Goal: Task Accomplishment & Management: Manage account settings

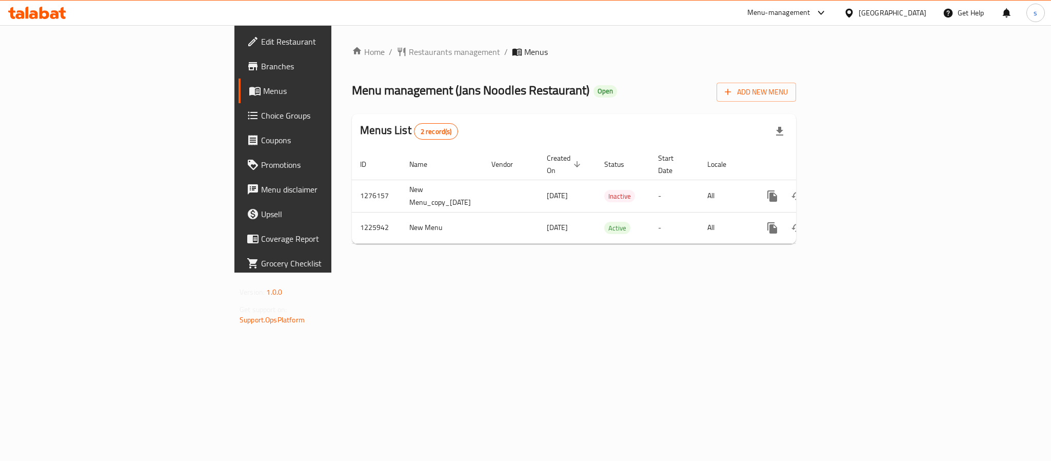
click at [830, 10] on div "Menu-management" at bounding box center [787, 13] width 96 height 25
click at [827, 13] on icon at bounding box center [821, 13] width 12 height 12
click at [862, 22] on div "[GEOGRAPHIC_DATA]" at bounding box center [885, 13] width 99 height 25
click at [864, 14] on div "[GEOGRAPHIC_DATA]" at bounding box center [893, 12] width 68 height 11
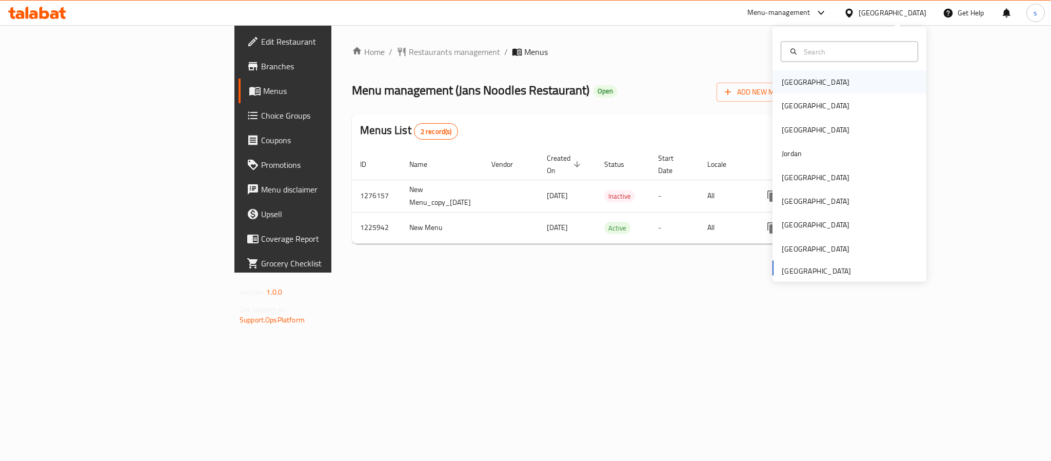
click at [786, 79] on div "[GEOGRAPHIC_DATA]" at bounding box center [816, 81] width 68 height 11
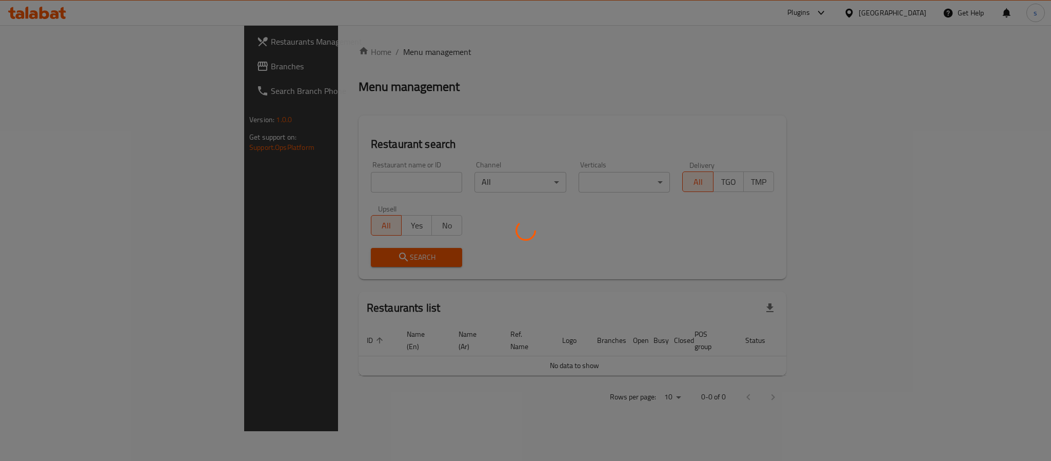
click at [37, 66] on div at bounding box center [525, 230] width 1051 height 461
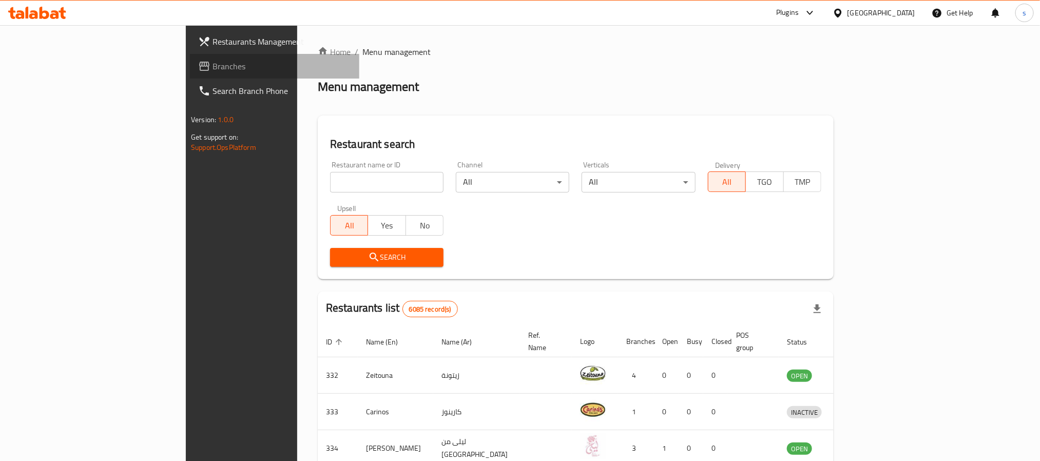
click at [212, 66] on span "Branches" at bounding box center [281, 66] width 139 height 12
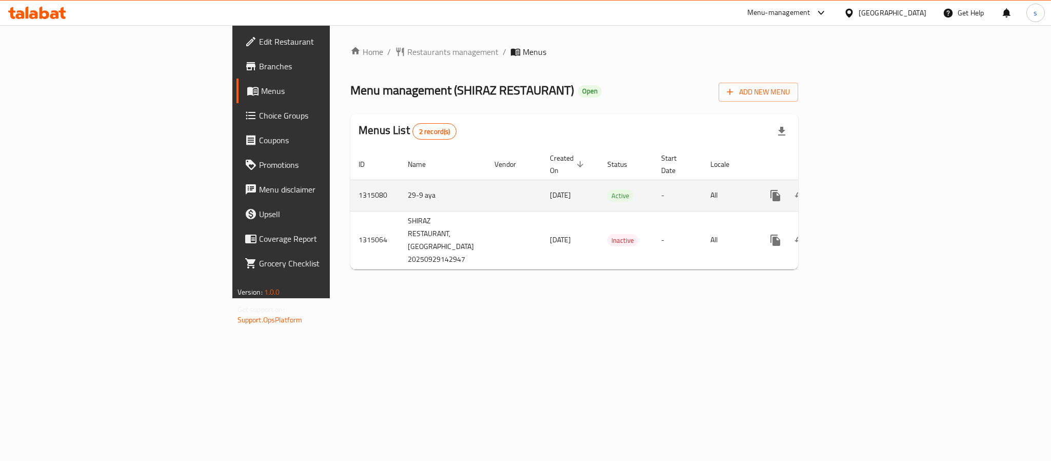
click at [862, 188] on link "enhanced table" at bounding box center [849, 195] width 25 height 25
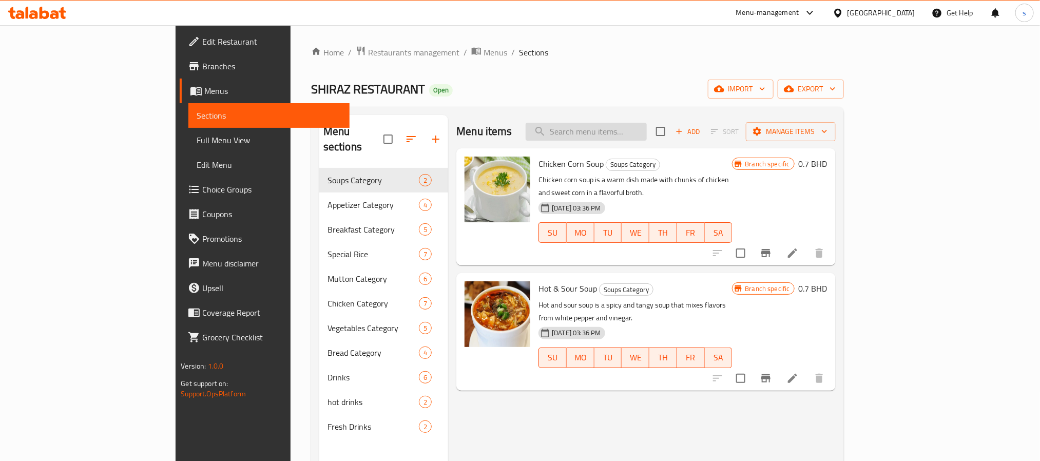
click at [593, 129] on input "search" at bounding box center [585, 132] width 121 height 18
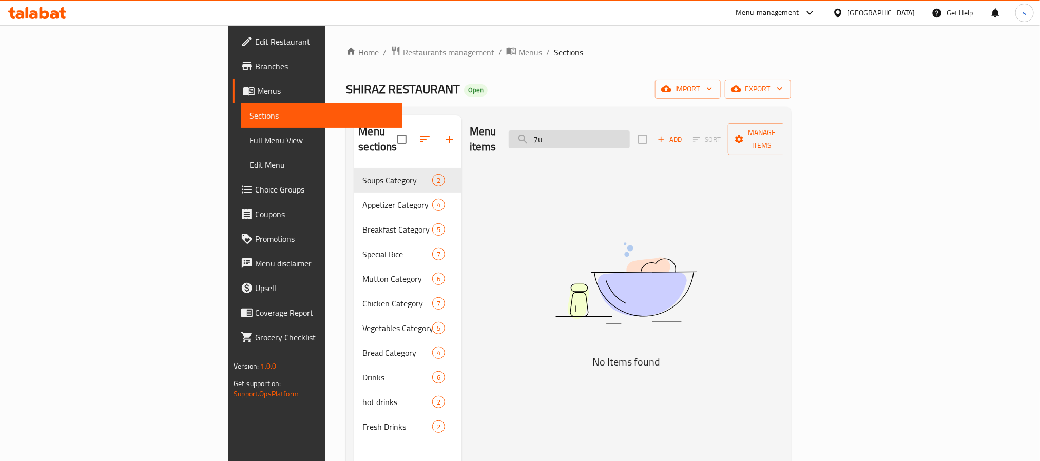
type input "7"
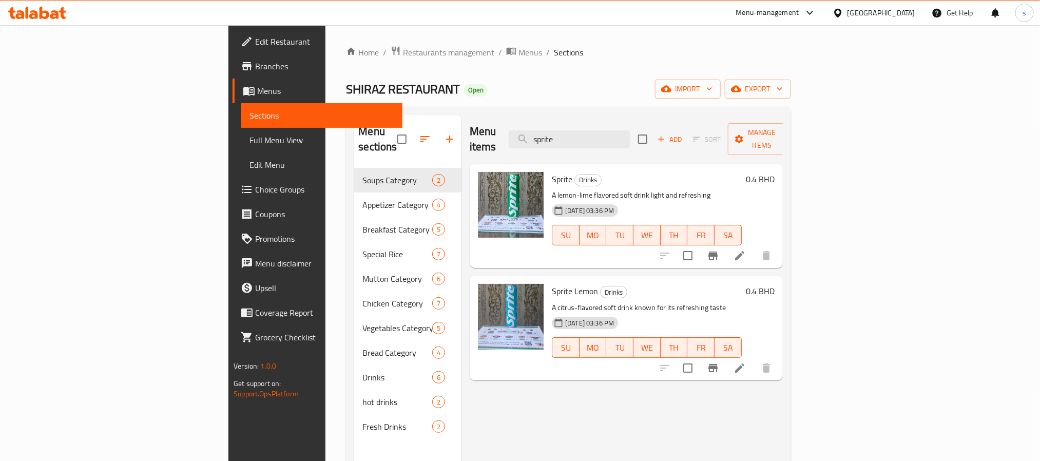
type input "sprite"
click at [843, 13] on icon at bounding box center [837, 13] width 11 height 11
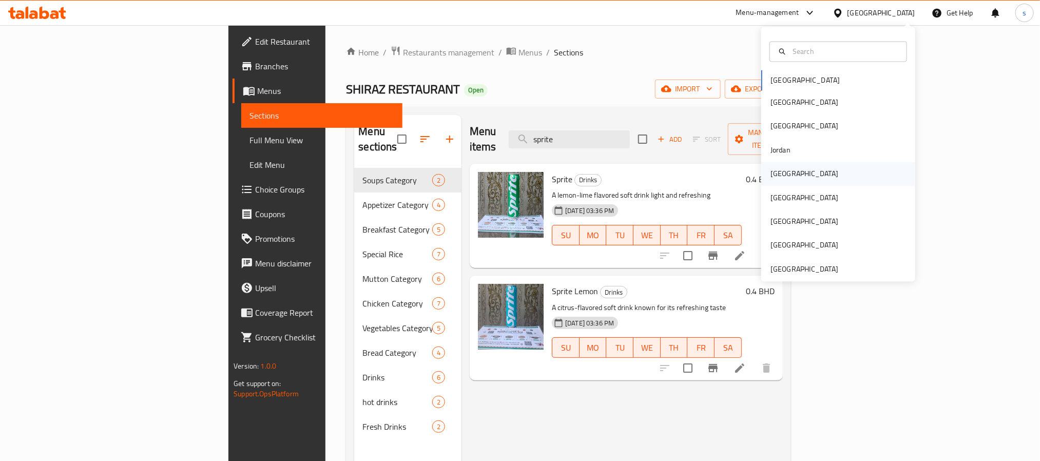
click at [770, 173] on div "Kuwait" at bounding box center [804, 173] width 68 height 11
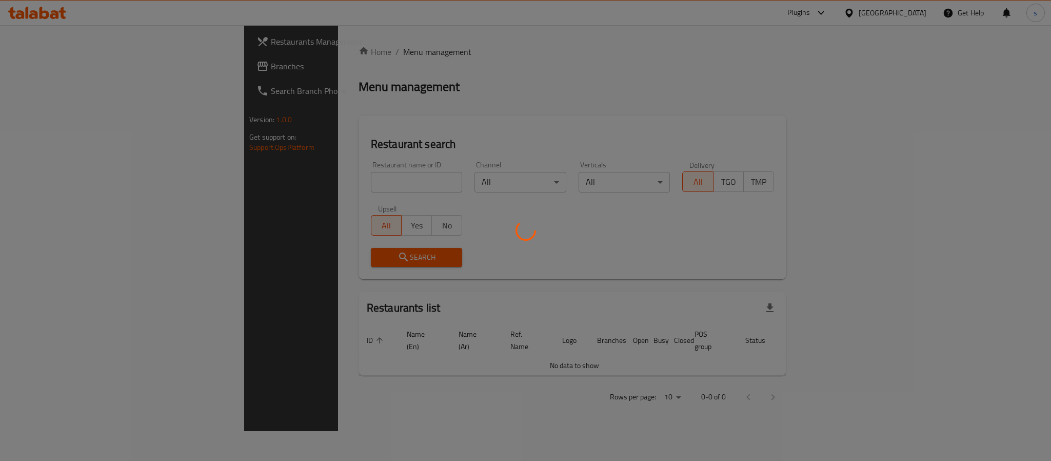
click at [37, 71] on div at bounding box center [525, 230] width 1051 height 461
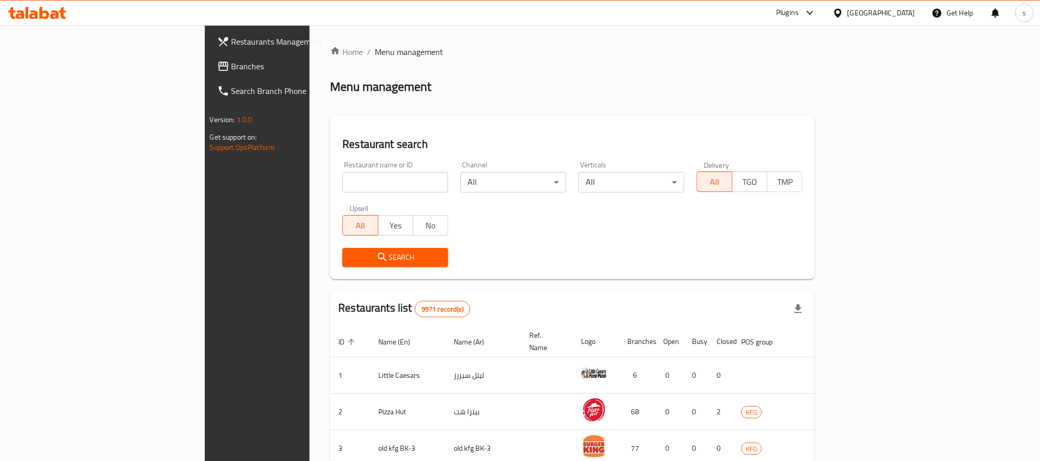
click at [231, 71] on span "Branches" at bounding box center [300, 66] width 139 height 12
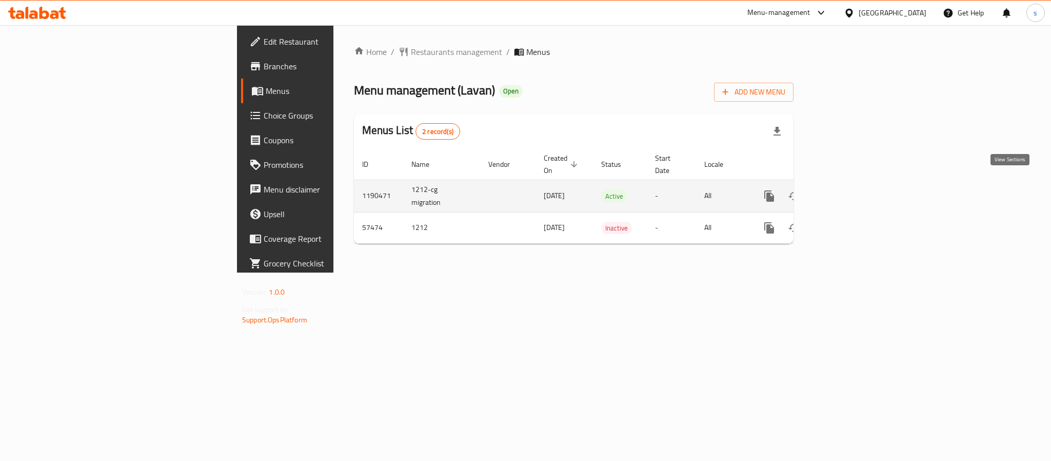
click at [856, 188] on link "enhanced table" at bounding box center [843, 196] width 25 height 25
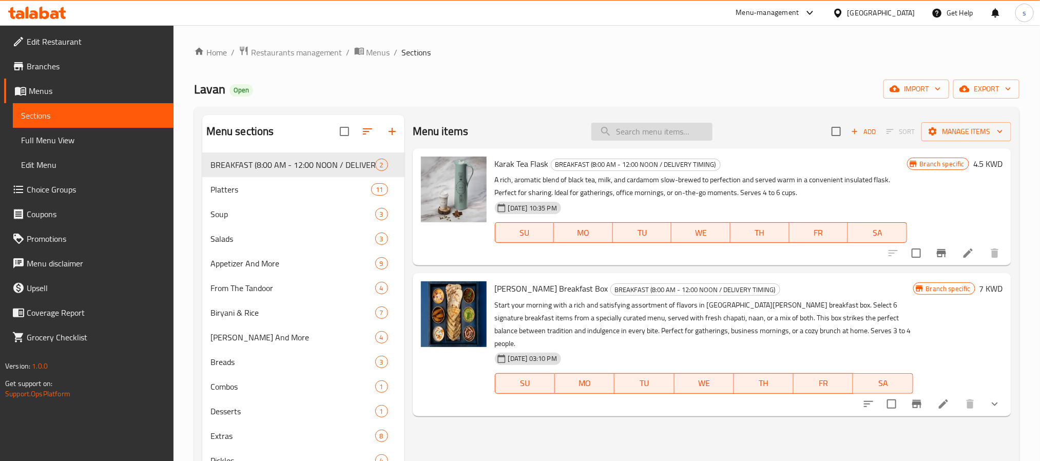
click at [639, 139] on input "search" at bounding box center [651, 132] width 121 height 18
paste input "Vegetable Samosa"
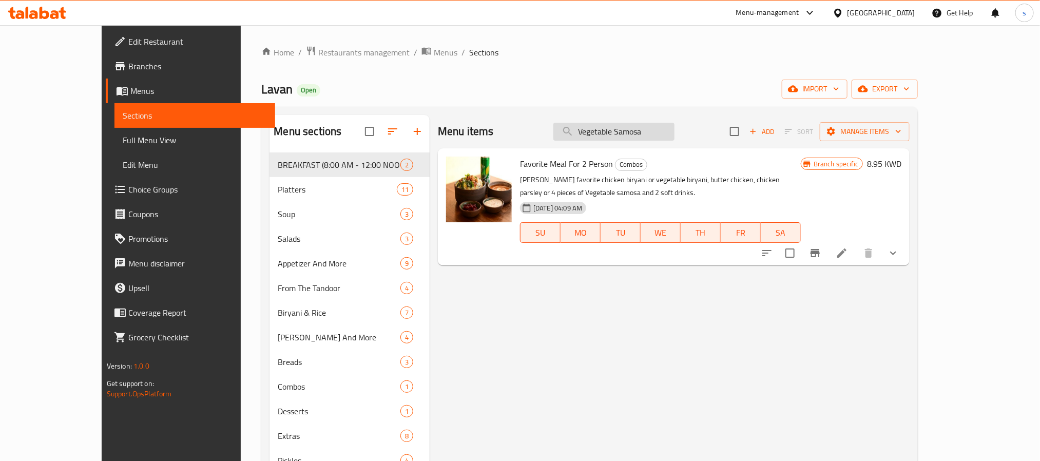
type input "Vegetable Samosa"
click at [128, 196] on span "Choice Groups" at bounding box center [197, 189] width 139 height 12
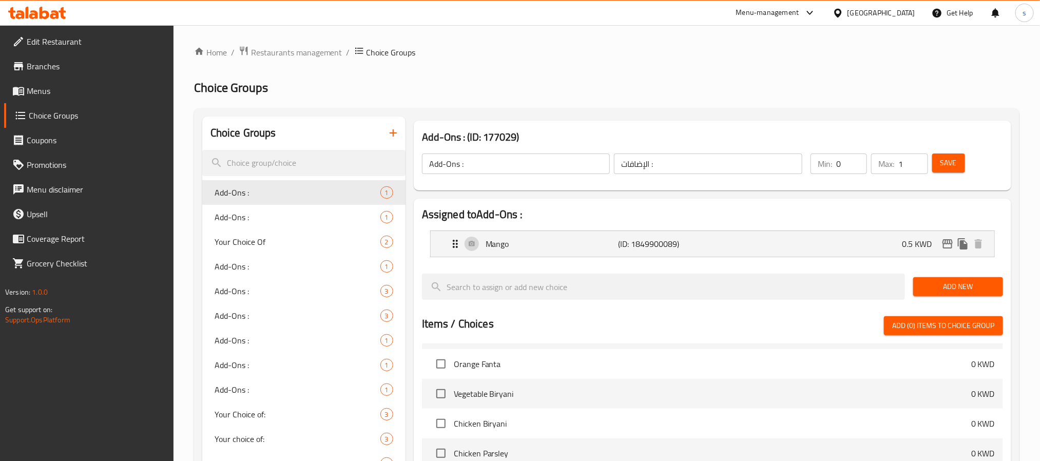
click at [134, 382] on div "Edit Restaurant Branches Menus Choice Groups Coupons Promotions Menu disclaimer…" at bounding box center [86, 255] width 173 height 461
click at [230, 254] on div "Add-Ons : 1" at bounding box center [303, 266] width 203 height 25
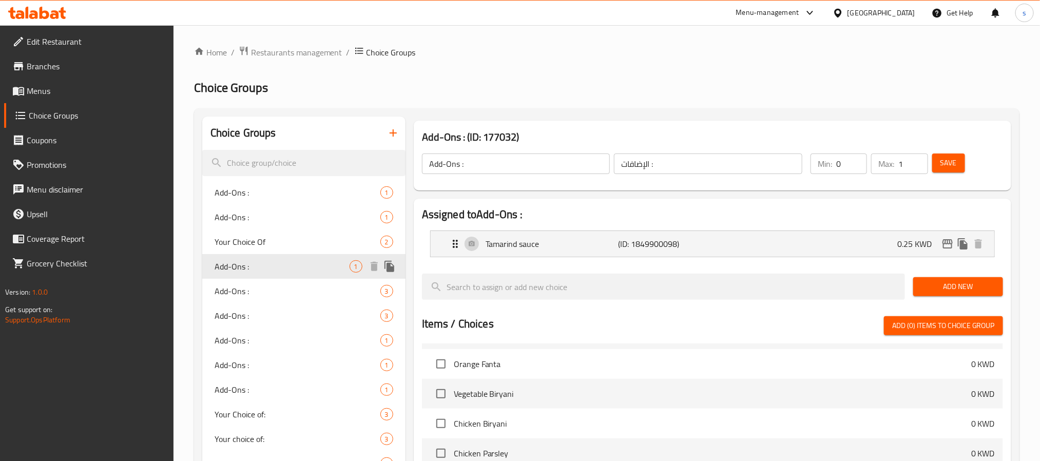
type input "0"
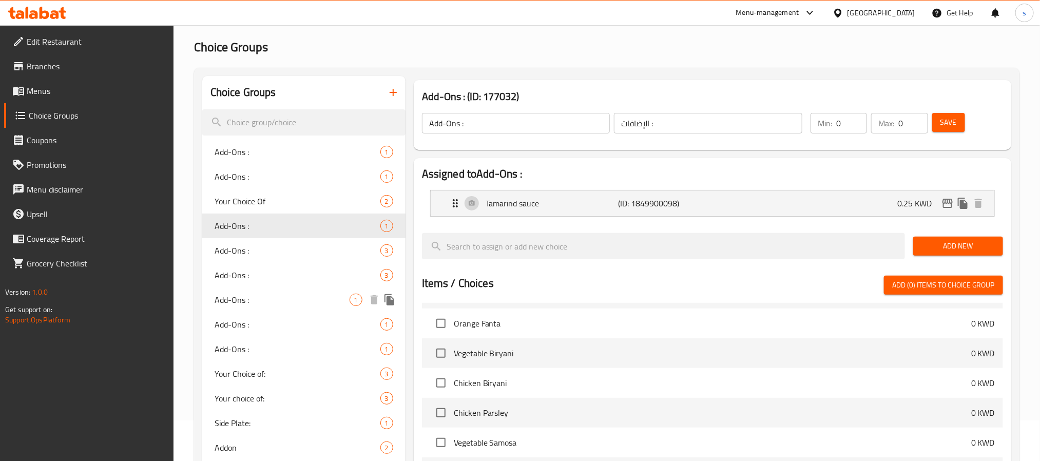
scroll to position [77, 0]
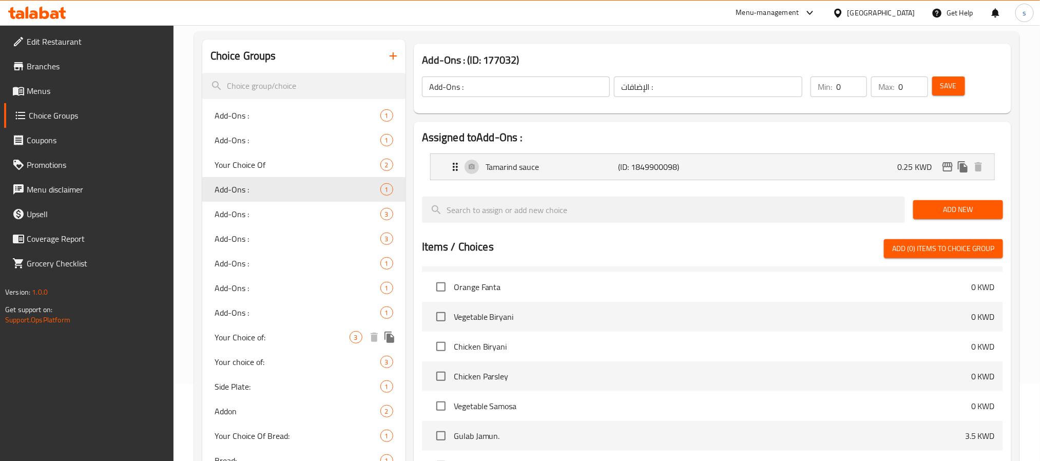
click at [236, 341] on span "Your Choice of:" at bounding box center [281, 337] width 135 height 12
type input "Your Choice of:"
type input "اختيارك من:"
type input "1"
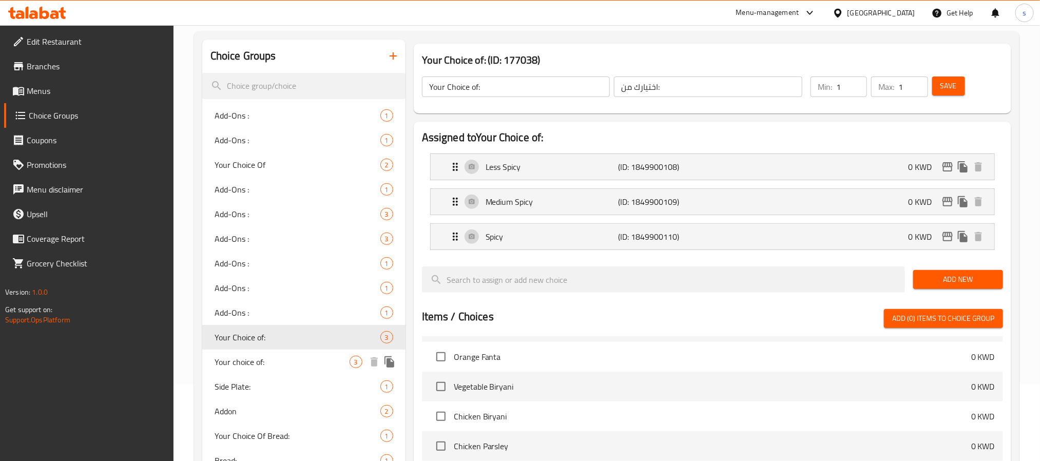
click at [240, 359] on span "Your choice of:" at bounding box center [281, 362] width 135 height 12
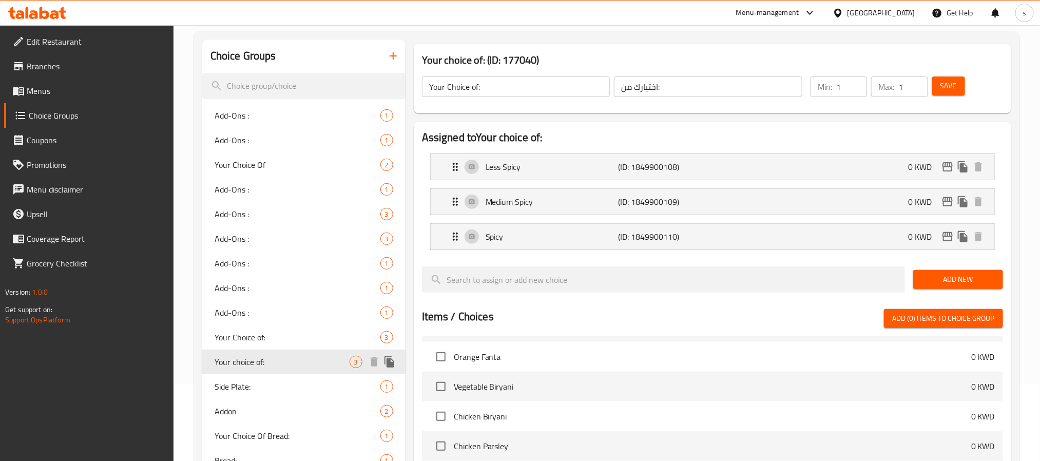
type input "Your choice of:"
type input "إختيارك من:"
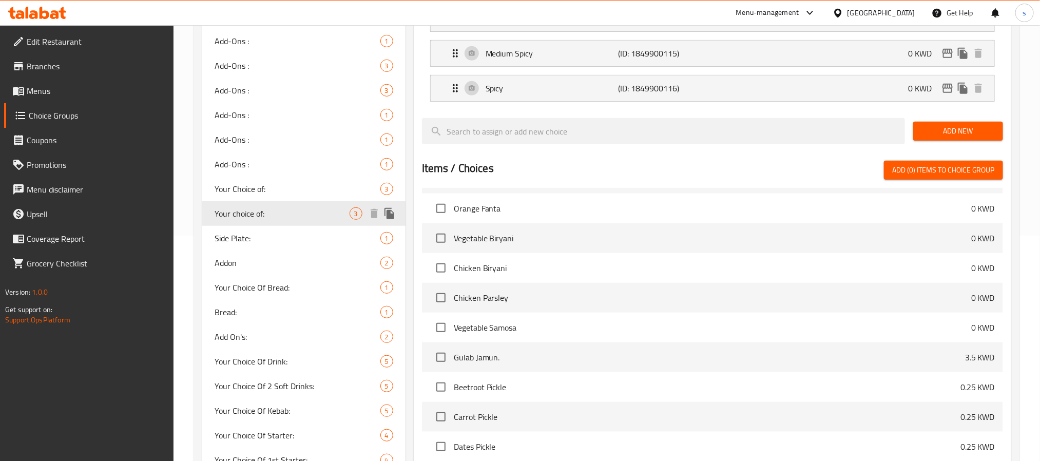
scroll to position [231, 0]
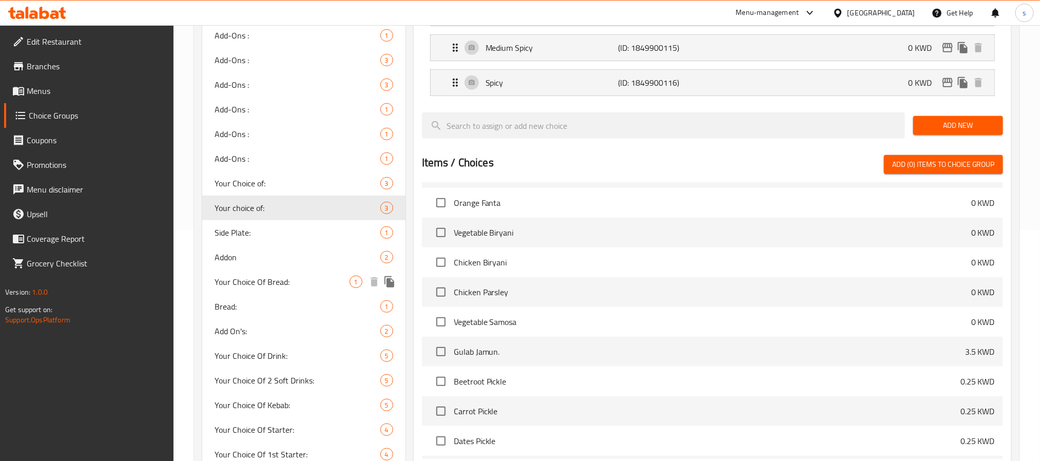
click at [282, 279] on span "Your Choice Of Bread:" at bounding box center [281, 282] width 135 height 12
type input "Your Choice Of Bread:"
type input "اختيارك من الخبز:"
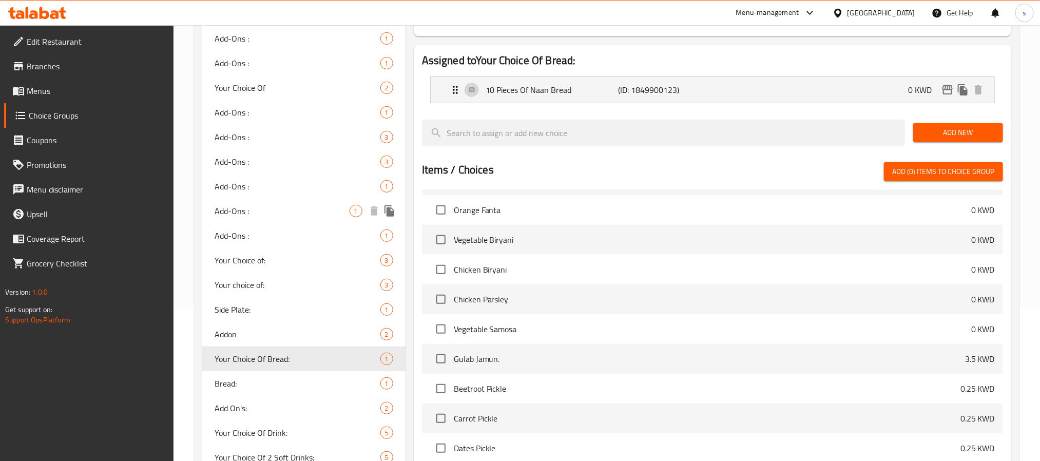
scroll to position [308, 0]
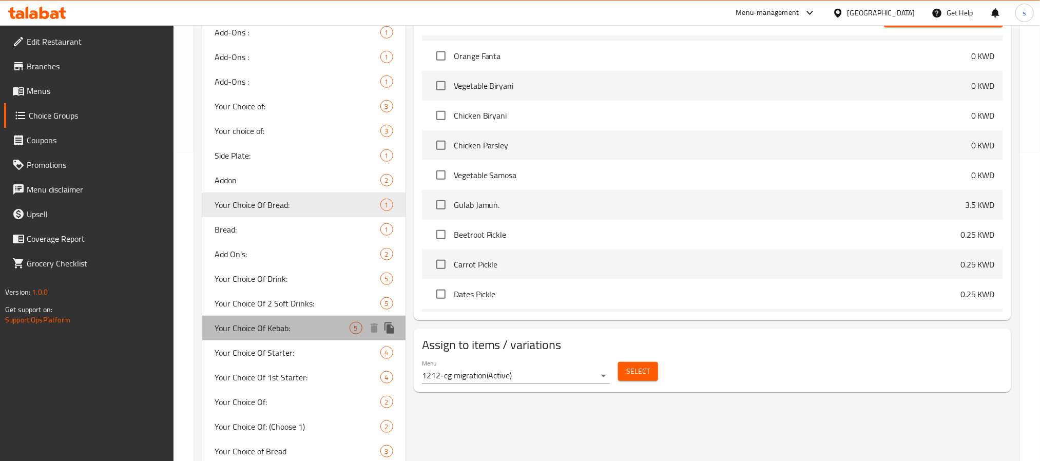
click at [245, 331] on span "Your Choice Of Kebab:" at bounding box center [281, 328] width 135 height 12
type input "Your Choice Of Kebab:"
type input "اختيارك من الكباب"
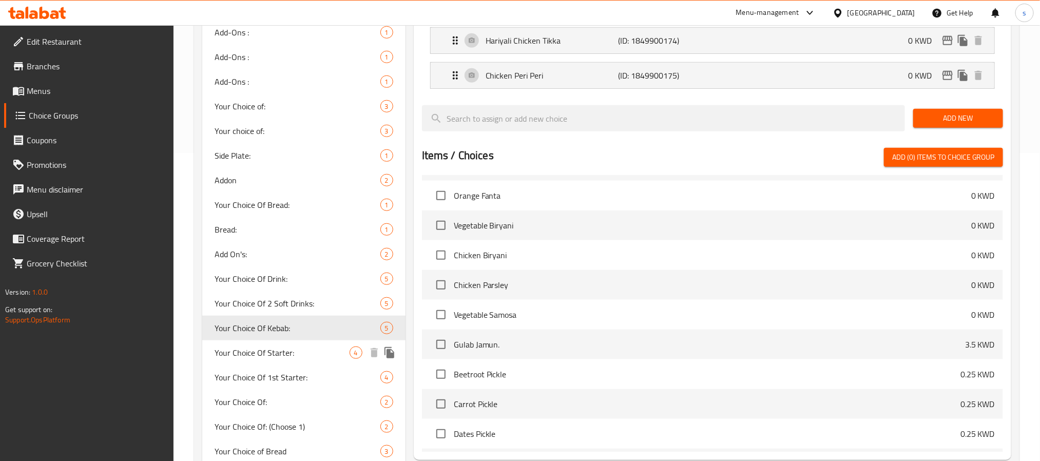
click at [255, 346] on span "Your Choice Of Starter:" at bounding box center [281, 352] width 135 height 12
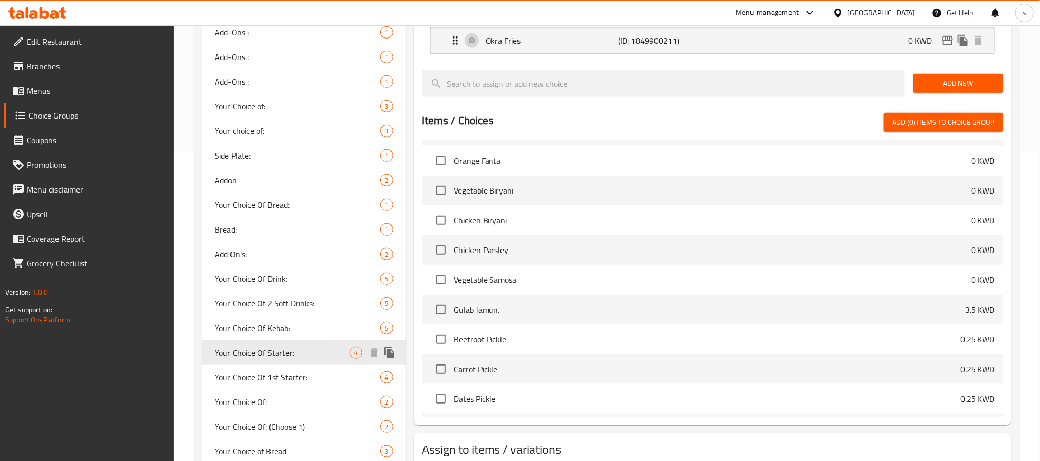
type input "Your Choice Of Starter:"
type input "اختيارك من المقبل:"
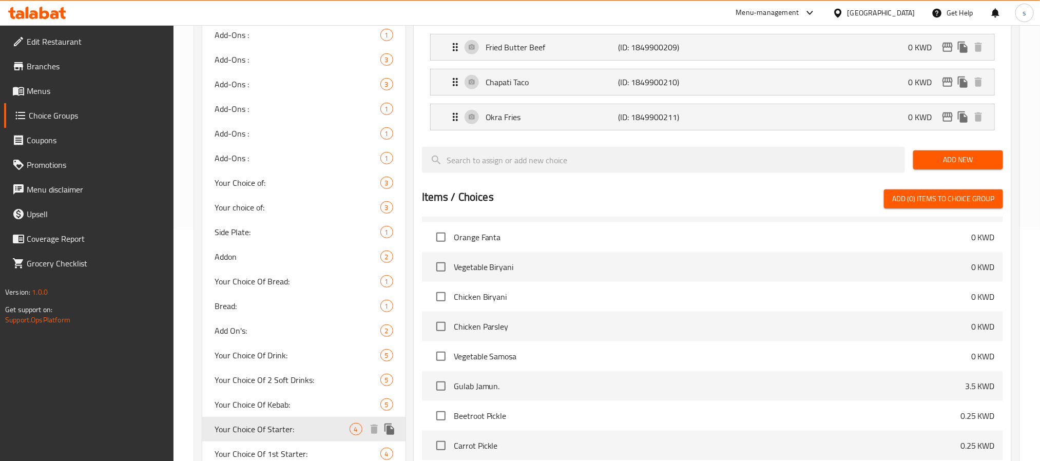
scroll to position [231, 0]
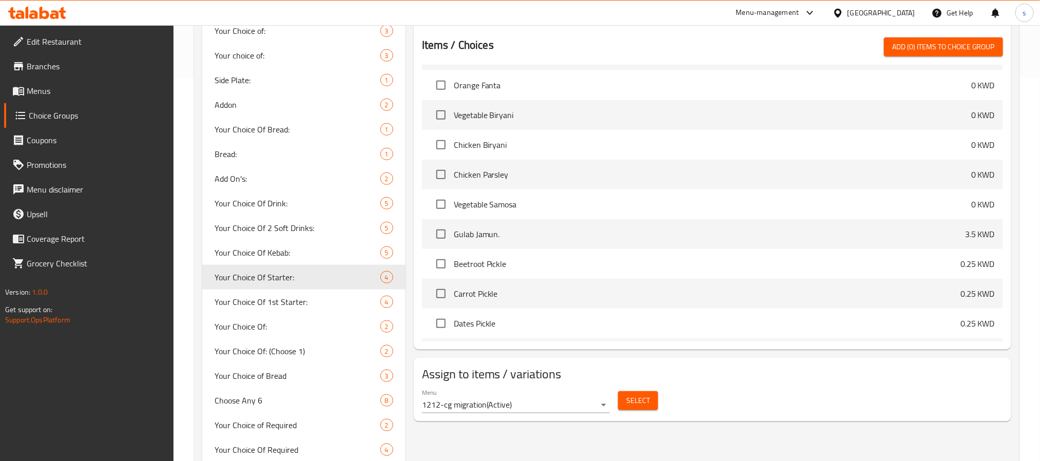
scroll to position [385, 0]
click at [265, 323] on span "Your Choice Of:" at bounding box center [281, 325] width 135 height 12
type input "Your Choice Of:"
type input "اختيارك من:"
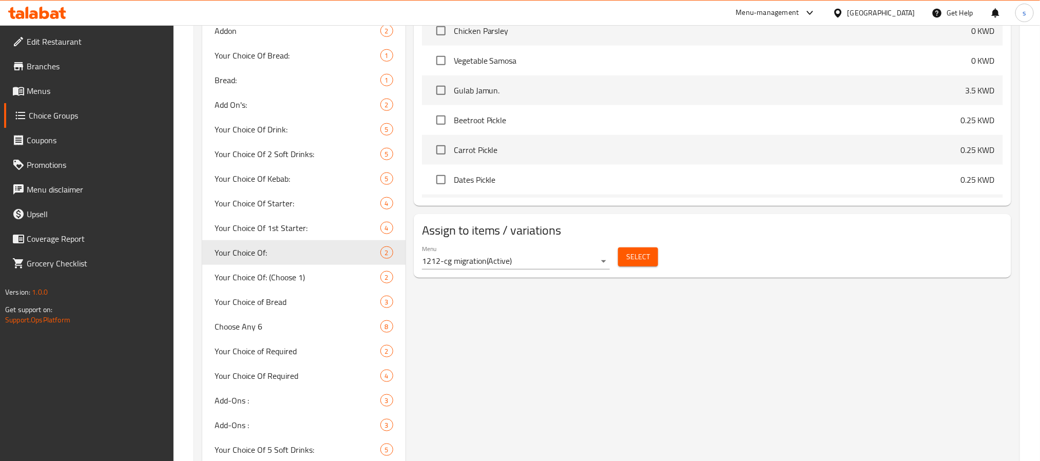
scroll to position [462, 0]
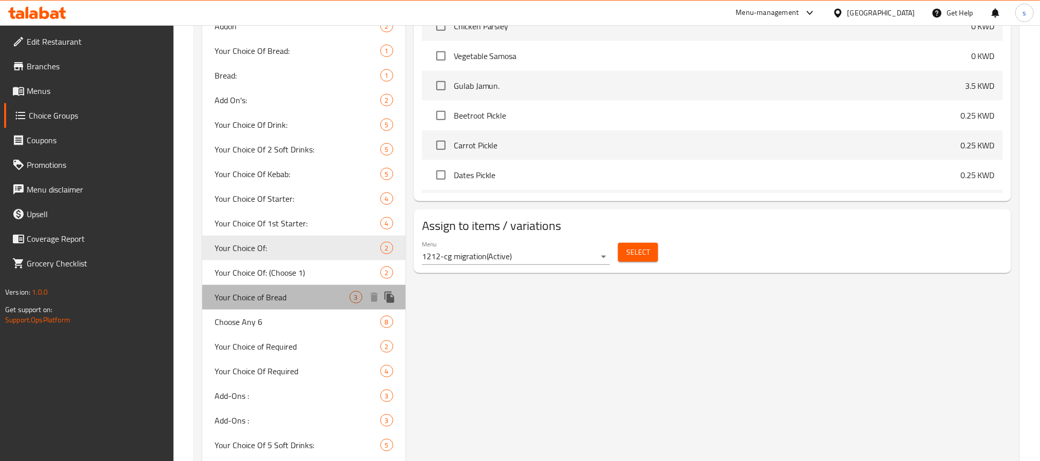
click at [271, 301] on span "Your Choice of Bread" at bounding box center [281, 297] width 135 height 12
type input "Your Choice of Bread"
type input "اختيارك من خبز"
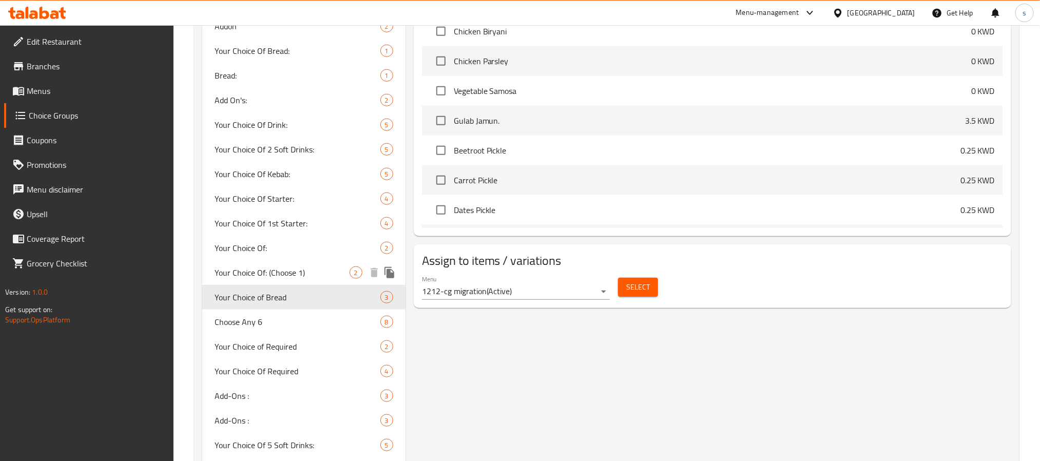
click at [290, 271] on span "Your Choice Of: (Choose 1)" at bounding box center [281, 272] width 135 height 12
type input "Your Choice Of: (Choose 1)"
type input "اختيارك من: (اختر 1)"
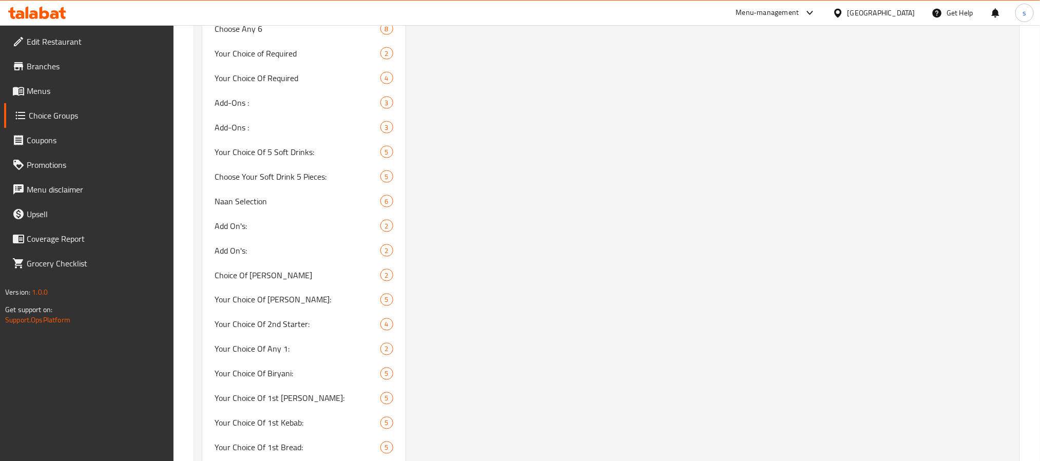
scroll to position [924, 0]
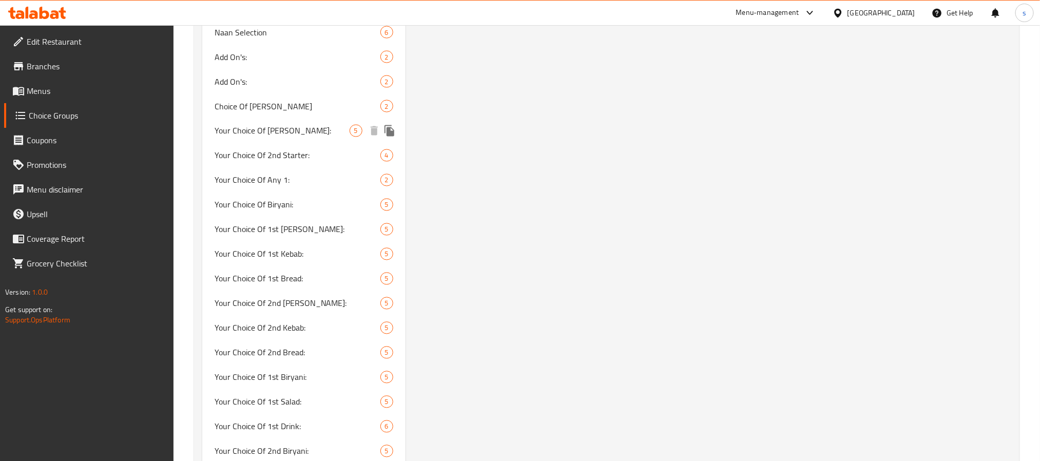
click at [280, 131] on span "Your Choice Of Curry:" at bounding box center [281, 131] width 135 height 12
type input "Your Choice Of Curry:"
type input "اختيارك من الكاري:"
click at [271, 202] on span "Your Choice Of Biryani:" at bounding box center [281, 205] width 135 height 12
type input "Your Choice Of Biryani:"
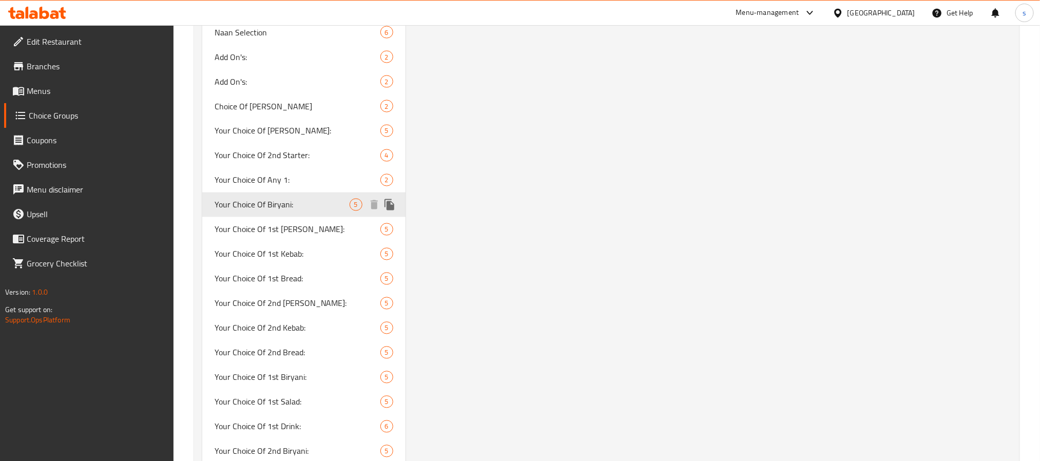
type input "إختيارك من البرياني:"
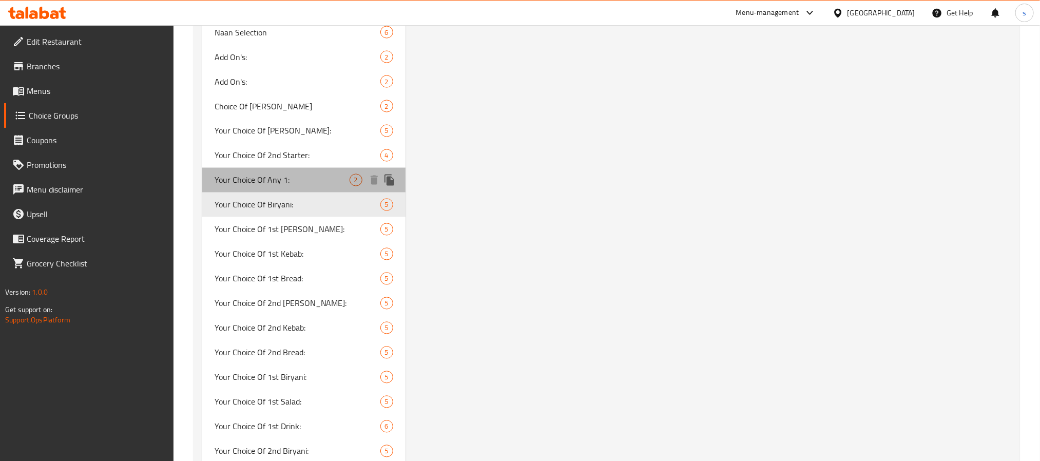
click at [279, 178] on span "Your Choice Of Any 1:" at bounding box center [281, 180] width 135 height 12
type input "Your Choice Of Any 1:"
type input "اختيارك من أي 1:"
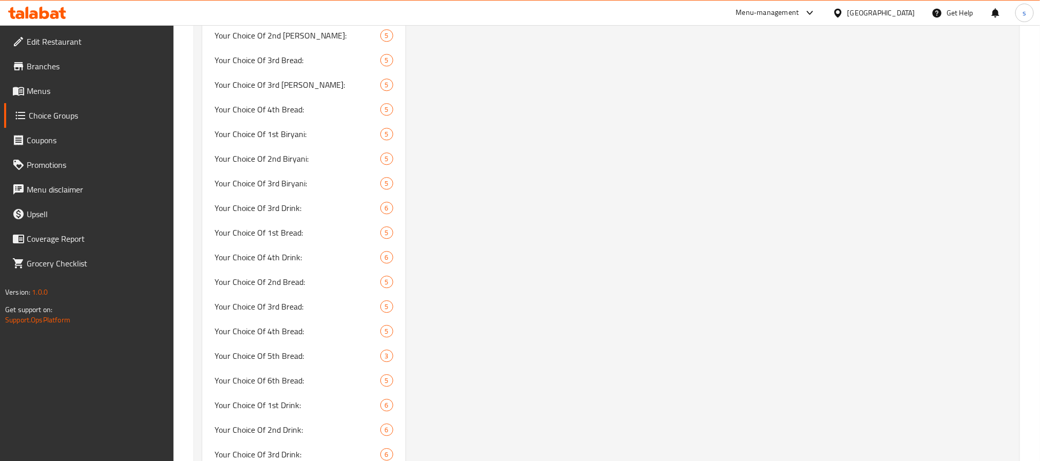
scroll to position [1572, 0]
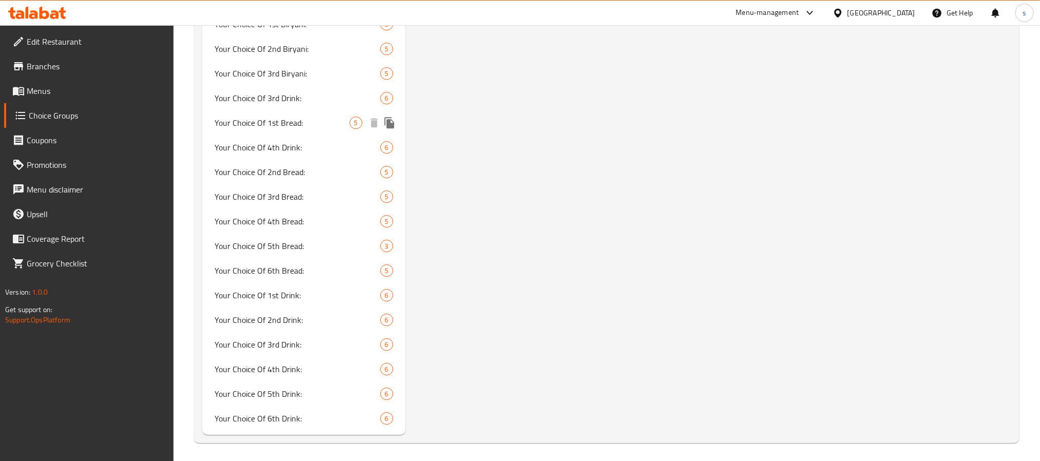
click at [296, 122] on span "Your Choice Of 1st Bread:" at bounding box center [281, 122] width 135 height 12
type input "Your Choice Of 1st Bread:"
type input "إختيارك من الخبز الأول:"
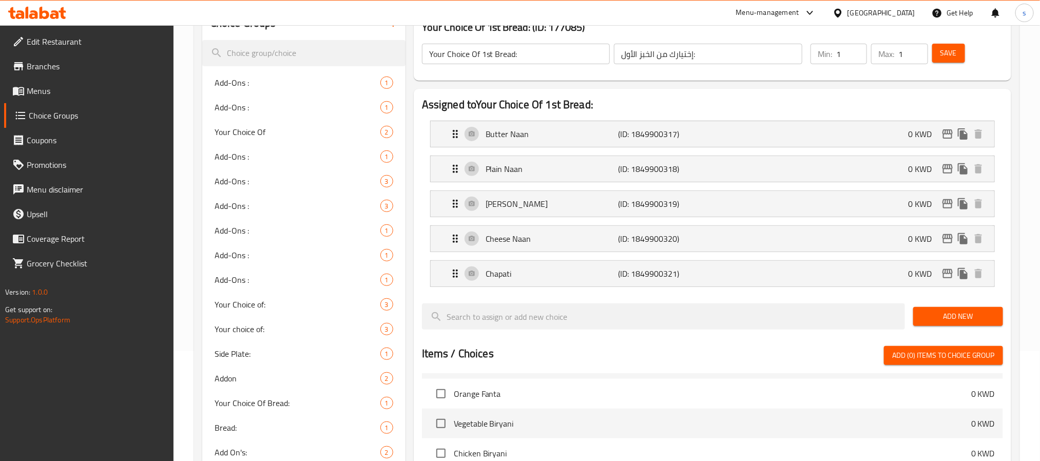
scroll to position [0, 0]
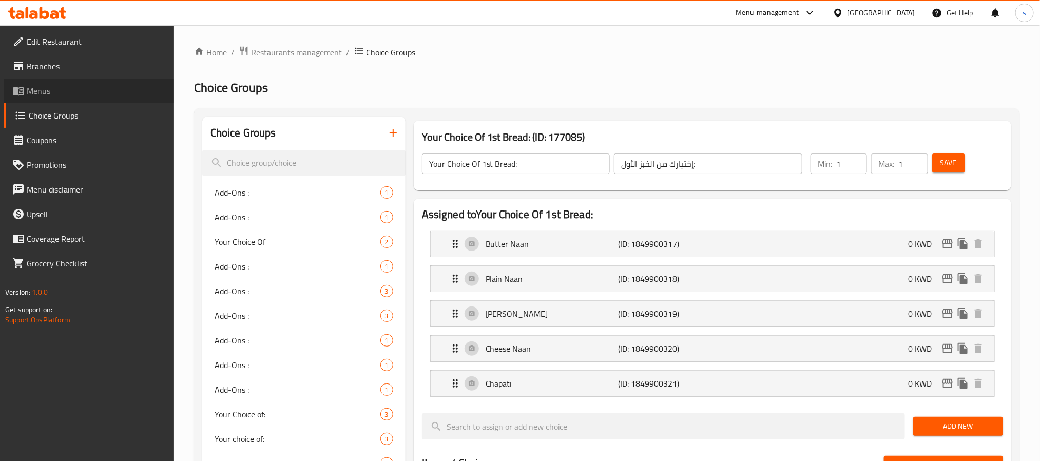
click at [37, 91] on span "Menus" at bounding box center [96, 91] width 139 height 12
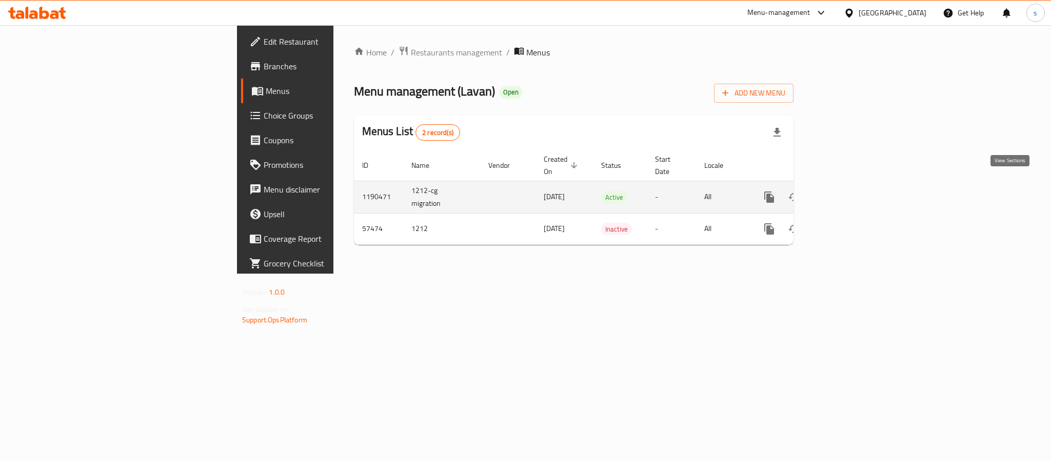
click at [848, 192] on icon "enhanced table" at bounding box center [843, 196] width 9 height 9
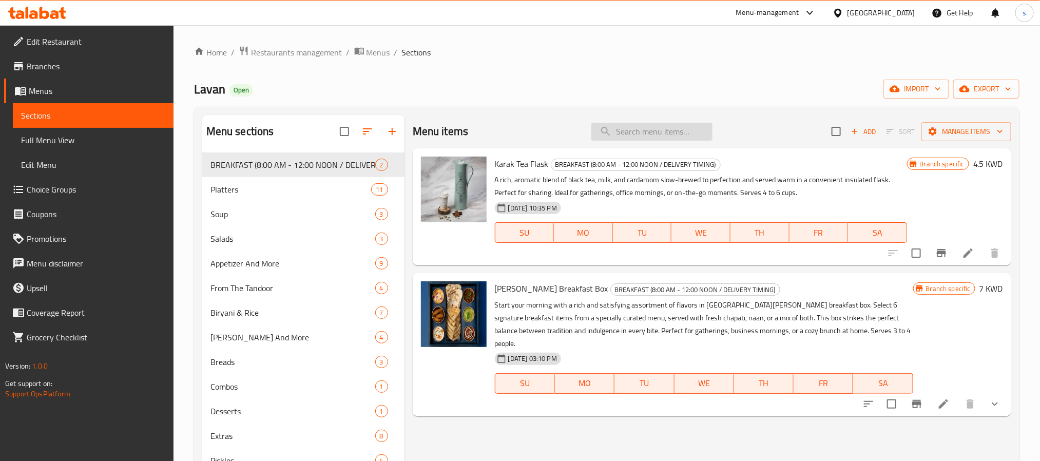
click at [634, 124] on input "search" at bounding box center [651, 132] width 121 height 18
paste input "Vegetable Samosa"
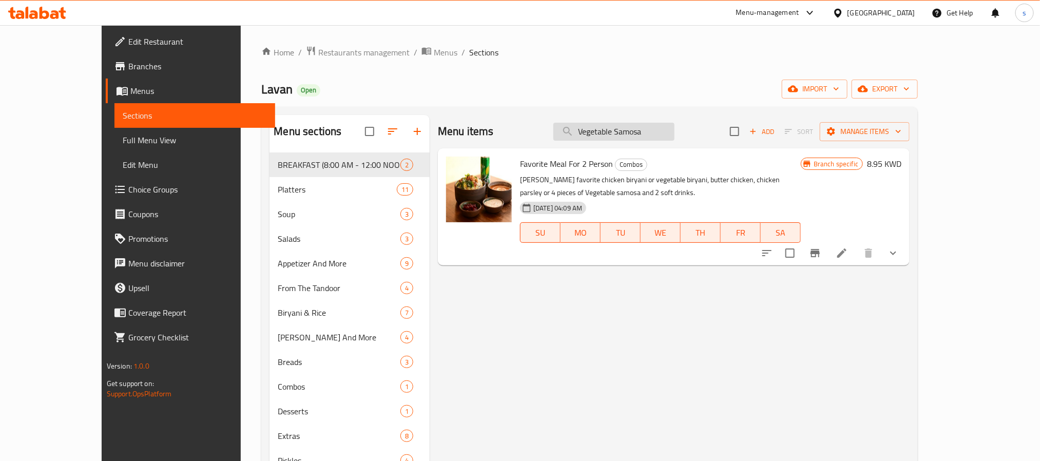
type input "Vegetable Samosa"
click at [848, 247] on icon at bounding box center [841, 253] width 12 height 12
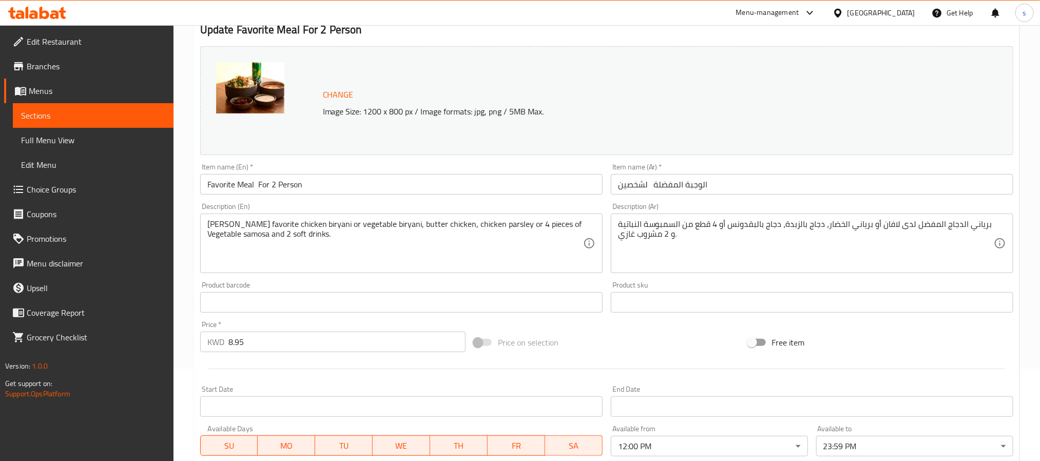
scroll to position [382, 0]
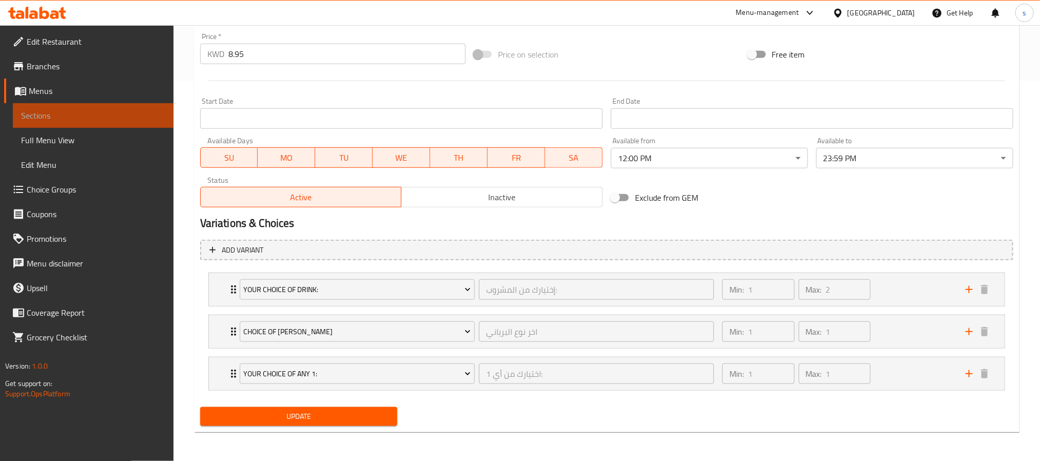
click at [68, 111] on span "Sections" at bounding box center [93, 115] width 144 height 12
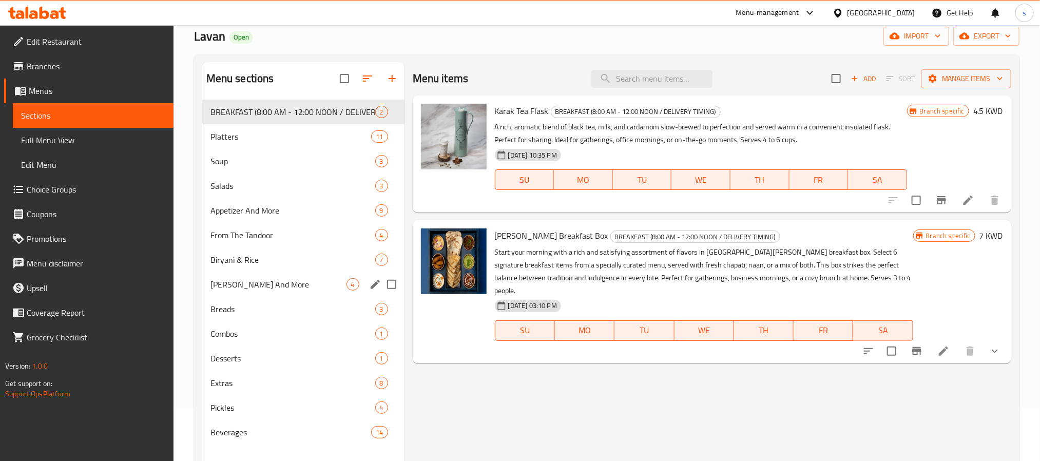
scroll to position [144, 0]
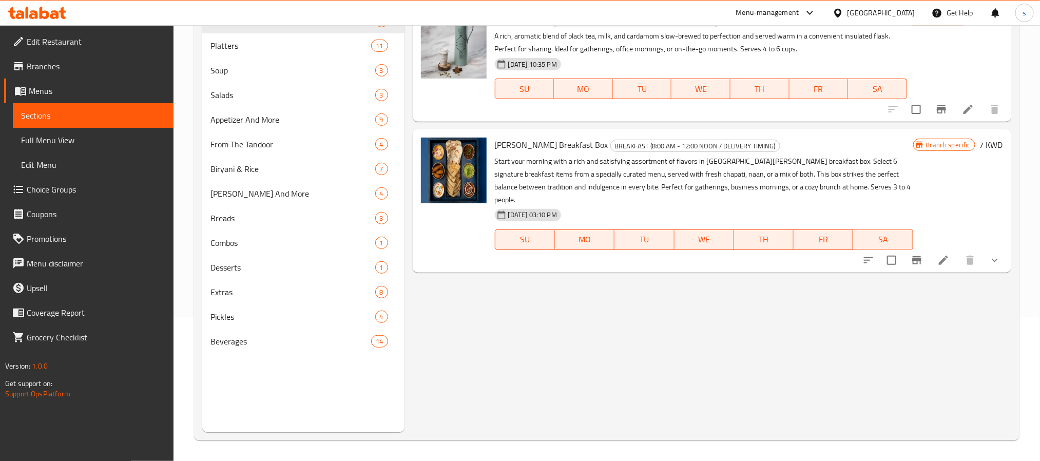
click at [64, 186] on span "Choice Groups" at bounding box center [96, 189] width 139 height 12
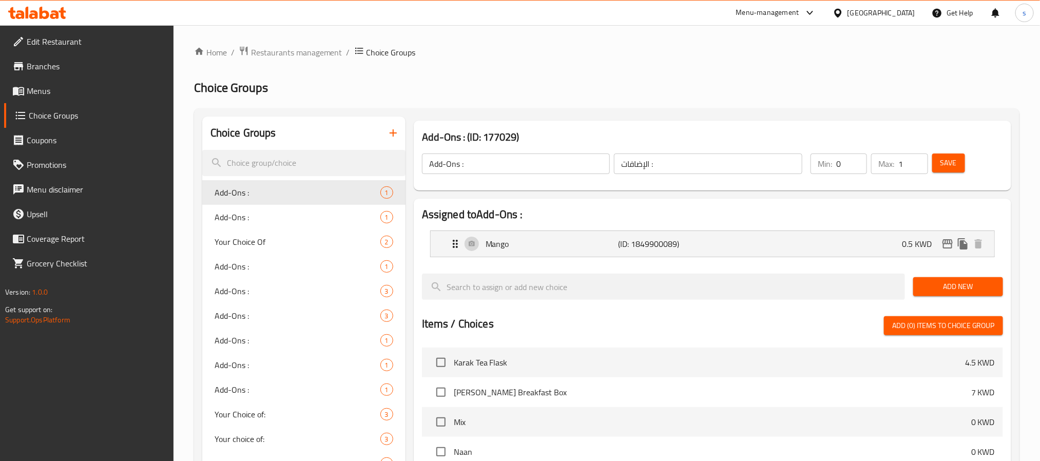
click at [563, 82] on h2 "Choice Groups" at bounding box center [606, 88] width 825 height 16
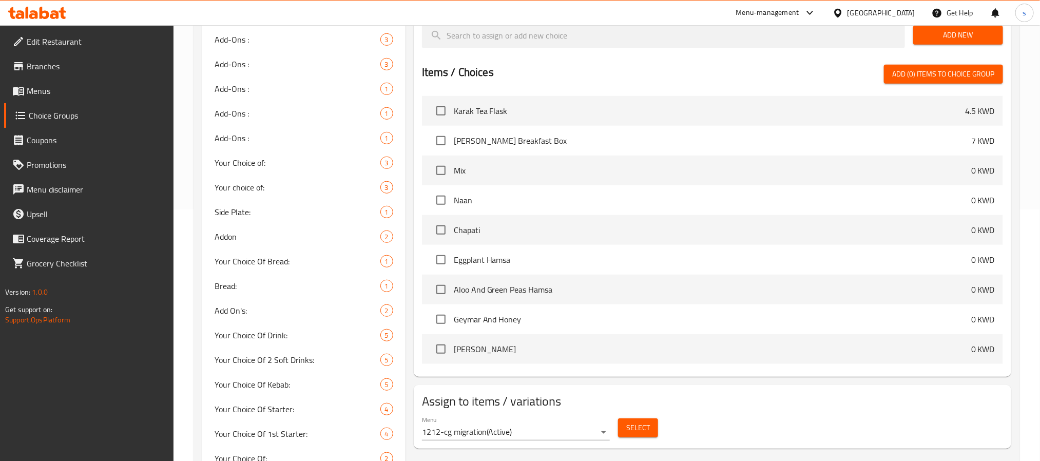
scroll to position [1398, 0]
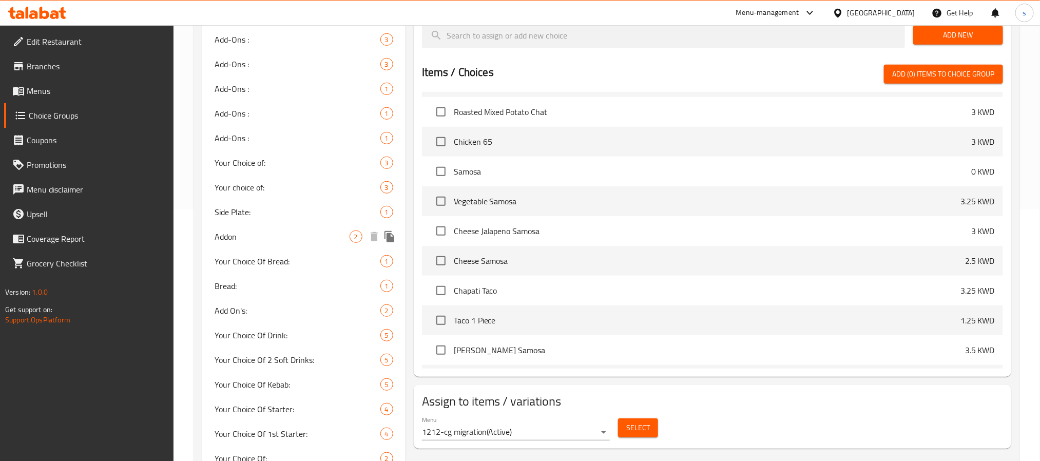
click at [230, 241] on span "Addon" at bounding box center [281, 236] width 135 height 12
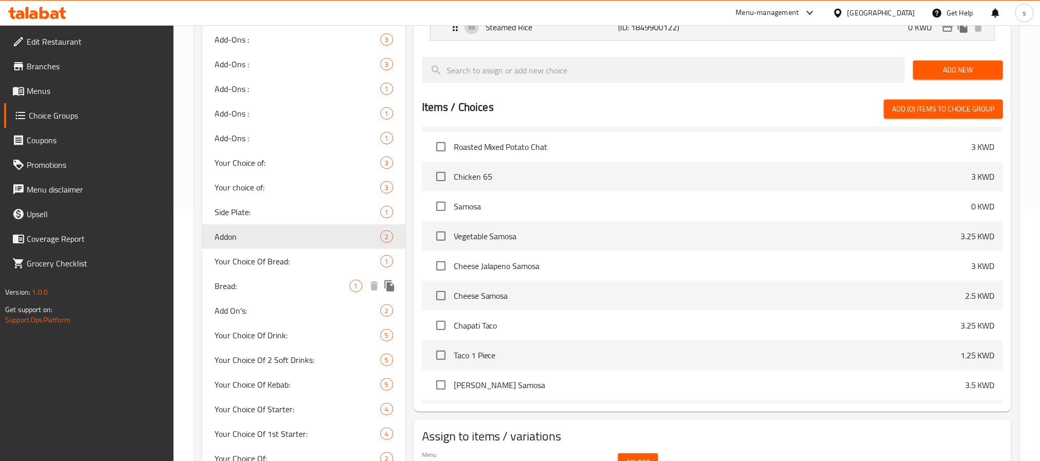
type input "Addon"
type input "اضافه"
type input "1"
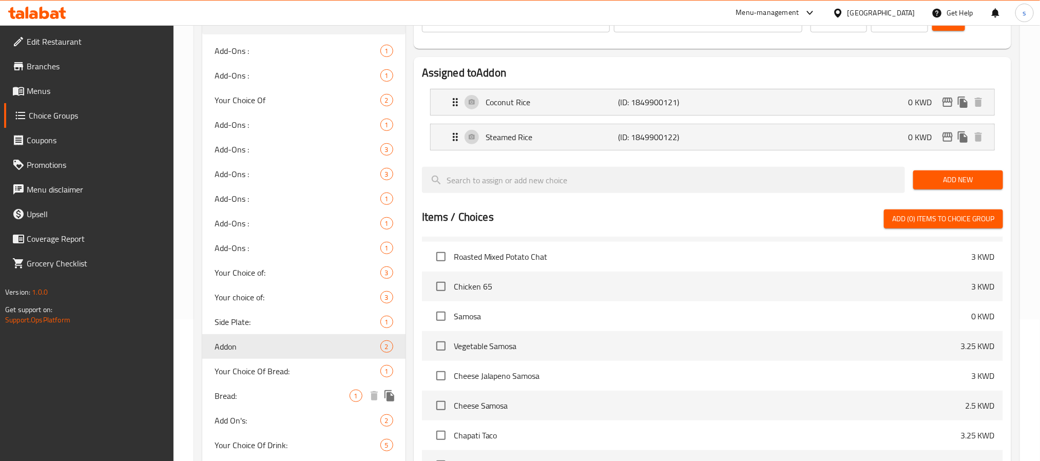
scroll to position [0, 0]
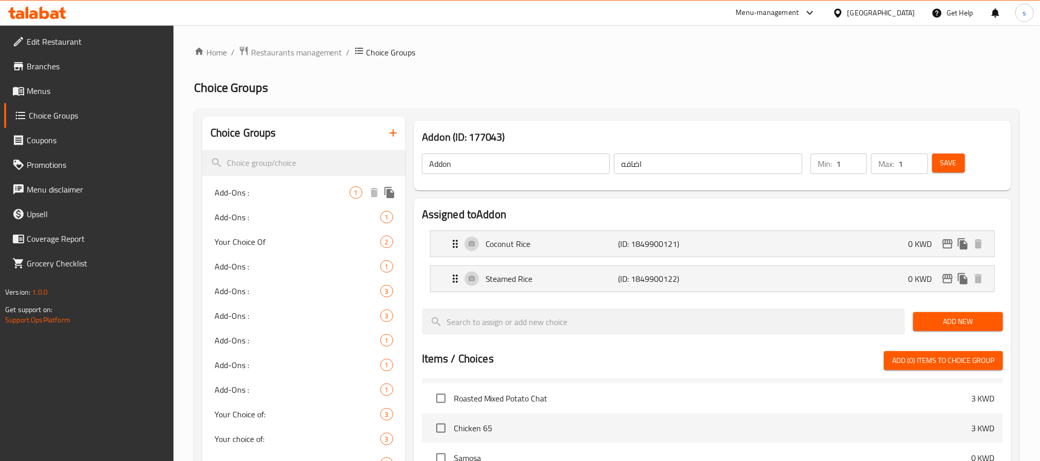
click at [237, 202] on div "Add-Ons : 1" at bounding box center [303, 192] width 203 height 25
type input "Add-Ons :"
type input "الإضافات :"
type input "0"
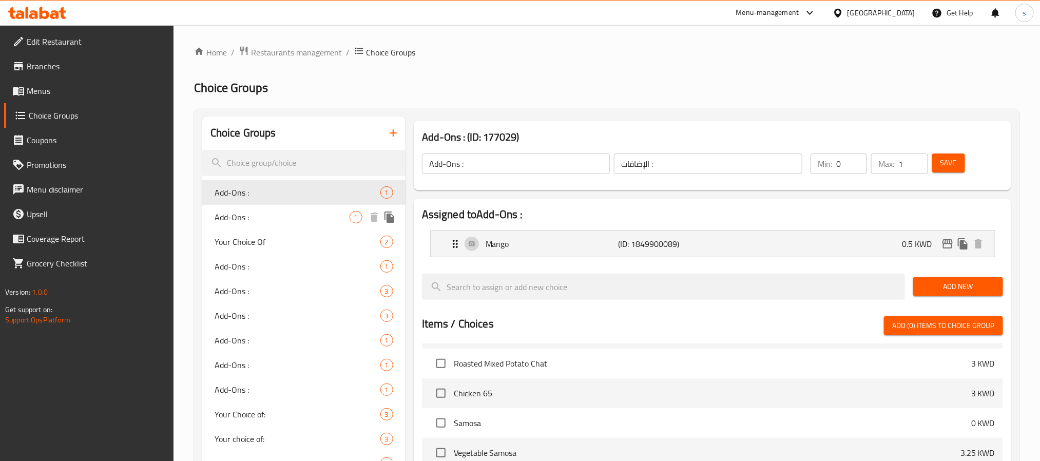
click at [249, 226] on div "Add-Ons : 1" at bounding box center [303, 217] width 203 height 25
type input "0"
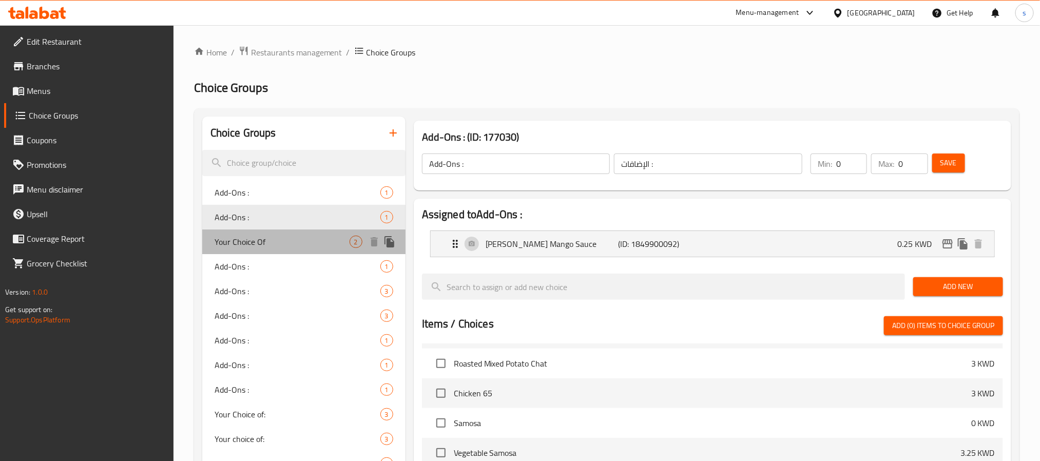
click at [260, 244] on span "Your Choice Of" at bounding box center [281, 242] width 135 height 12
type input "Your Choice Of"
type input "اختيارك من"
type input "1"
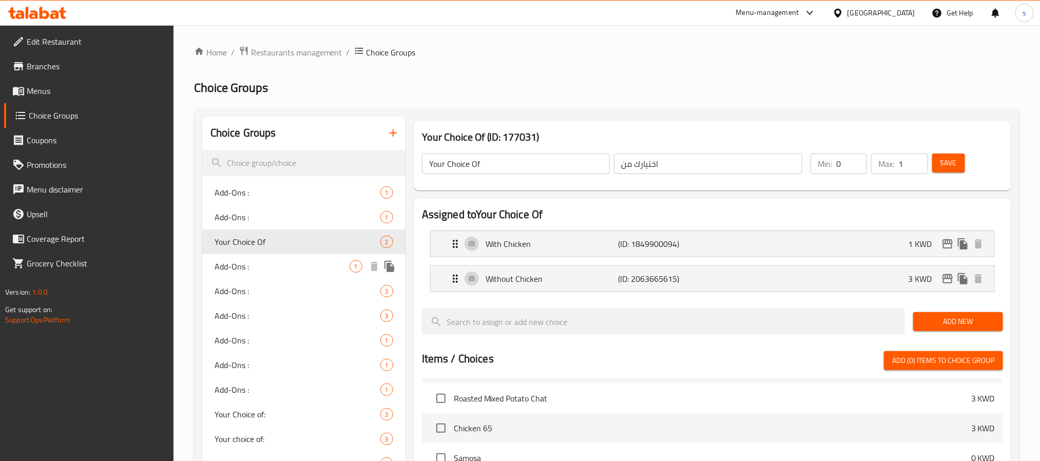
click at [256, 268] on span "Add-Ons :" at bounding box center [281, 266] width 135 height 12
type input "Add-Ons :"
type input "الإضافات :"
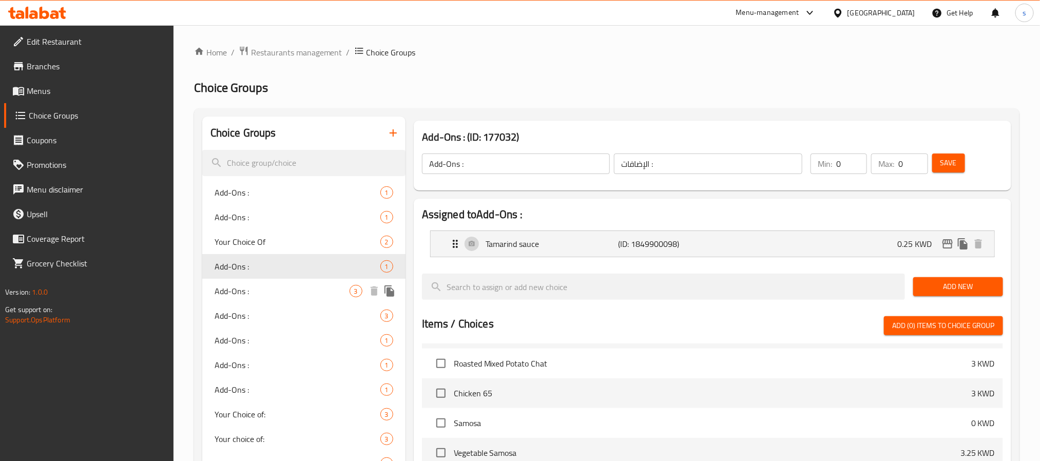
click at [252, 294] on span "Add-Ons :" at bounding box center [281, 291] width 135 height 12
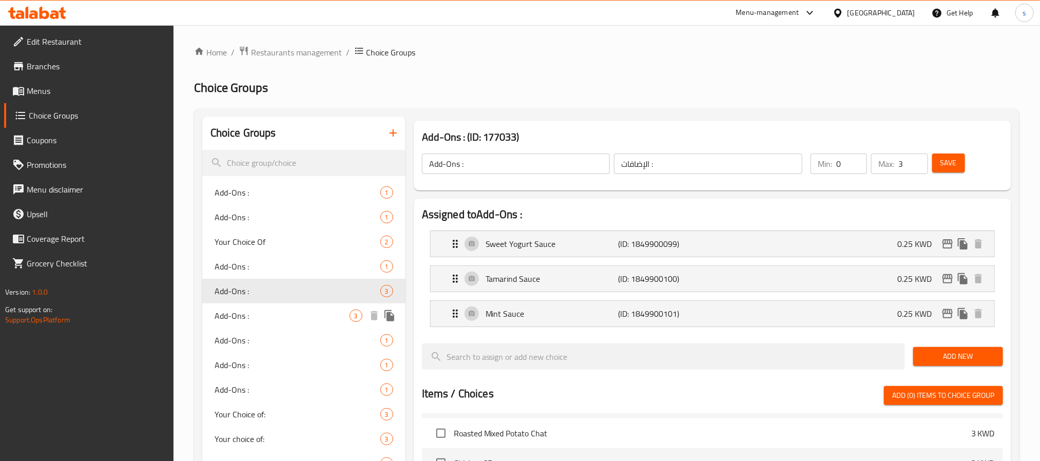
click at [250, 311] on span "Add-Ons :" at bounding box center [281, 315] width 135 height 12
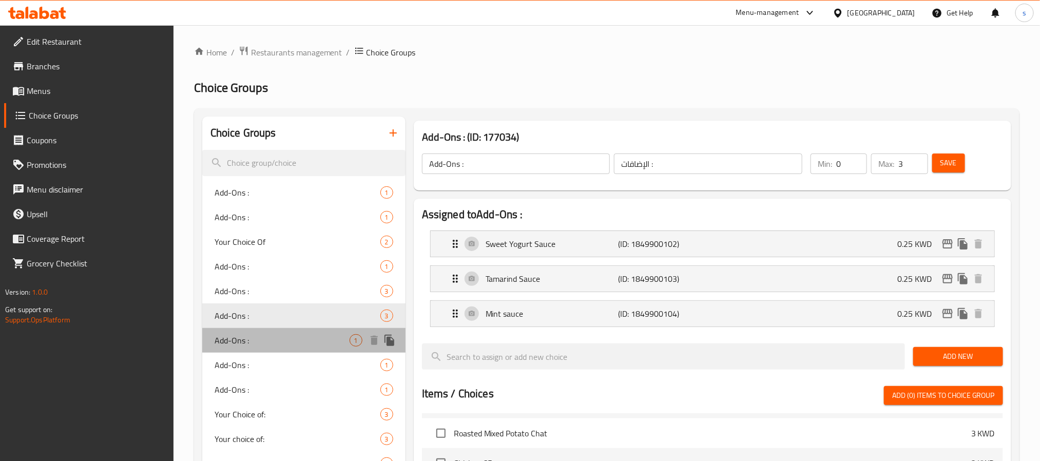
click at [259, 342] on span "Add-Ons :" at bounding box center [281, 340] width 135 height 12
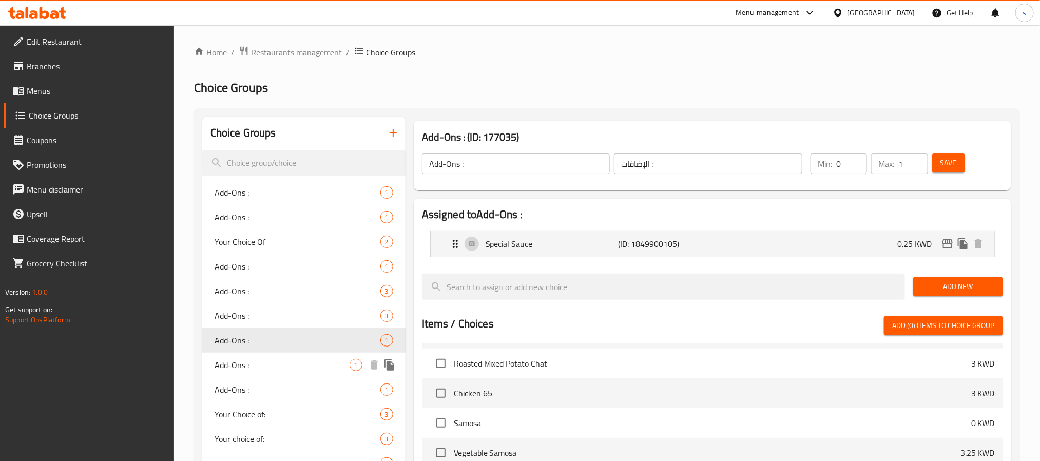
click at [250, 362] on span "Add-Ons :" at bounding box center [281, 365] width 135 height 12
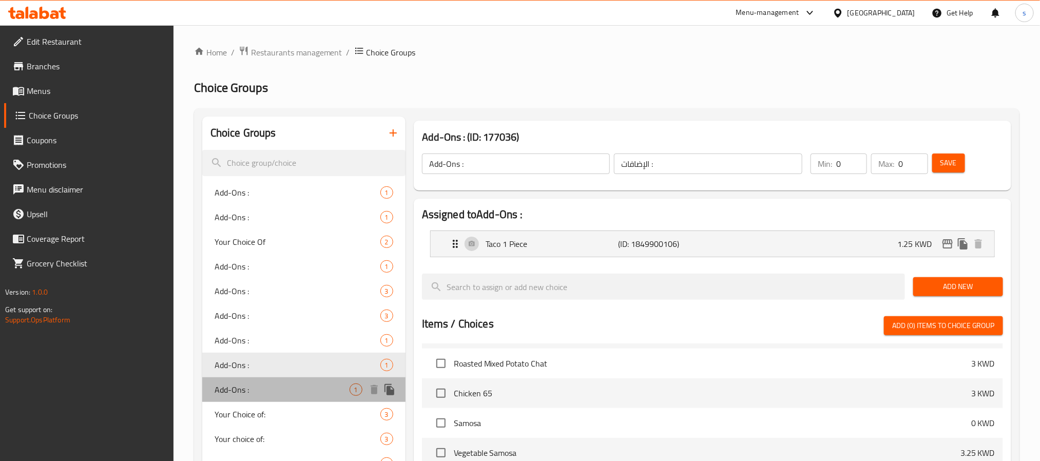
click at [259, 383] on span "Add-Ons :" at bounding box center [281, 389] width 135 height 12
type input "1"
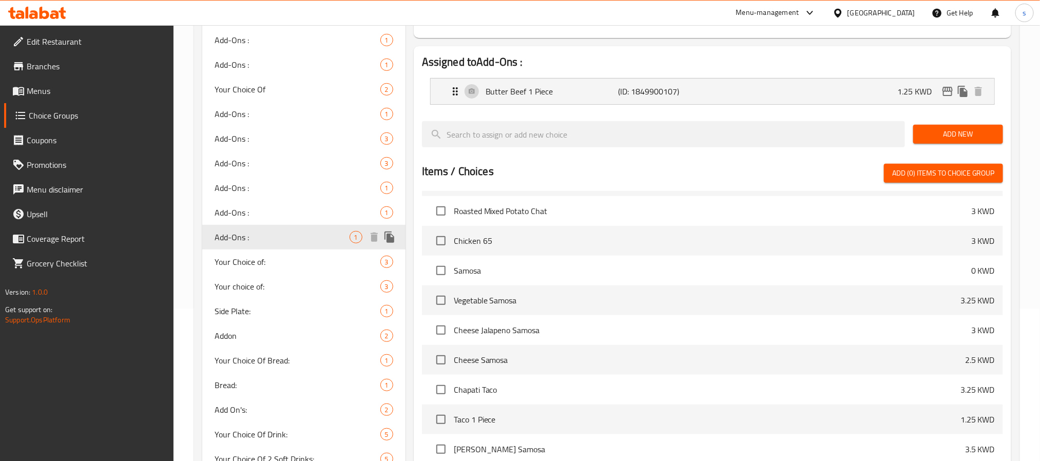
scroll to position [154, 0]
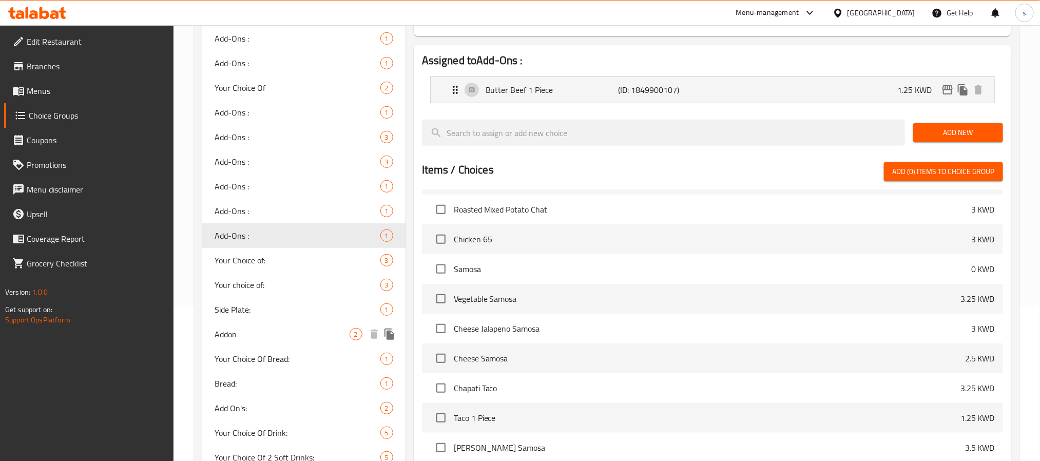
click at [250, 311] on span "Side Plate:" at bounding box center [297, 309] width 166 height 12
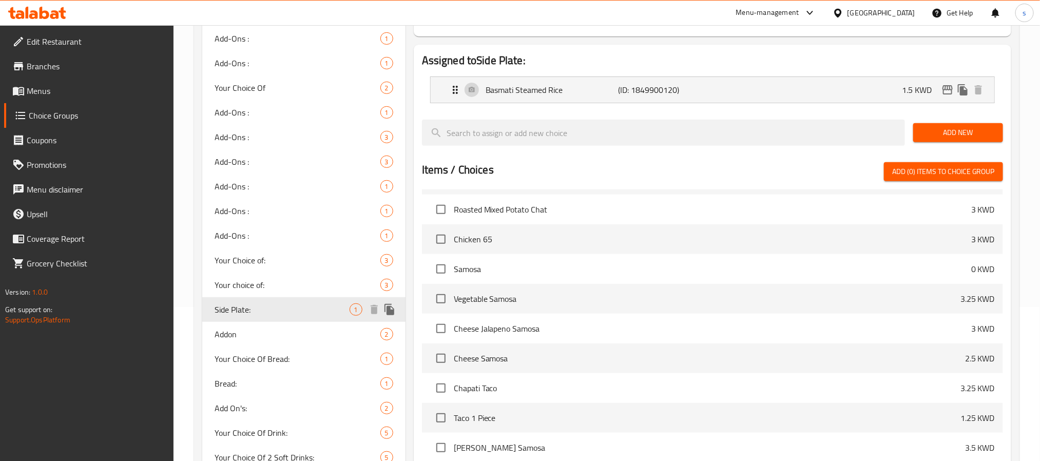
type input "Side Plate:"
type input "طبق جانبي:"
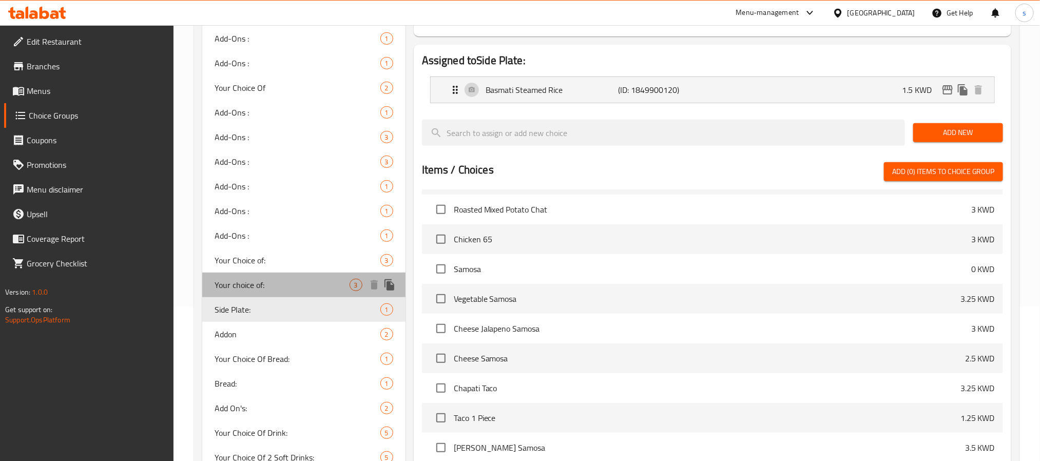
click at [254, 288] on span "Your choice of:" at bounding box center [281, 285] width 135 height 12
type input "Your choice of:"
type input "إختيارك من:"
type input "1"
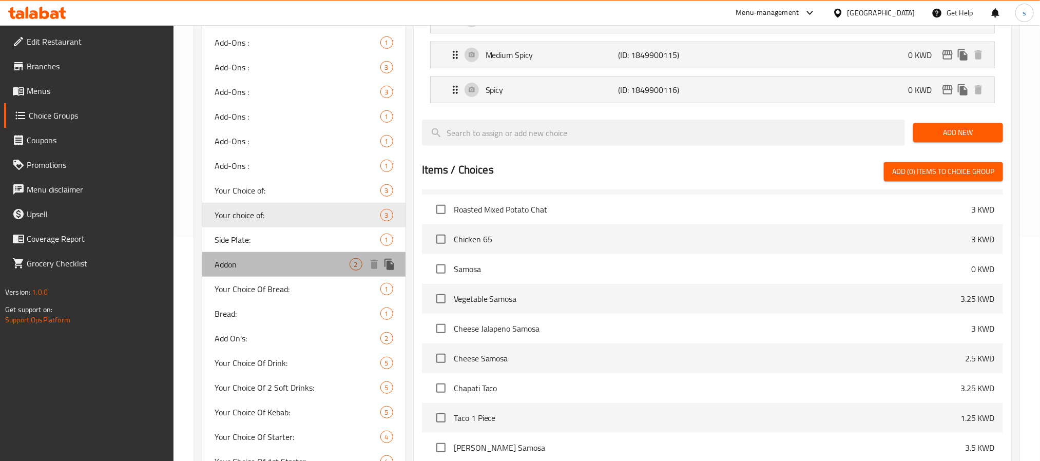
click at [267, 258] on span "Addon" at bounding box center [281, 264] width 135 height 12
type input "Addon"
type input "اضافه"
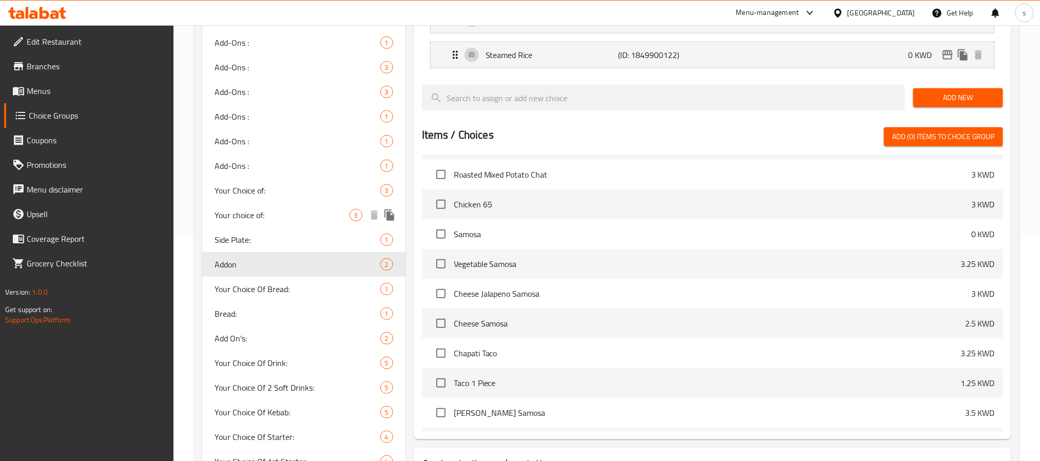
scroll to position [188, 0]
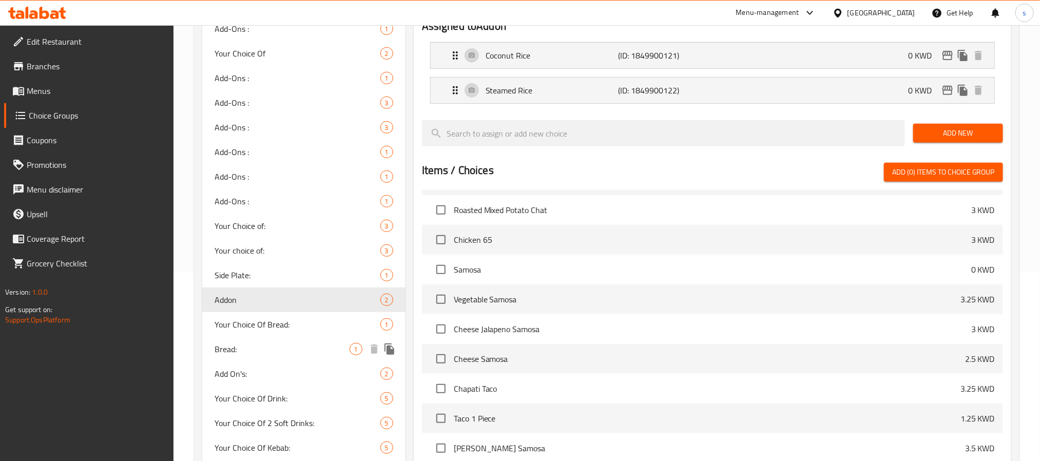
click at [232, 346] on span "Bread:" at bounding box center [281, 349] width 135 height 12
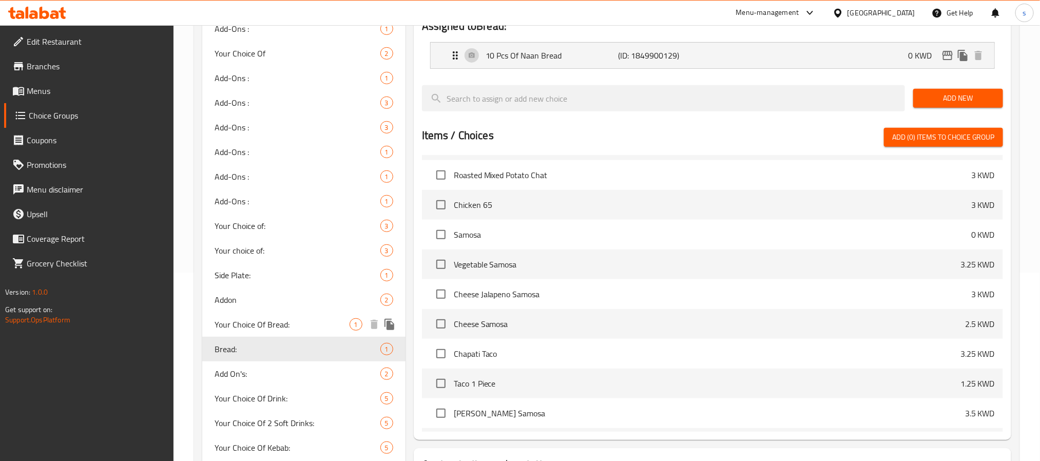
type input "Bread:"
type input "خبز:"
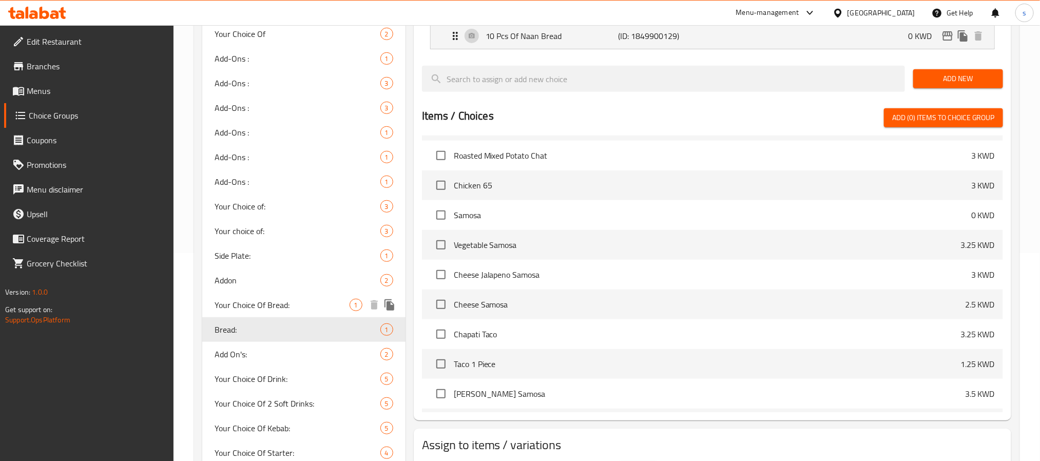
scroll to position [231, 0]
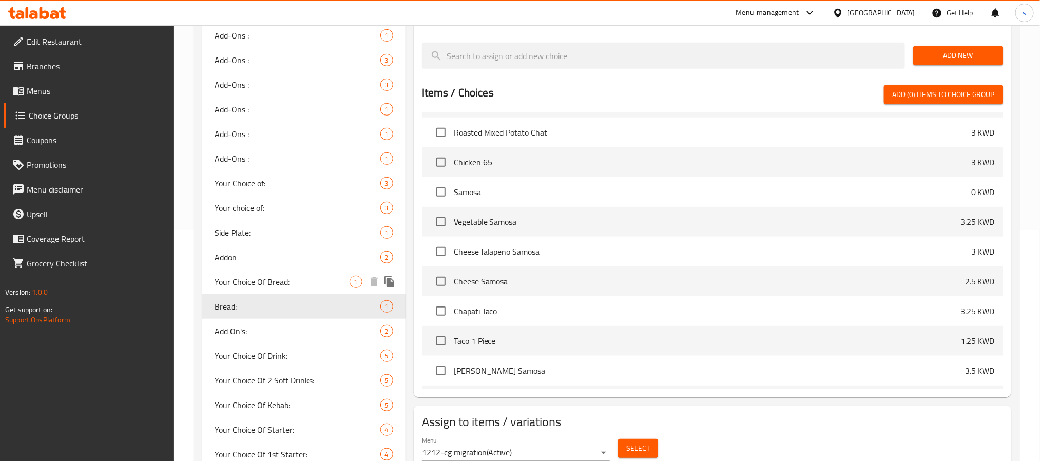
click at [273, 278] on span "Your Choice Of Bread:" at bounding box center [281, 282] width 135 height 12
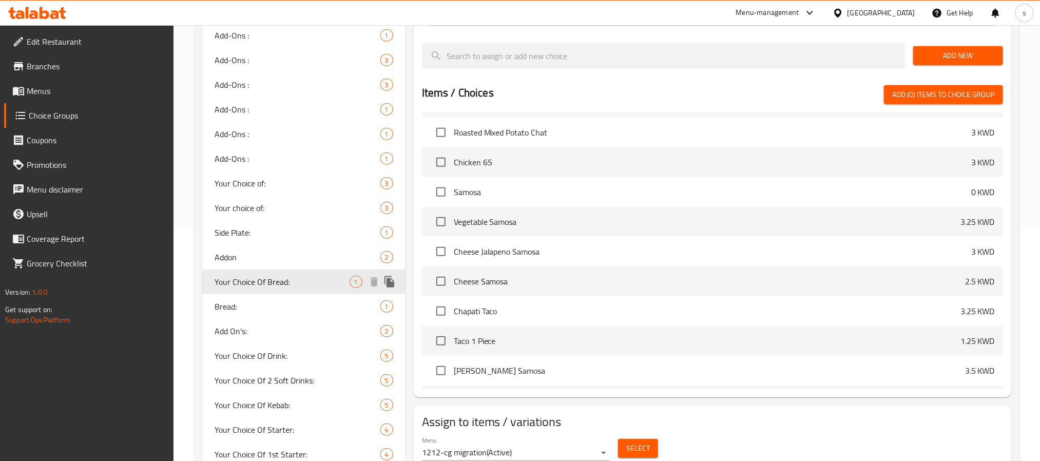
type input "Your Choice Of Bread:"
type input "اختيارك من الخبز:"
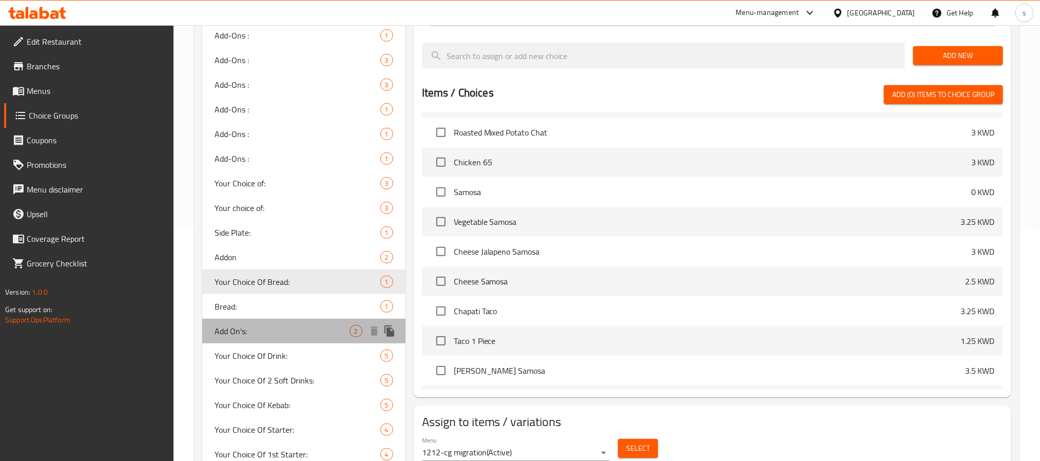
click at [242, 325] on span "Add On's:" at bounding box center [281, 331] width 135 height 12
type input "Add On's:"
type input "الإضافات:"
type input "0"
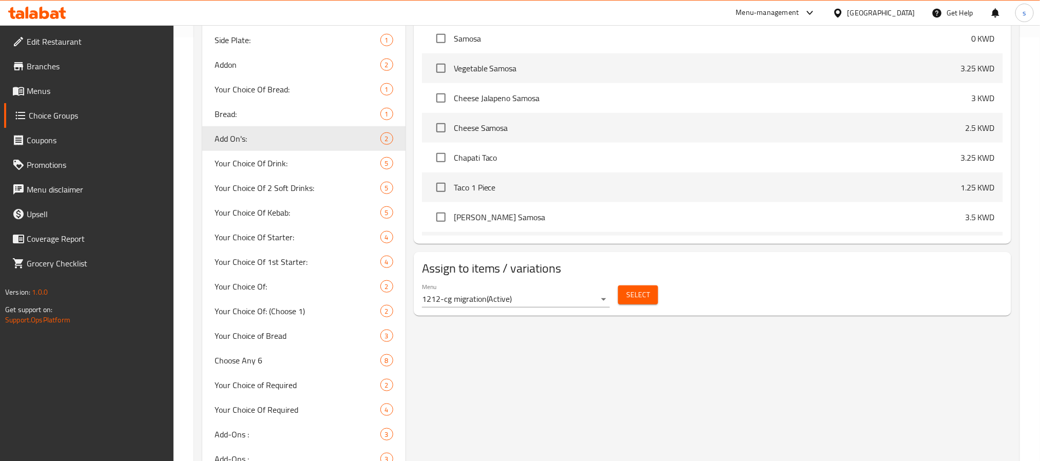
scroll to position [424, 0]
click at [279, 190] on span "Your Choice Of 2 Soft Drinks:" at bounding box center [281, 187] width 135 height 12
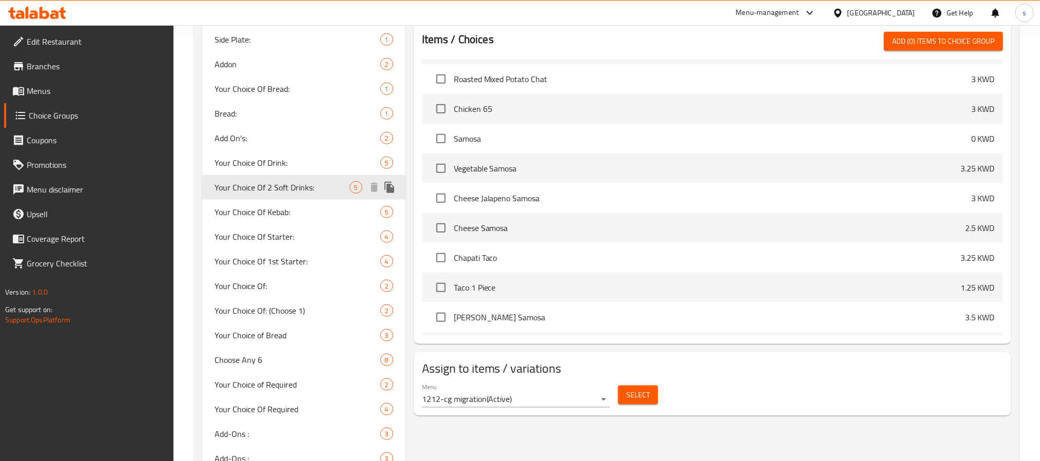
type input "Your Choice Of 2 Soft Drinks:"
type input "إختيارك من 2 مشروبات غازية:"
type input "2"
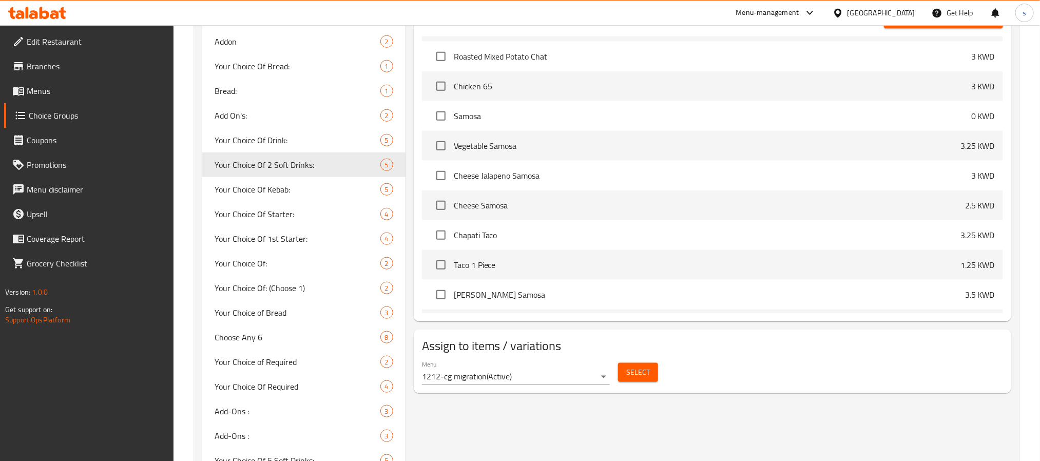
scroll to position [525, 0]
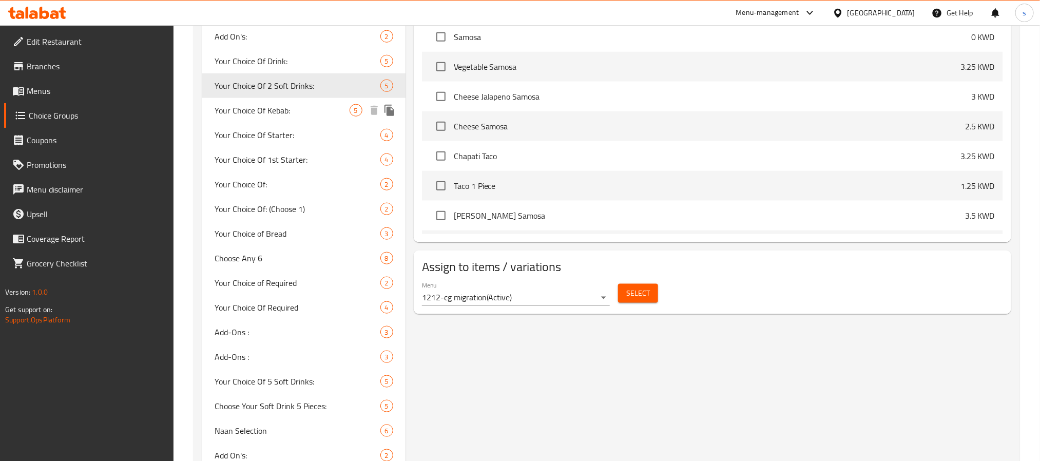
click at [274, 109] on span "Your Choice Of Kebab:" at bounding box center [281, 110] width 135 height 12
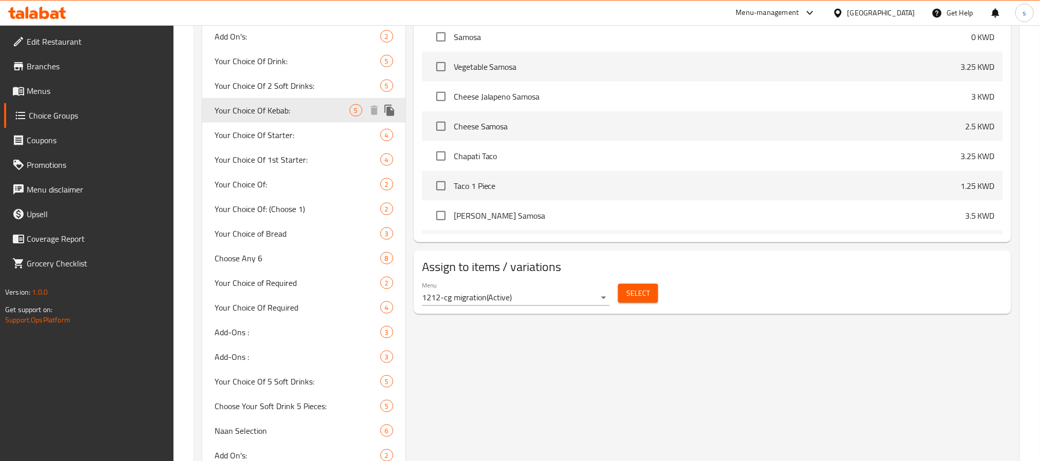
type input "Your Choice Of Kebab:"
type input "اختيارك من الكباب"
type input "1"
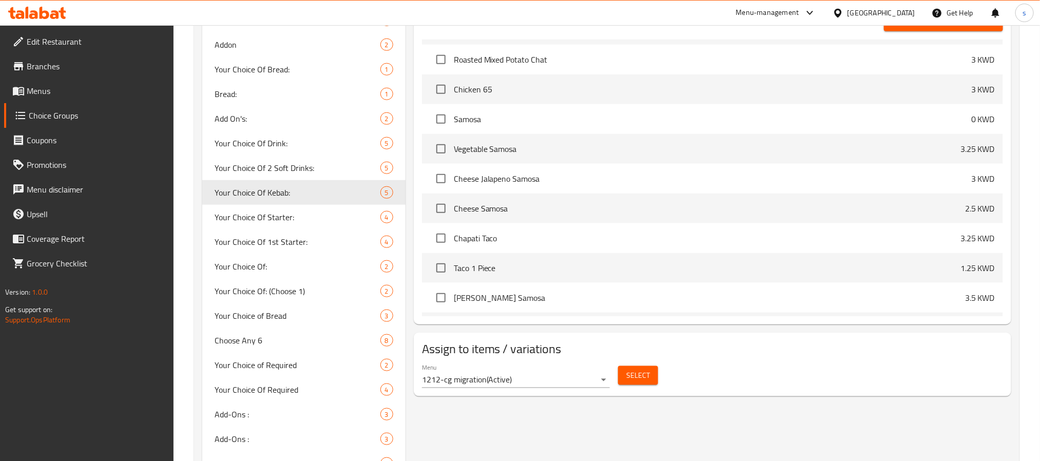
scroll to position [462, 0]
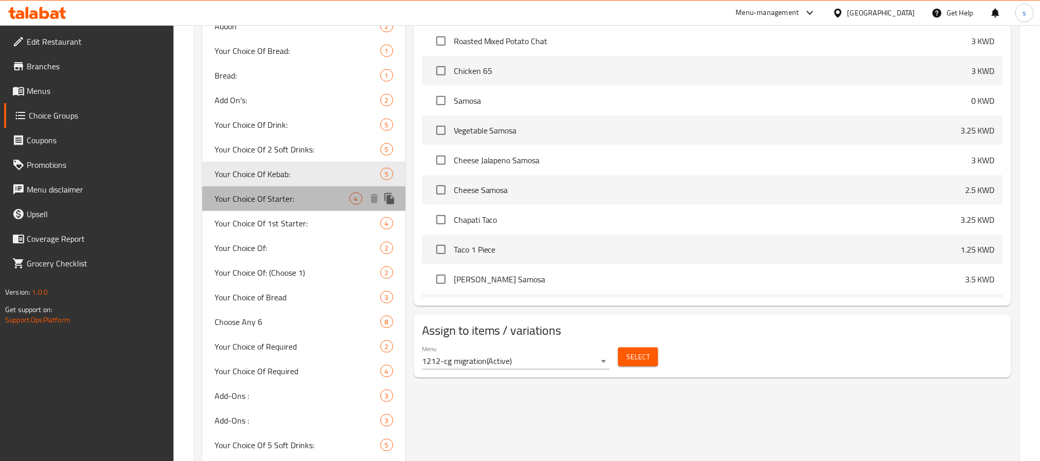
click at [246, 199] on span "Your Choice Of Starter:" at bounding box center [281, 198] width 135 height 12
type input "Your Choice Of Starter:"
type input "اختيارك من المقبل:"
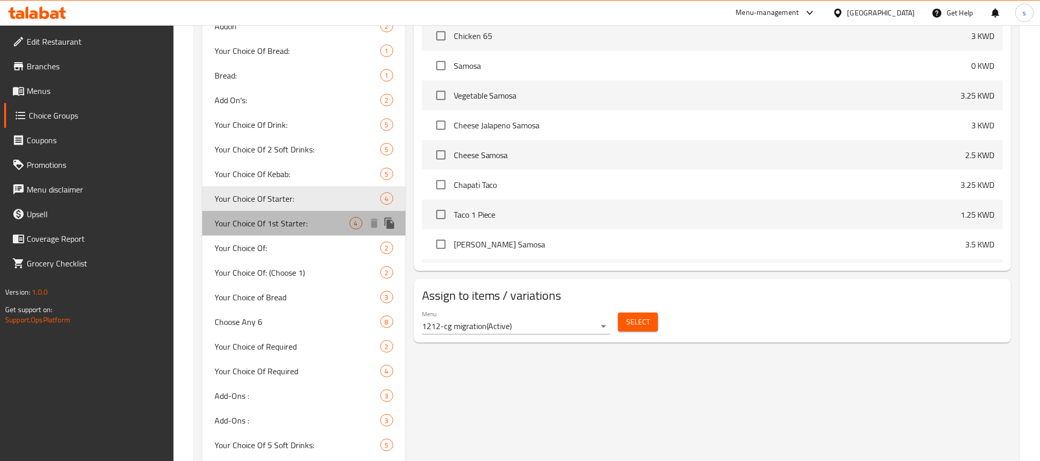
click at [268, 222] on span "Your Choice Of 1st Starter:" at bounding box center [281, 223] width 135 height 12
type input "Your Choice Of 1st Starter:"
type input "إختيارك من المقبلات الأولى:"
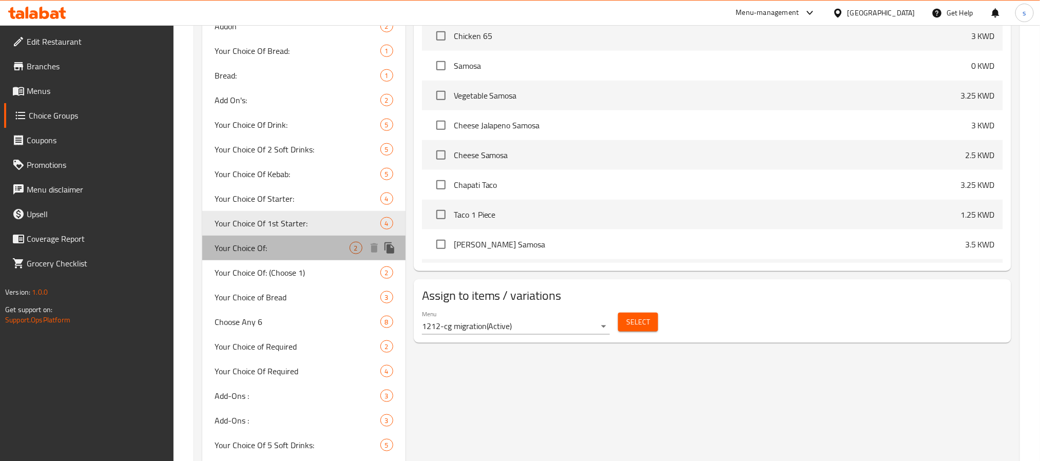
click at [254, 246] on span "Your Choice Of:" at bounding box center [281, 248] width 135 height 12
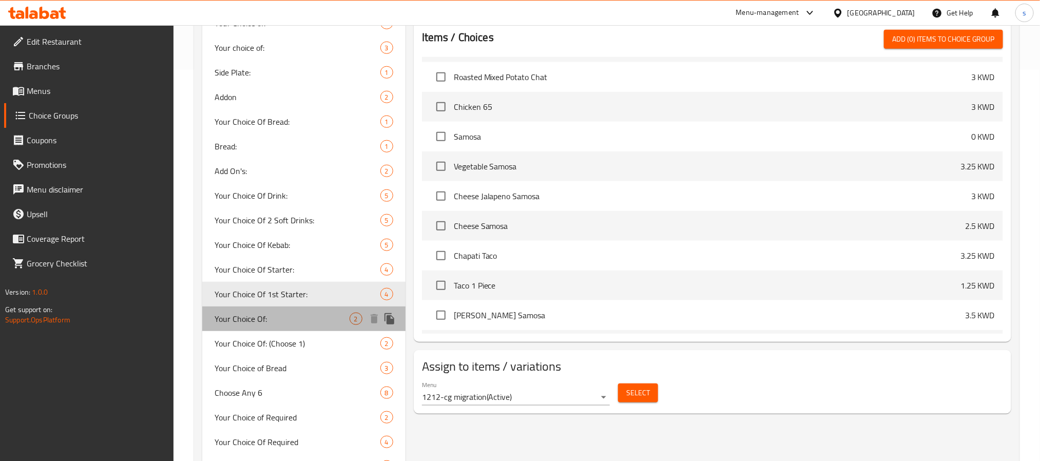
type input "Your Choice Of:"
type input "اختيارك من:"
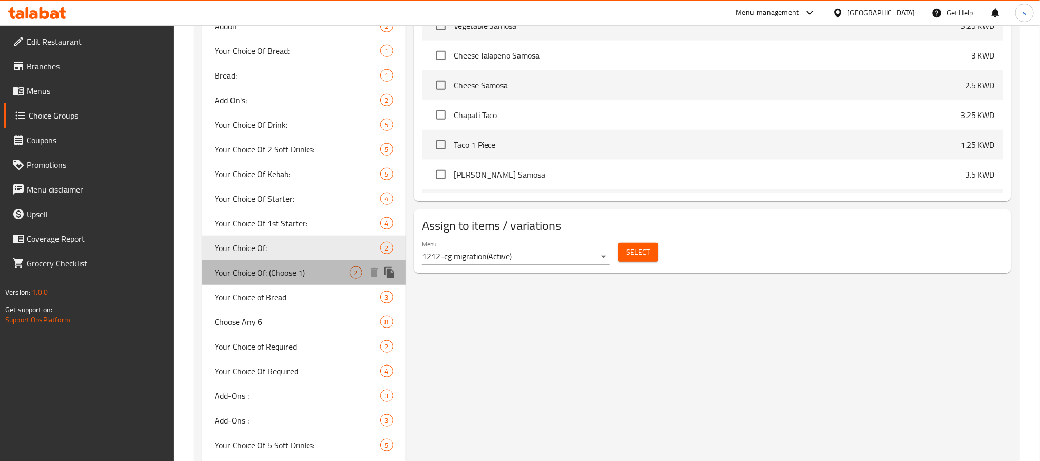
click at [268, 266] on span "Your Choice Of: (Choose 1)" at bounding box center [281, 272] width 135 height 12
type input "Your Choice Of: (Choose 1)"
type input "اختيارك من: (اختر 1)"
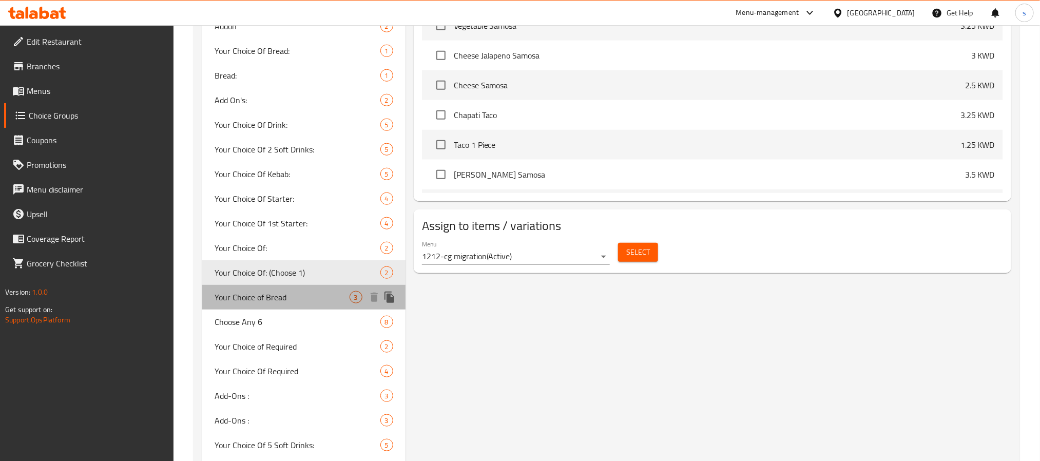
click at [235, 291] on span "Your Choice of Bread" at bounding box center [281, 297] width 135 height 12
type input "Your Choice of Bread"
type input "اختيارك من خبز"
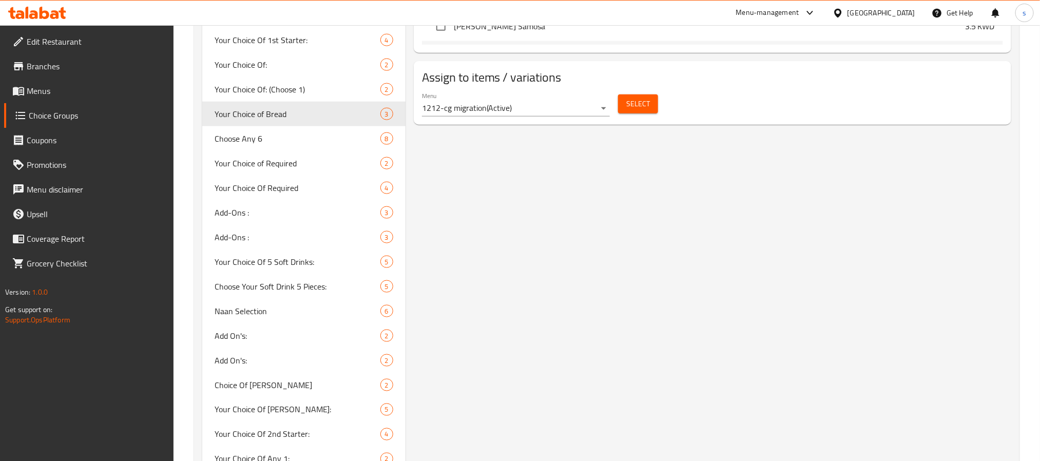
scroll to position [651, 0]
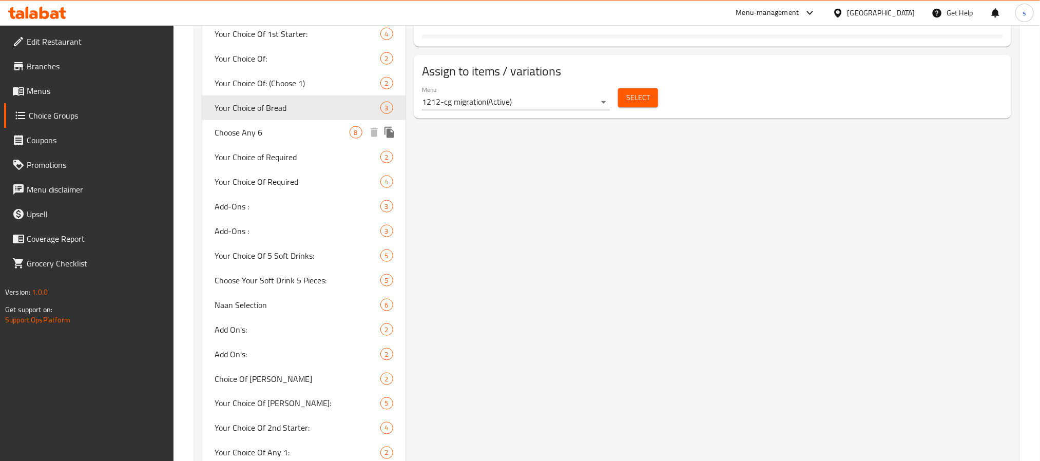
click at [231, 136] on span "Choose Any 6" at bounding box center [281, 132] width 135 height 12
type input "Choose Any 6"
type input "اختر أي 6"
type input "6"
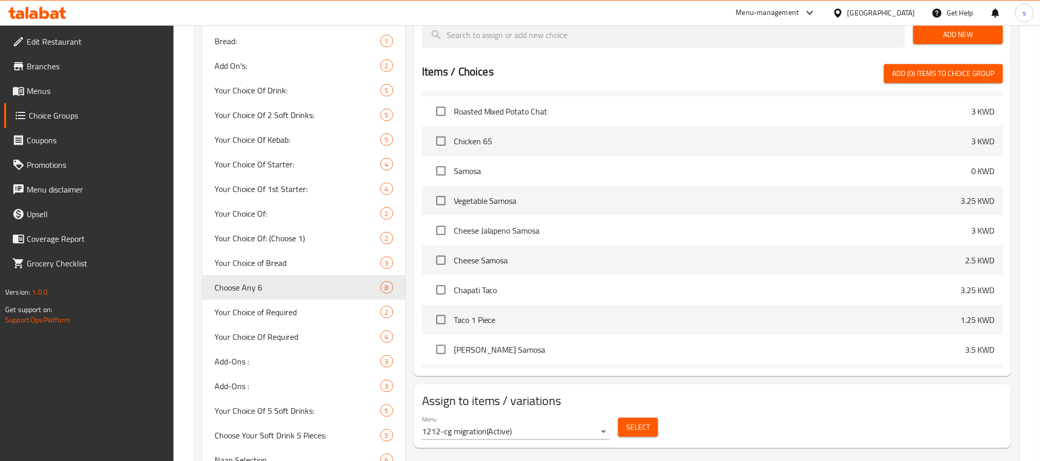
scroll to position [497, 0]
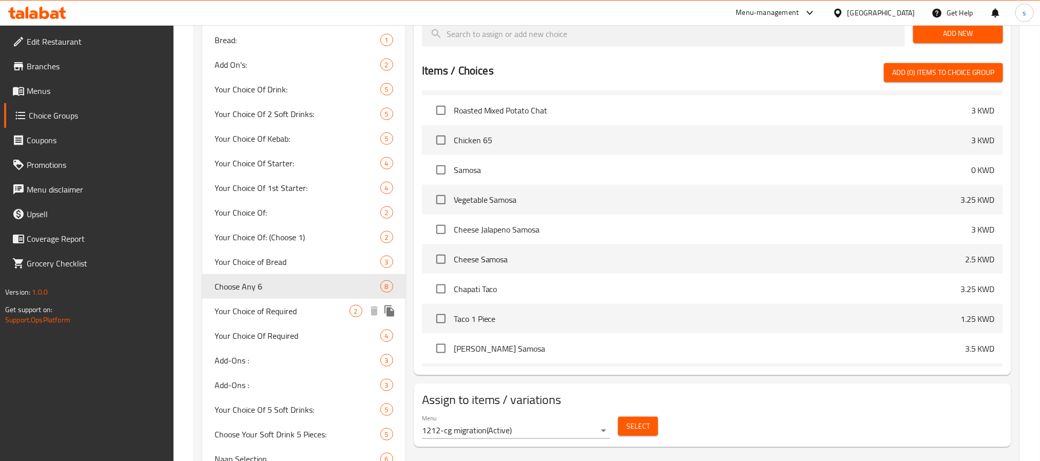
click at [263, 305] on span "Your Choice of Required" at bounding box center [281, 311] width 135 height 12
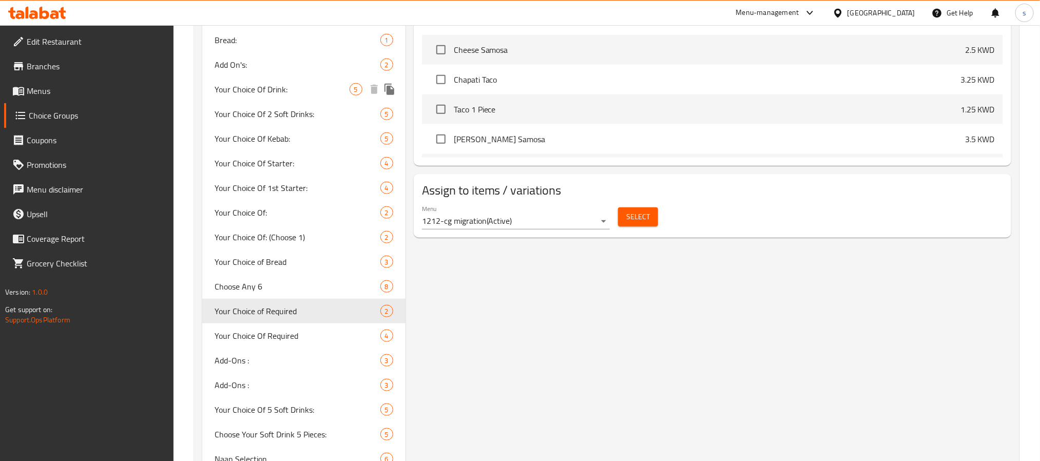
type input "Your Choice of Required"
type input "اختيارك من مطلوب"
type input "1"
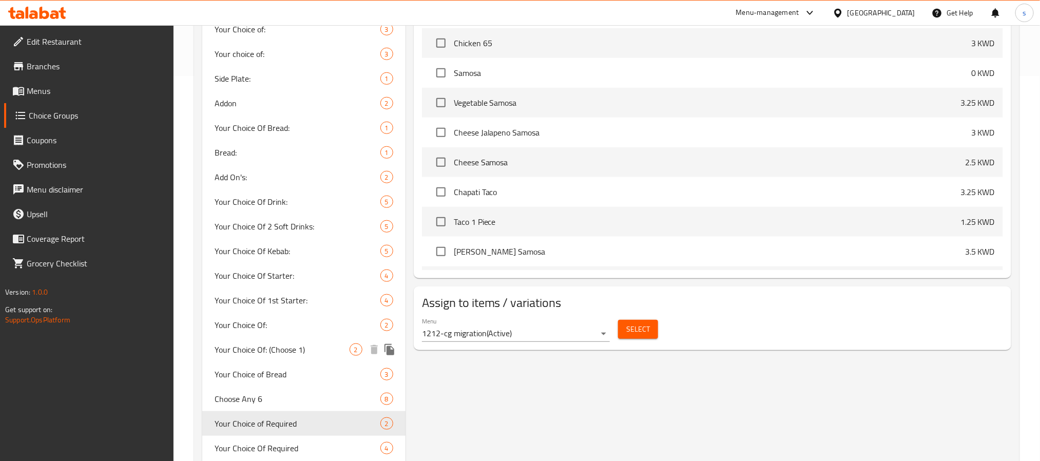
scroll to position [616, 0]
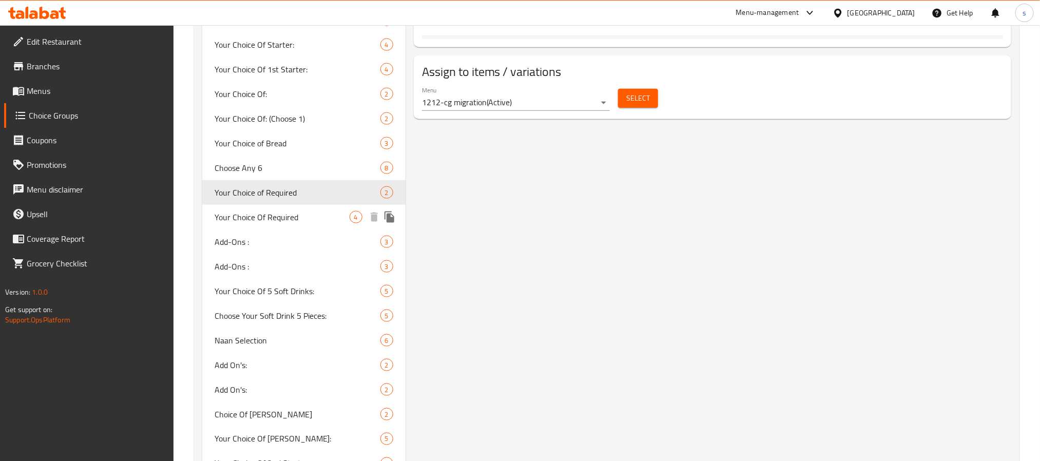
click at [251, 222] on span "Your Choice Of Required" at bounding box center [281, 217] width 135 height 12
type input "Your Choice Of Required"
type input "0"
type input "4"
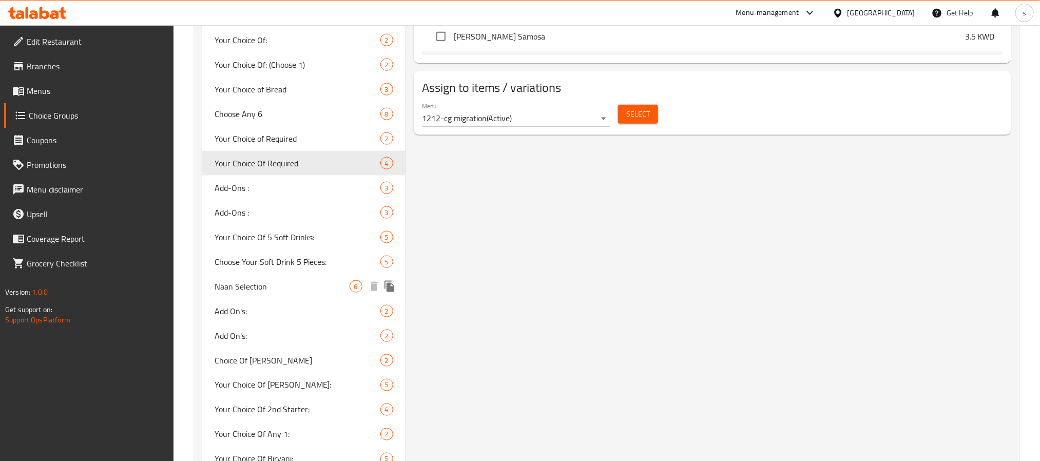
scroll to position [693, 0]
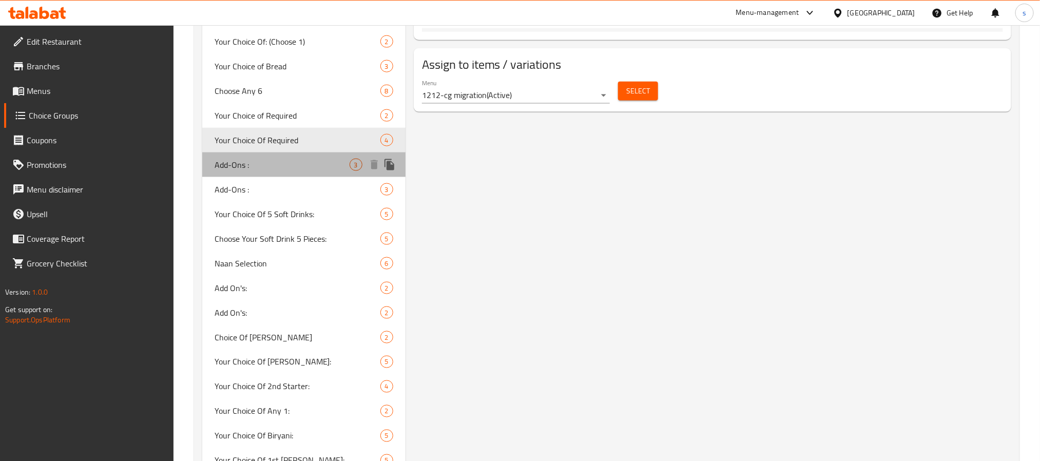
click at [210, 168] on div "Add-Ons : 3" at bounding box center [303, 164] width 203 height 25
type input "Add-Ons :"
type input "الإضافات :"
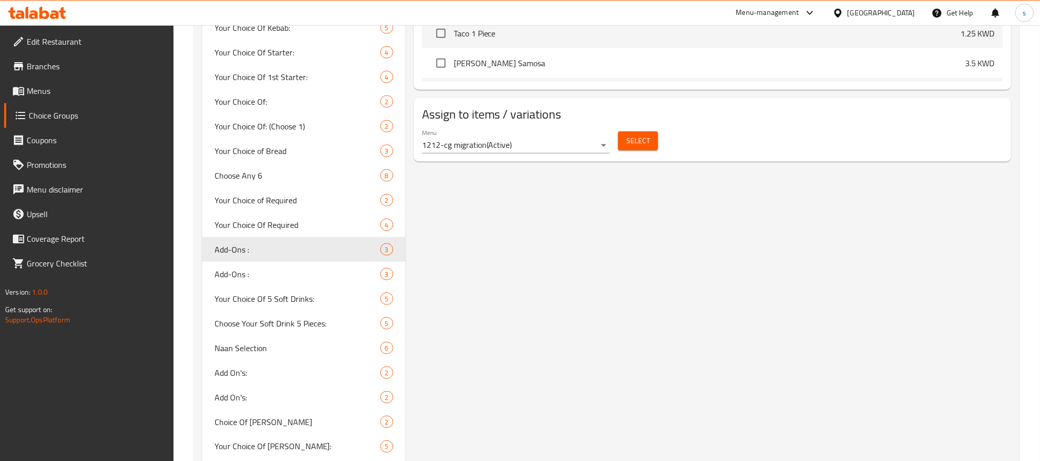
scroll to position [616, 0]
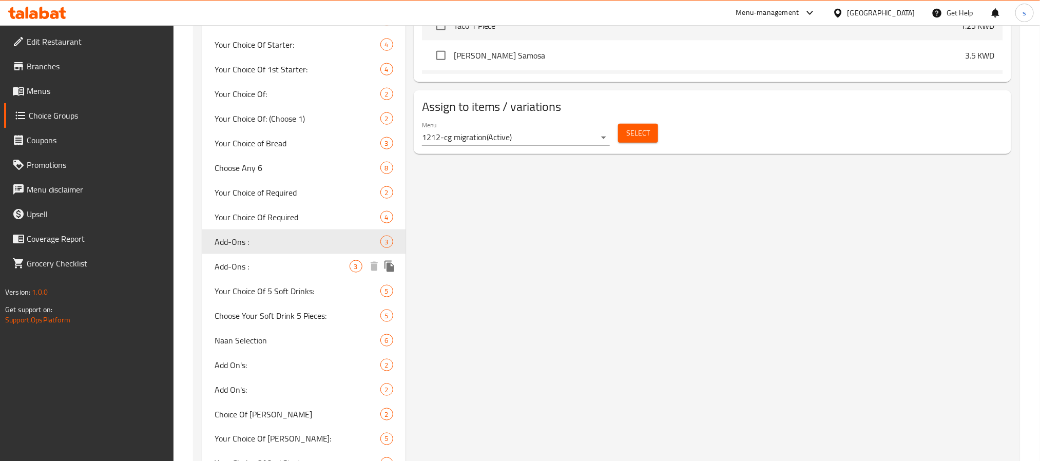
click at [237, 267] on span "Add-Ons :" at bounding box center [281, 266] width 135 height 12
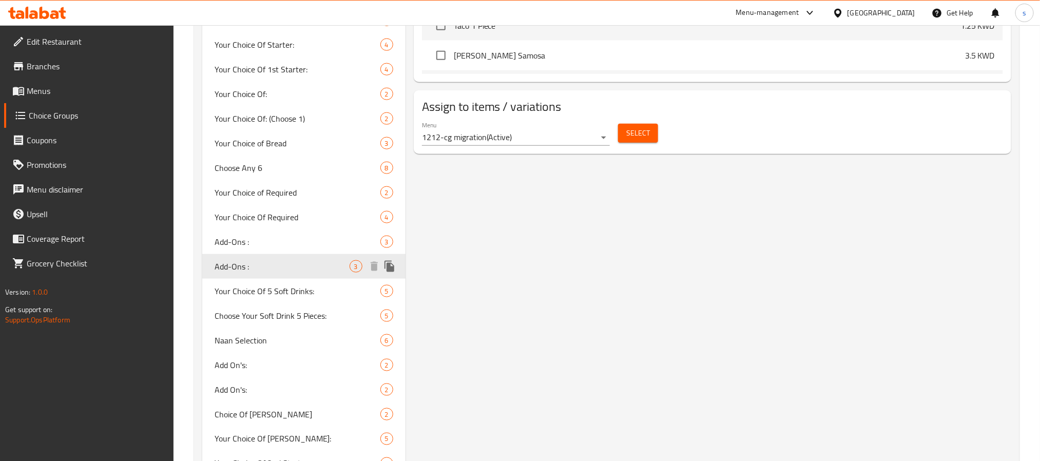
type input "3"
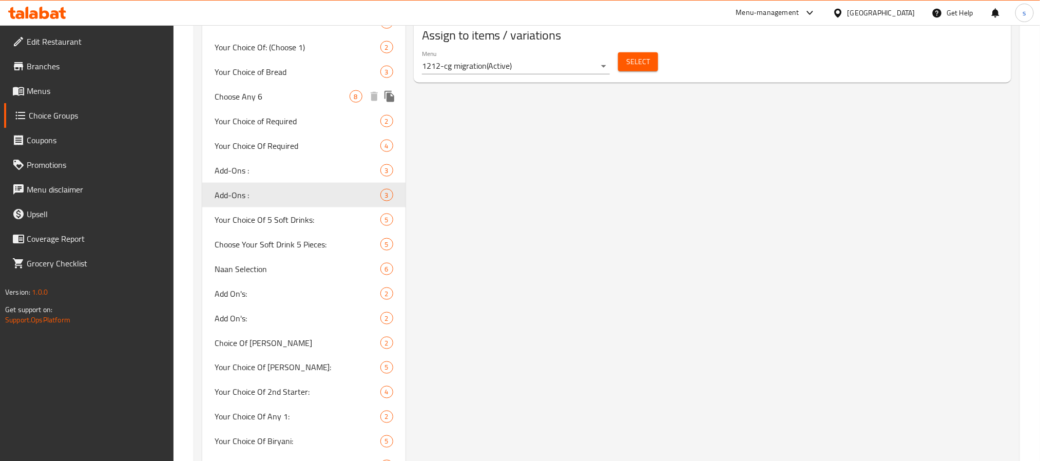
scroll to position [693, 0]
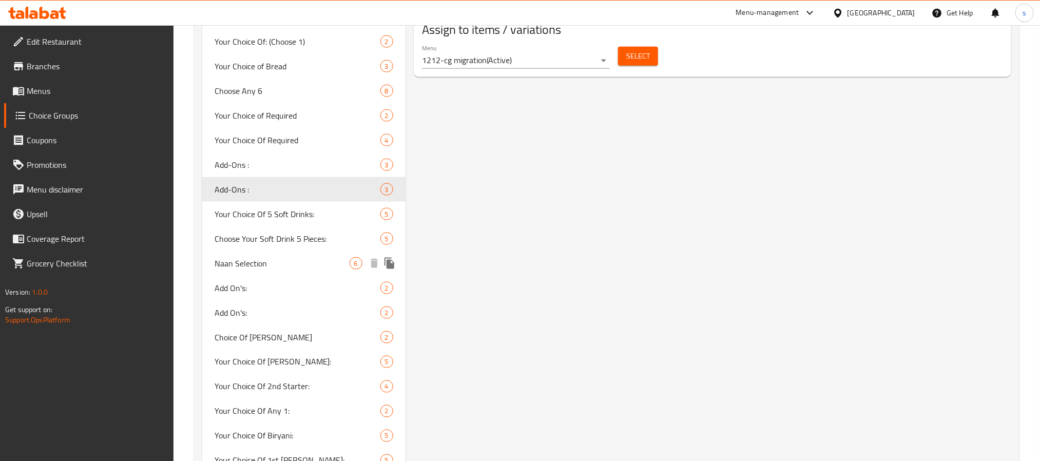
click at [238, 259] on span "Naan Selection" at bounding box center [281, 263] width 135 height 12
type input "Naan Selection"
type input "نان"
type input "1"
type input "6"
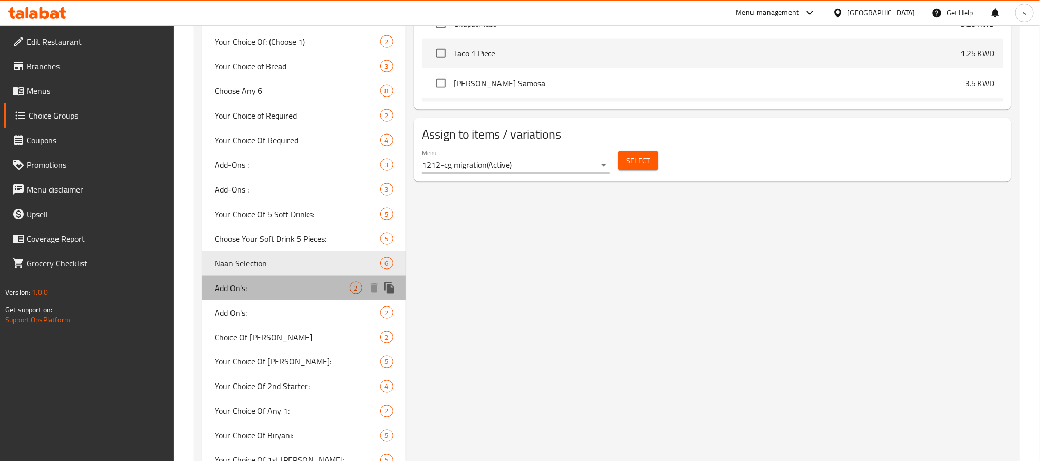
click at [238, 291] on span "Add On's:" at bounding box center [281, 288] width 135 height 12
type input "Add On's:"
type input "الإضافات:"
type input "0"
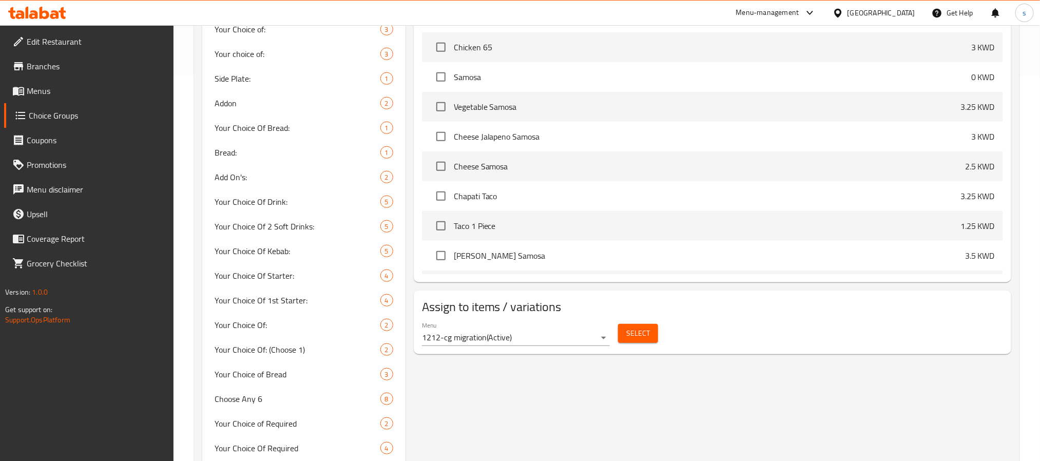
scroll to position [770, 0]
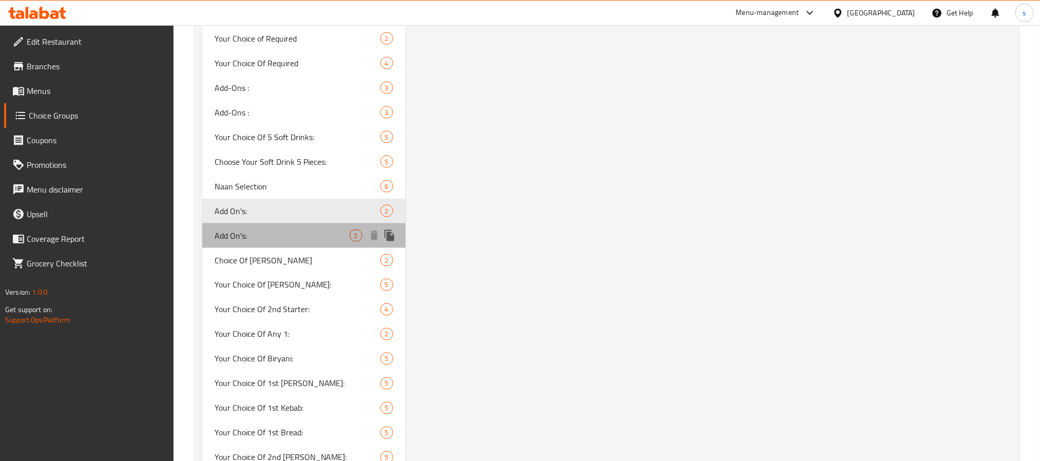
click at [236, 241] on span "Add On's:" at bounding box center [281, 235] width 135 height 12
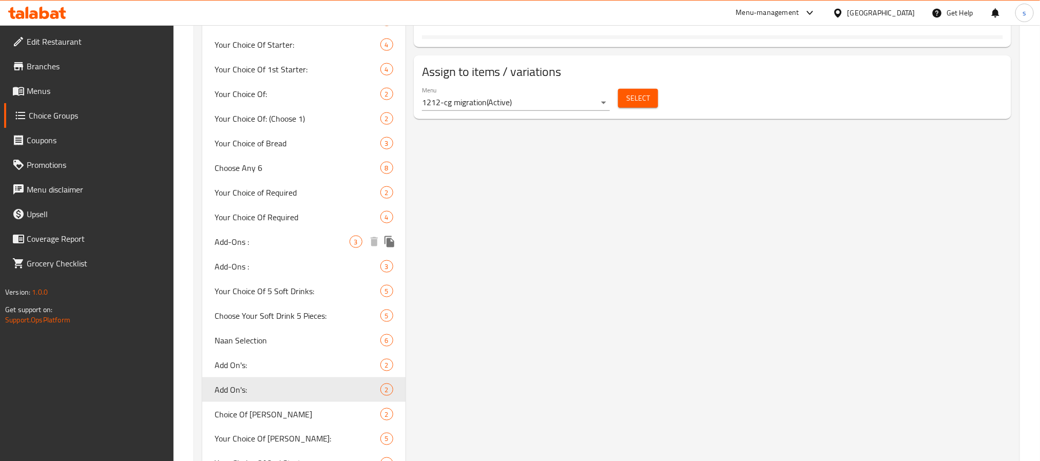
scroll to position [847, 0]
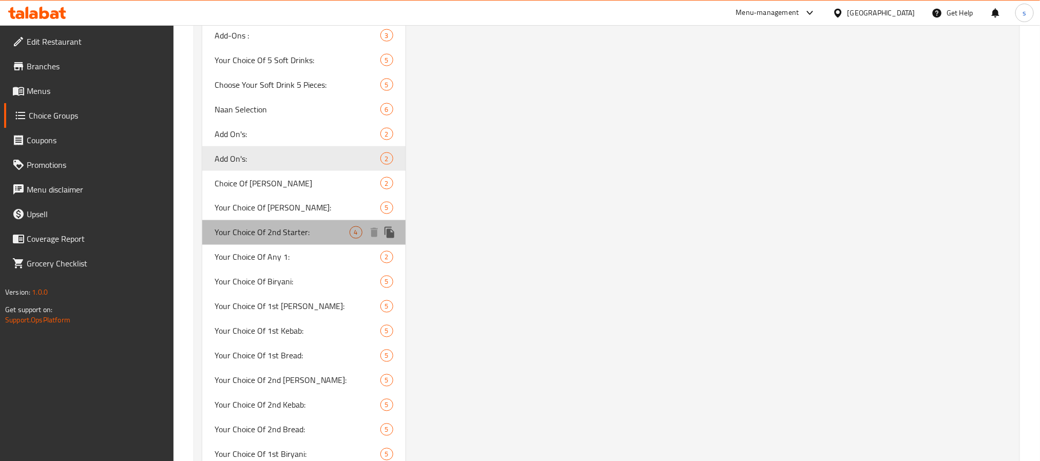
click at [256, 228] on span "Your Choice Of 2nd Starter:" at bounding box center [281, 232] width 135 height 12
type input "Your Choice Of 2nd Starter:"
type input "إختيارك من المقبلات الثانية:"
type input "1"
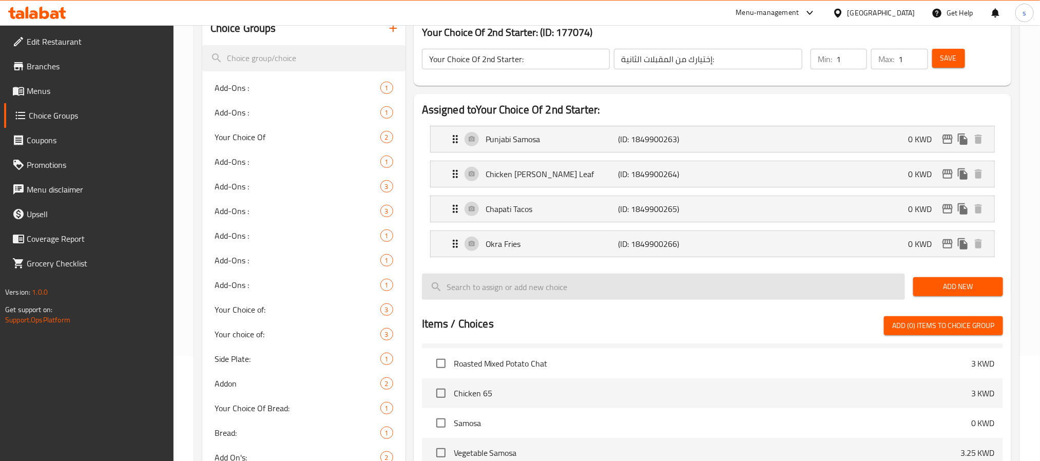
scroll to position [308, 0]
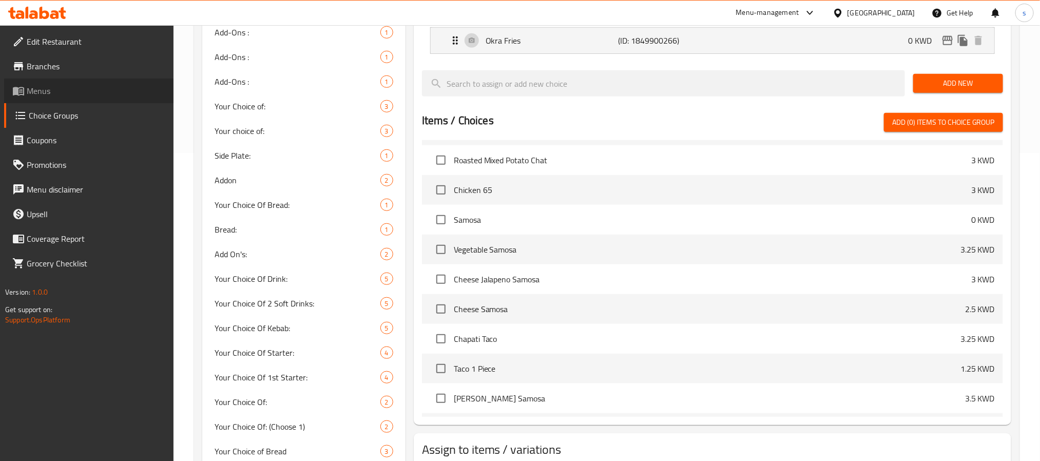
click at [73, 93] on span "Menus" at bounding box center [96, 91] width 139 height 12
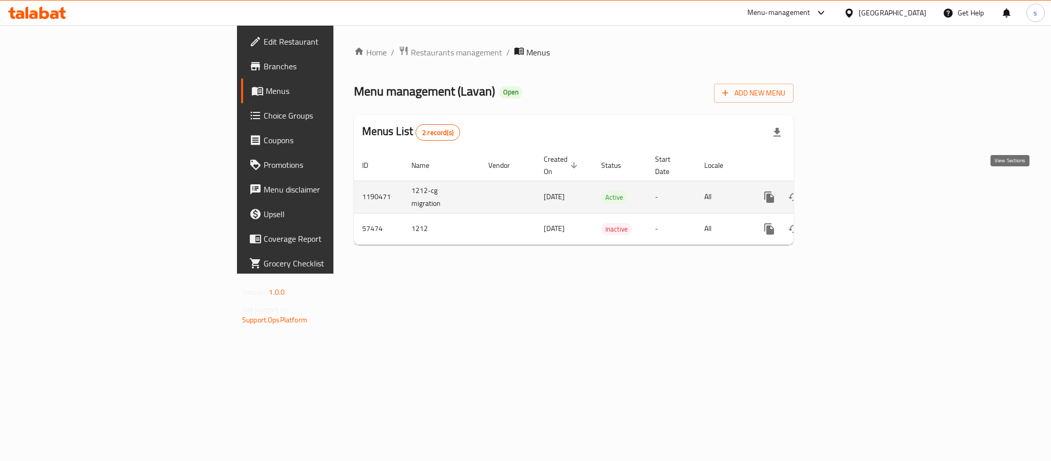
click at [856, 194] on link "enhanced table" at bounding box center [843, 197] width 25 height 25
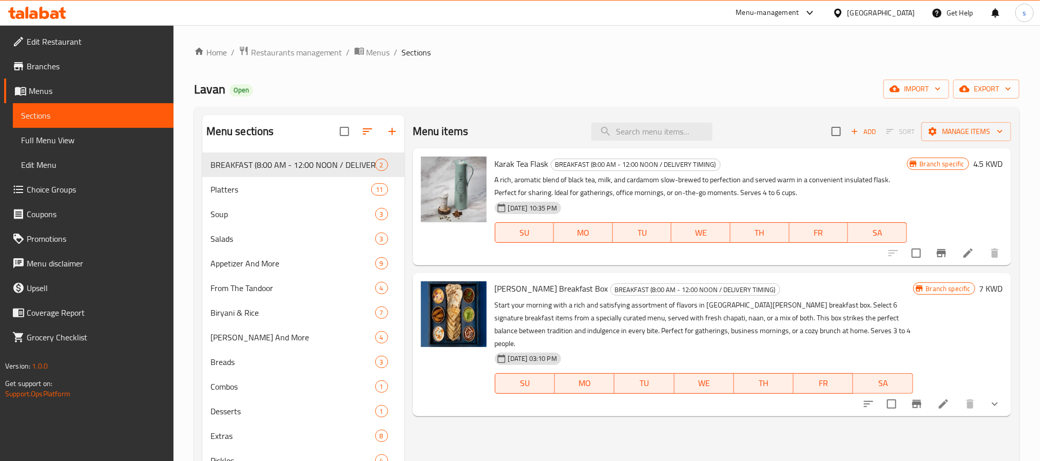
click at [647, 148] on div "Menu items Add Sort Manage items" at bounding box center [712, 131] width 598 height 33
click at [647, 135] on input "search" at bounding box center [651, 132] width 121 height 18
paste input "Cheese Jalapeno Samosa"
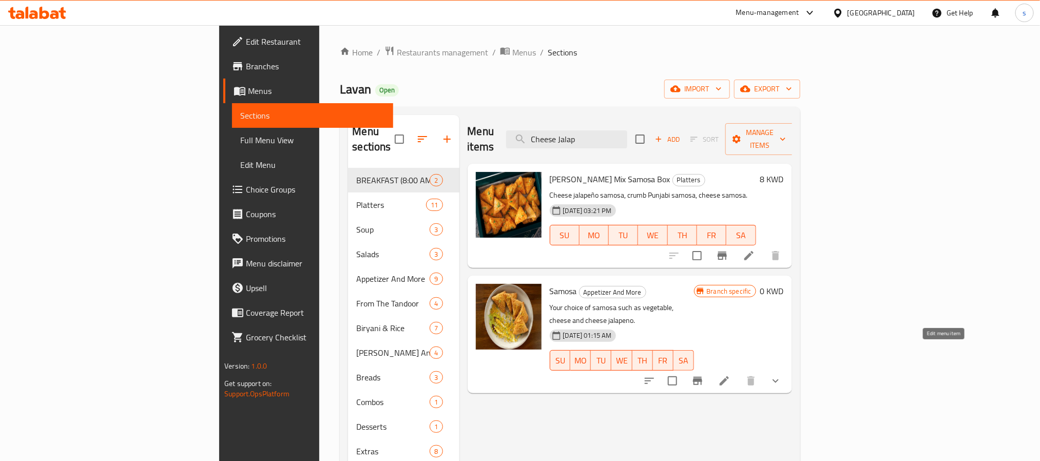
type input "Cheese Jalap"
click at [729, 376] on icon at bounding box center [723, 380] width 9 height 9
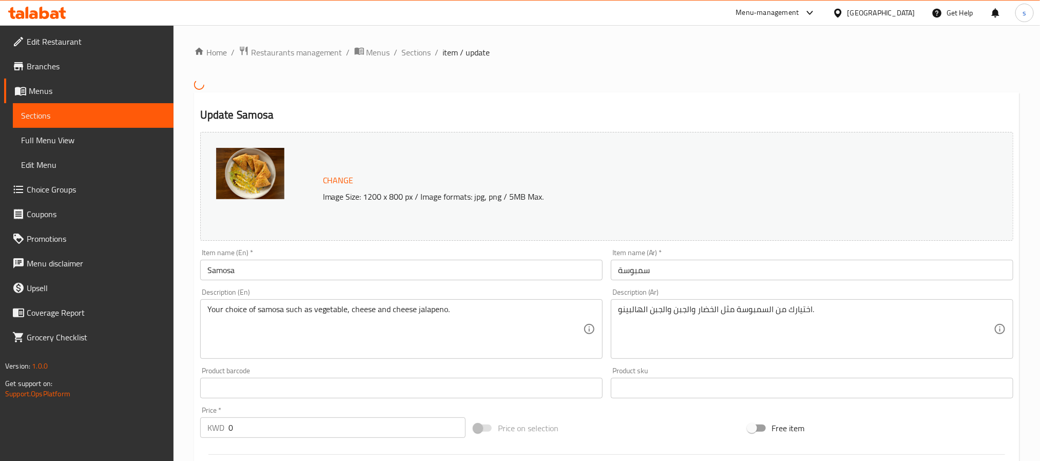
scroll to position [326, 0]
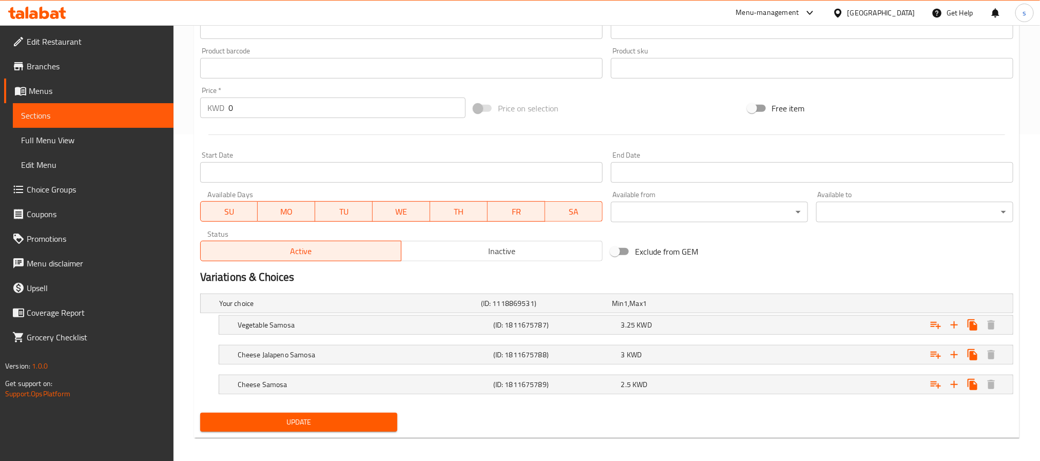
click at [884, 248] on div "Change Image Size: 1200 x 800 px / Image formats: jpg, png / 5MB Max. Item name…" at bounding box center [606, 36] width 821 height 457
click at [970, 193] on div "Available to ​ ​" at bounding box center [914, 206] width 197 height 31
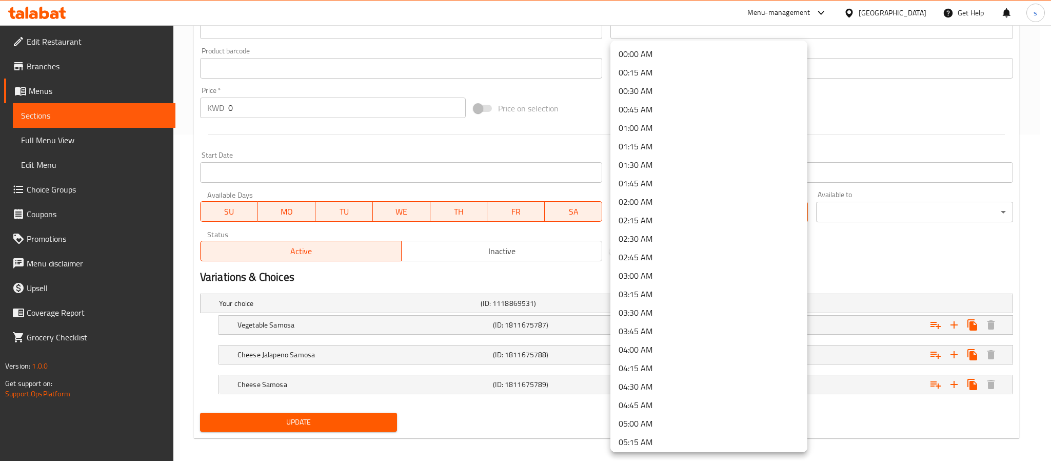
click at [880, 258] on div at bounding box center [525, 230] width 1051 height 461
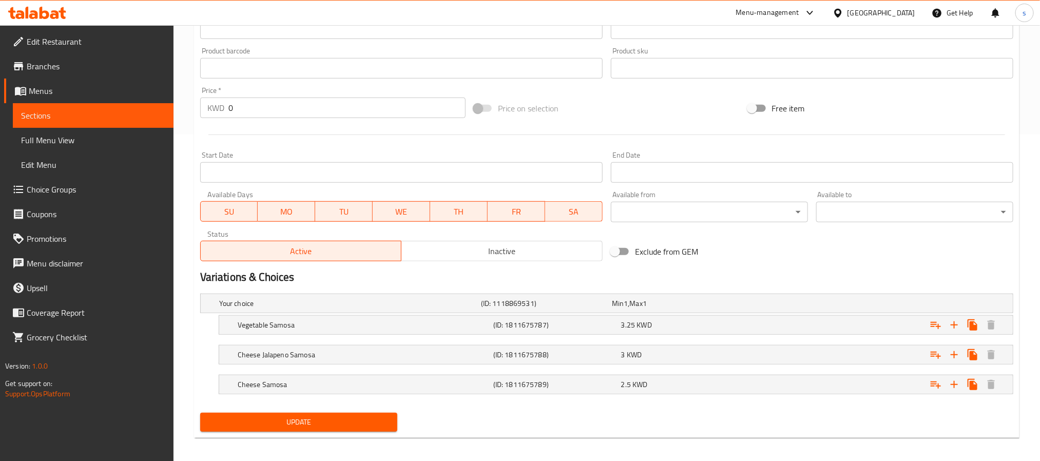
click at [966, 255] on div "Change Image Size: 1200 x 800 px / Image formats: jpg, png / 5MB Max. Item name…" at bounding box center [606, 36] width 821 height 457
click at [945, 251] on div "Change Image Size: 1200 x 800 px / Image formats: jpg, png / 5MB Max. Item name…" at bounding box center [606, 36] width 821 height 457
click at [932, 269] on h2 "Variations & Choices" at bounding box center [606, 276] width 813 height 15
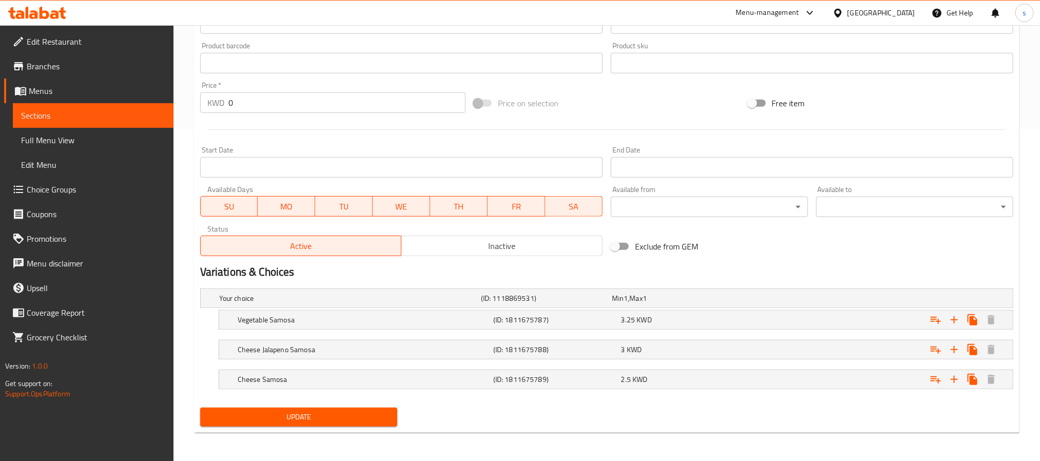
scroll to position [333, 0]
click at [226, 322] on div "Vegetable Samosa (ID: 1811675787) 3.25 KWD" at bounding box center [615, 319] width 793 height 18
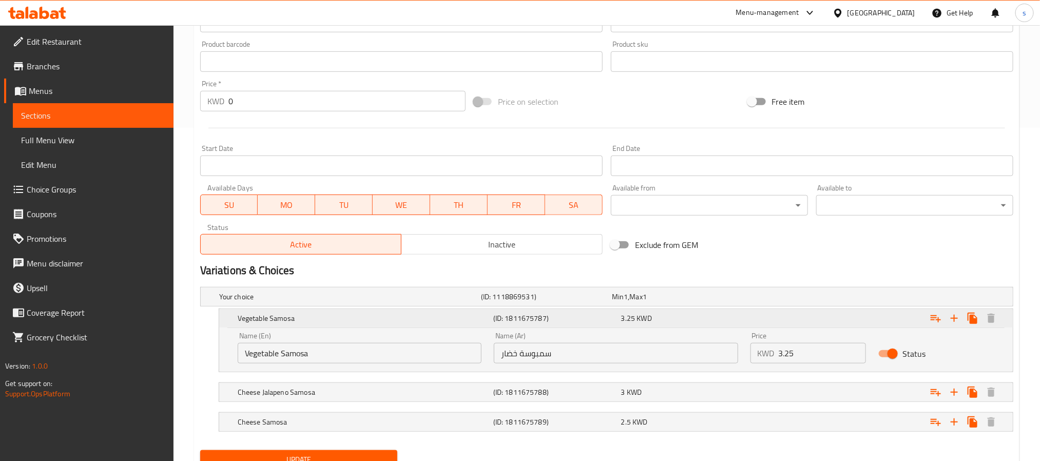
scroll to position [377, 0]
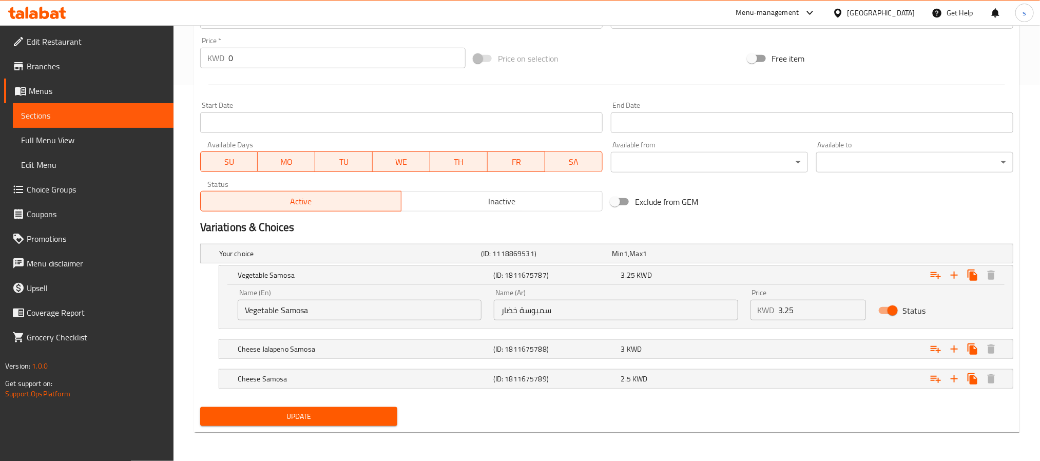
click at [757, 224] on h2 "Variations & Choices" at bounding box center [606, 227] width 813 height 15
click at [245, 346] on h5 "Cheese Jalapeno Samosa" at bounding box center [363, 349] width 251 height 10
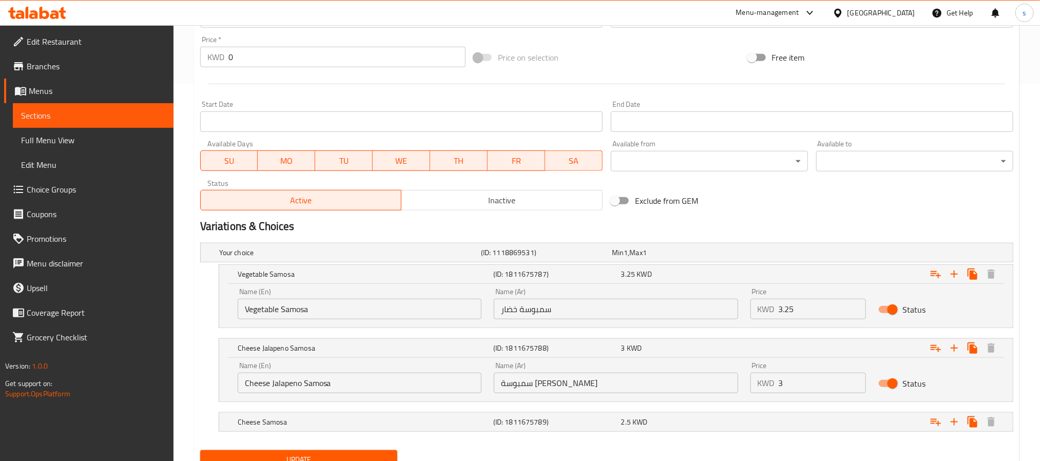
click at [863, 202] on div "Exclude from GEM" at bounding box center [744, 201] width 274 height 28
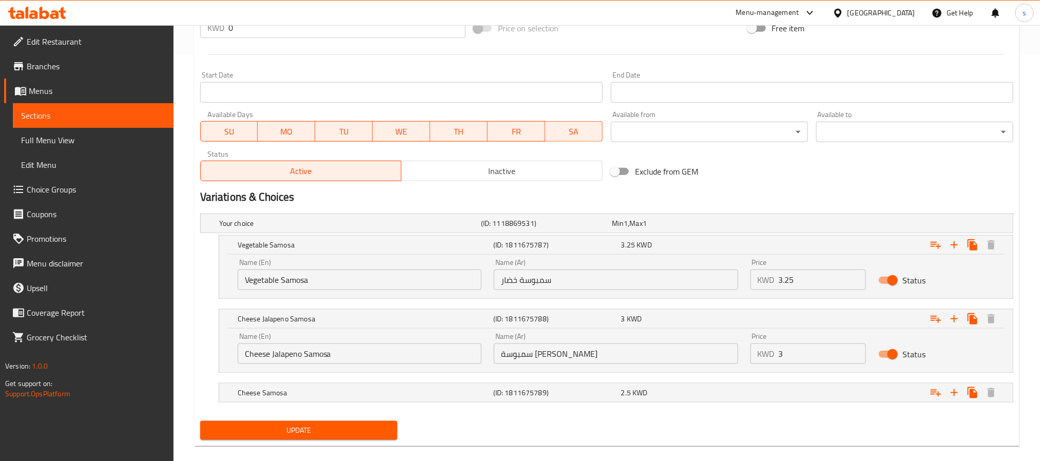
scroll to position [422, 0]
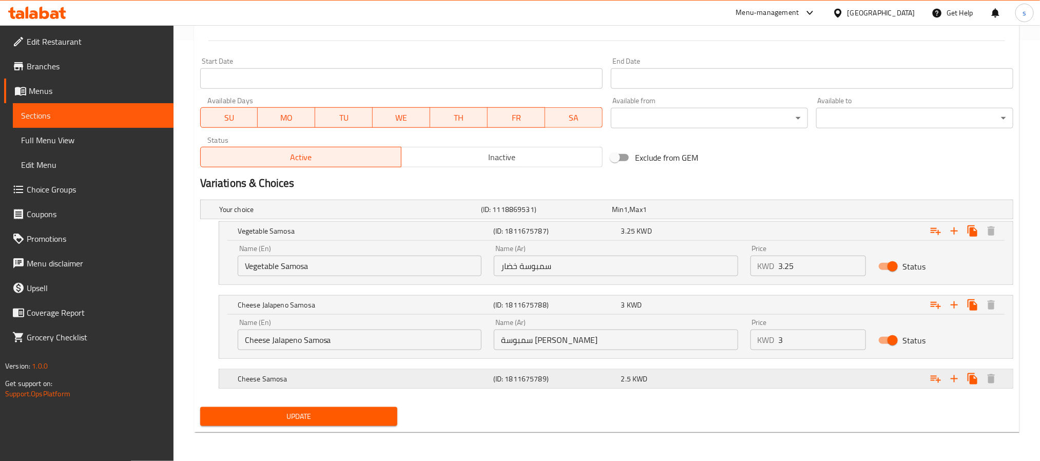
click at [275, 376] on h5 "Cheese Samosa" at bounding box center [363, 379] width 251 height 10
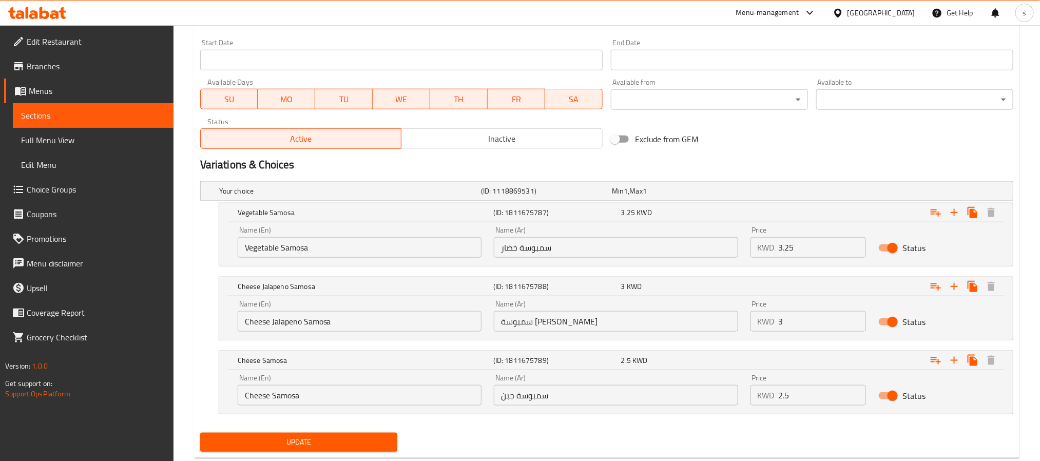
scroll to position [465, 0]
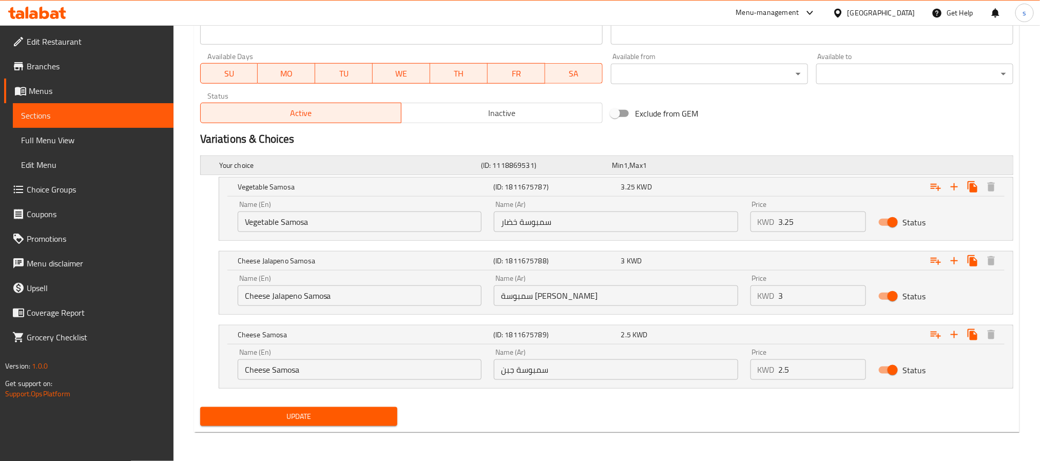
click at [319, 161] on h5 "Your choice" at bounding box center [348, 165] width 258 height 10
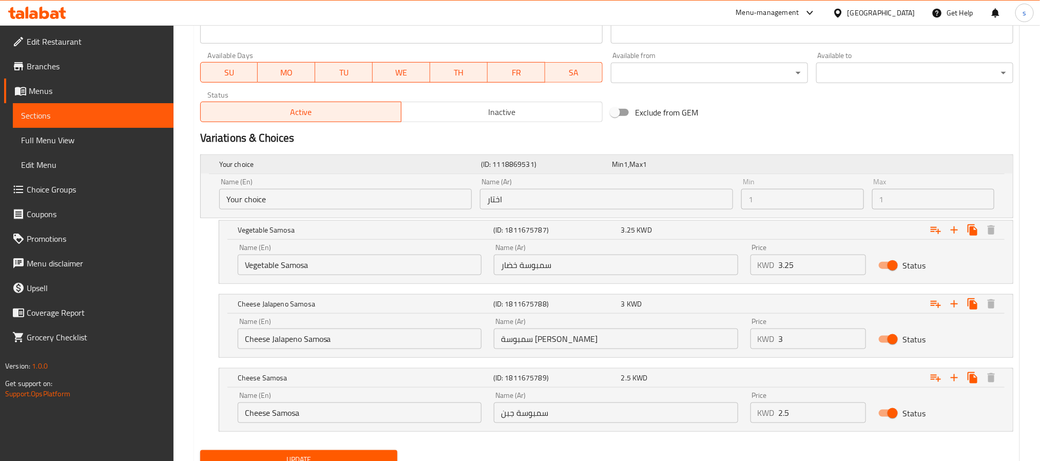
scroll to position [510, 0]
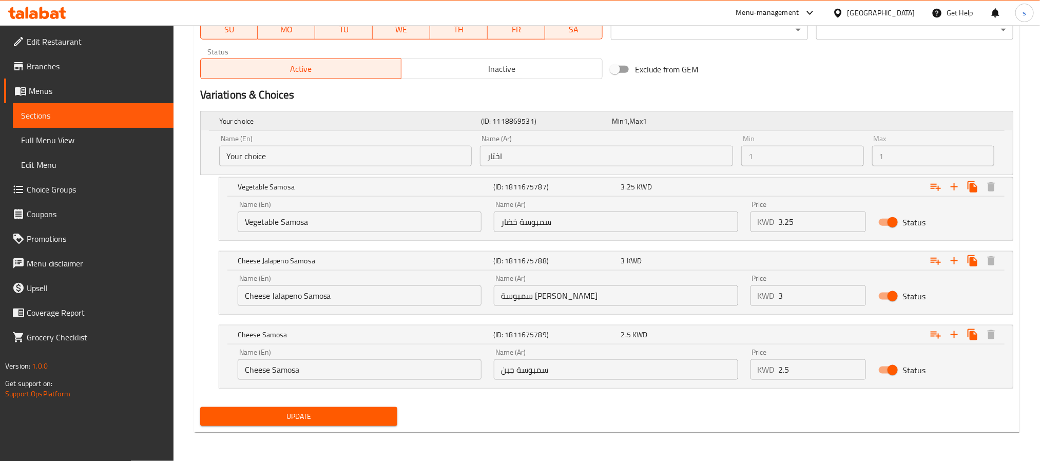
click at [339, 122] on h5 "Your choice" at bounding box center [348, 121] width 258 height 10
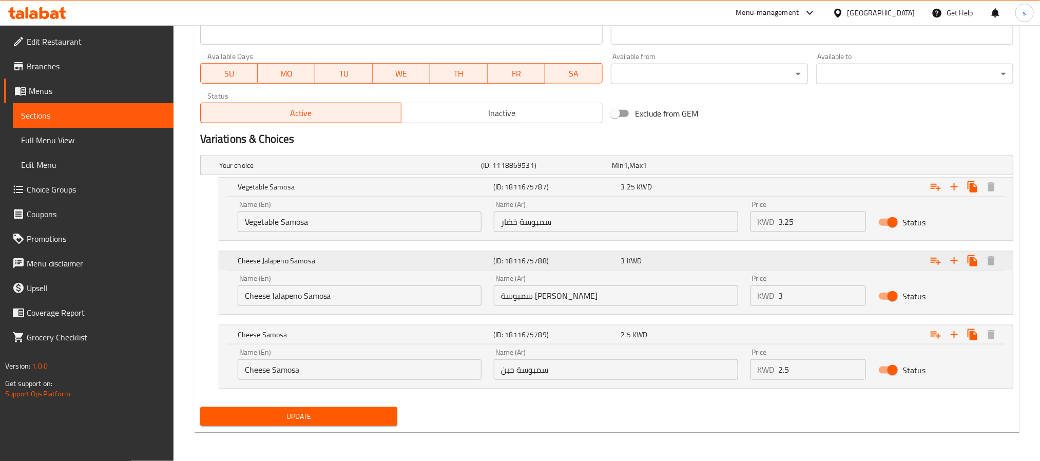
scroll to position [81, 0]
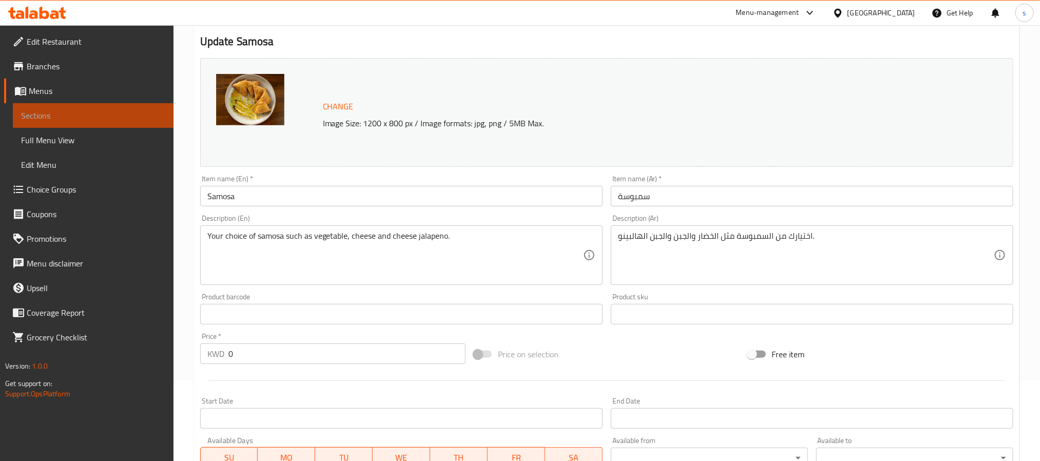
click at [74, 109] on span "Sections" at bounding box center [93, 115] width 144 height 12
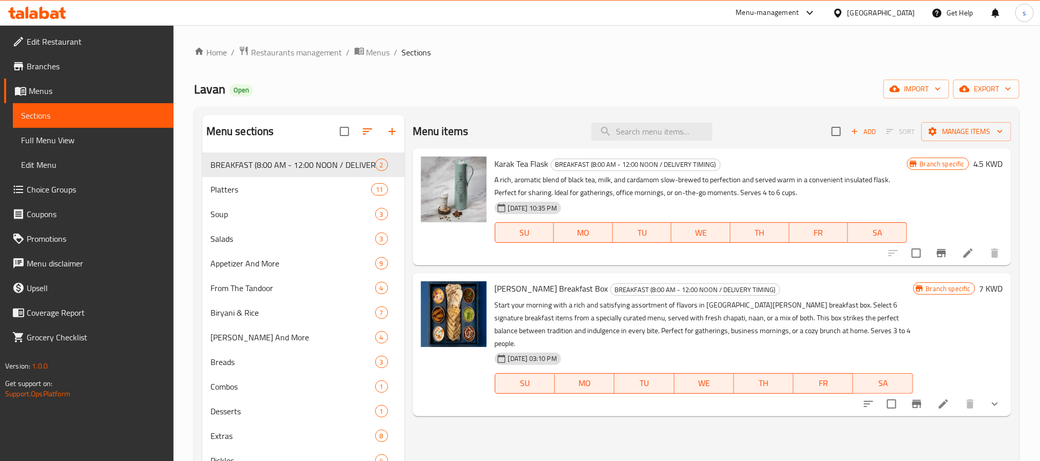
click at [843, 9] on icon at bounding box center [837, 13] width 11 height 11
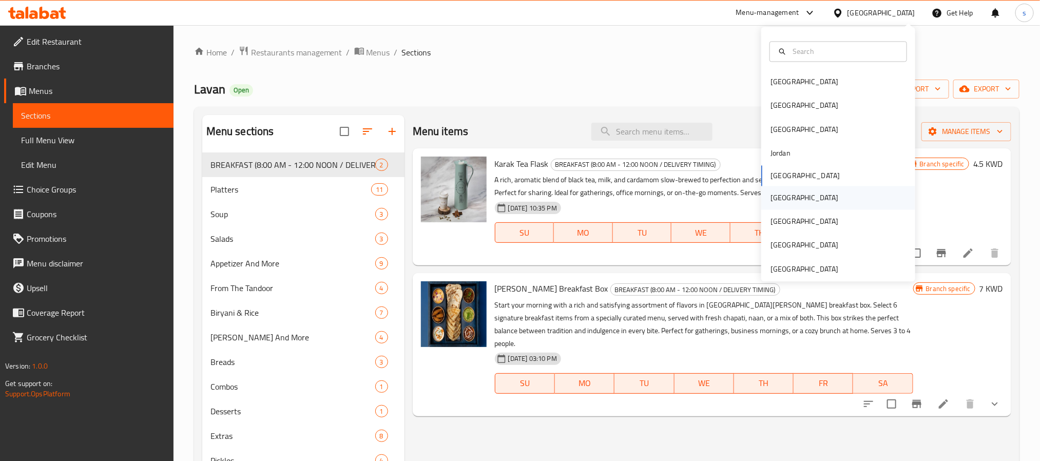
click at [770, 192] on div "Oman" at bounding box center [804, 197] width 68 height 11
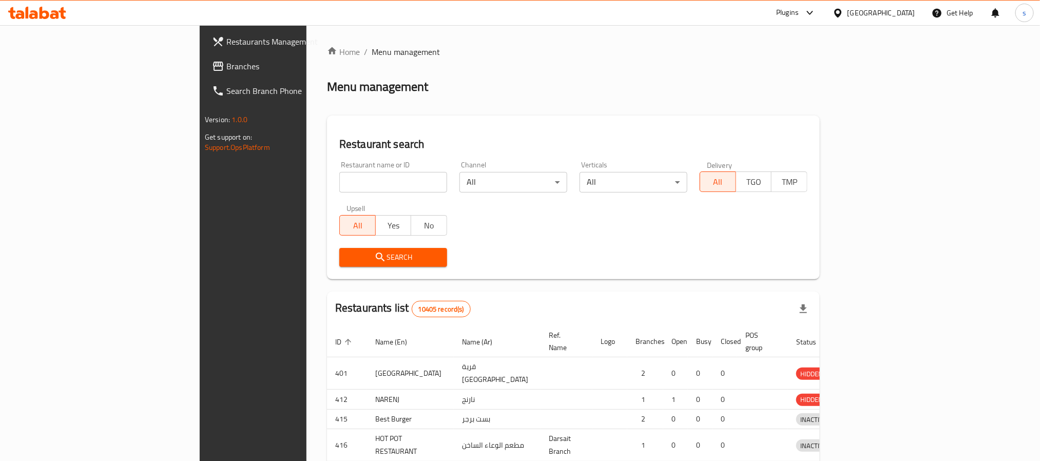
click at [86, 66] on div at bounding box center [520, 230] width 1040 height 461
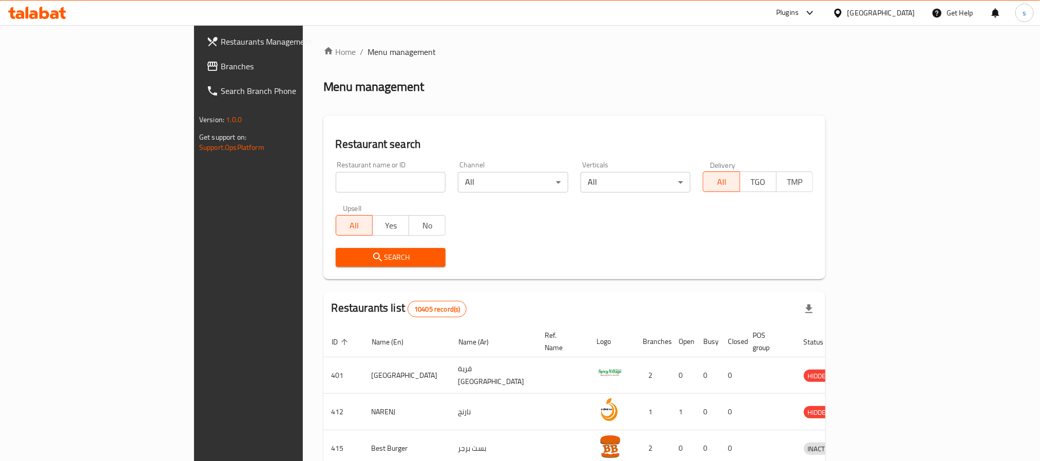
click at [221, 66] on span "Branches" at bounding box center [290, 66] width 139 height 12
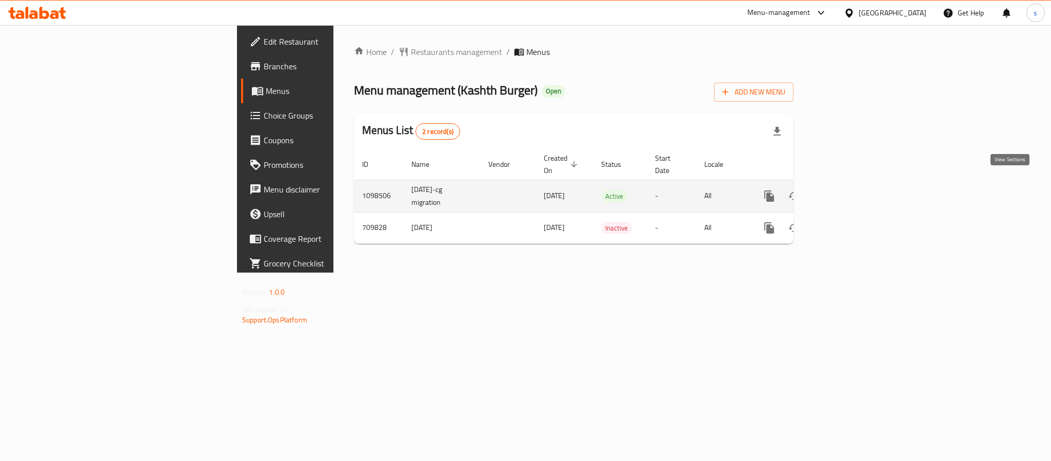
click at [850, 190] on icon "enhanced table" at bounding box center [843, 196] width 12 height 12
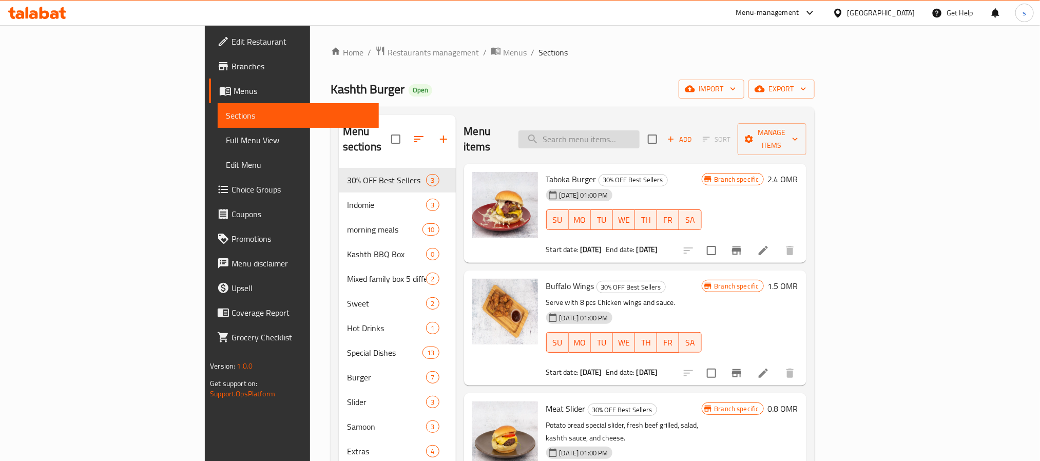
click at [639, 130] on input "search" at bounding box center [578, 139] width 121 height 18
paste input "Grilled Beef Steak Samoun"
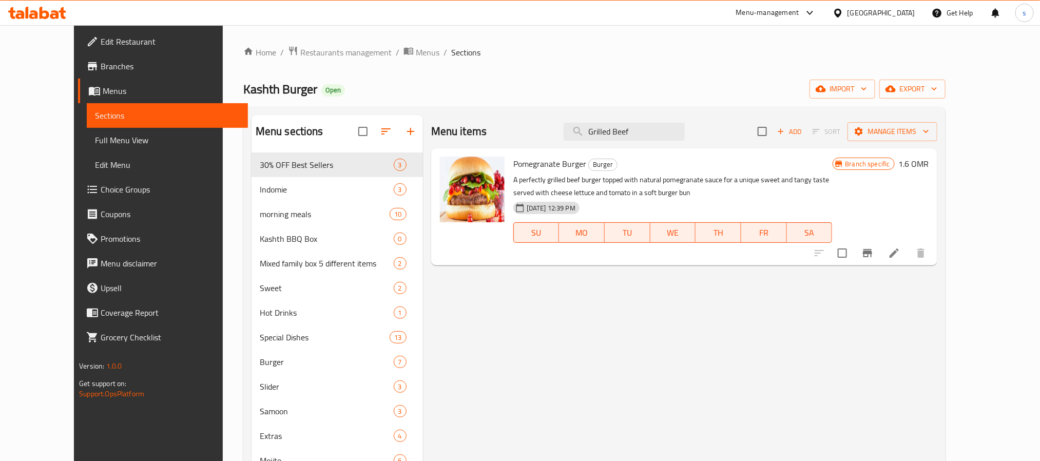
type input "Grilled Beef"
drag, startPoint x: 816, startPoint y: 335, endPoint x: 793, endPoint y: 337, distance: 22.7
click at [816, 335] on div "Menu items Grilled Beef Add Sort Manage items Pomegranate Burger Burger A perfe…" at bounding box center [680, 345] width 514 height 461
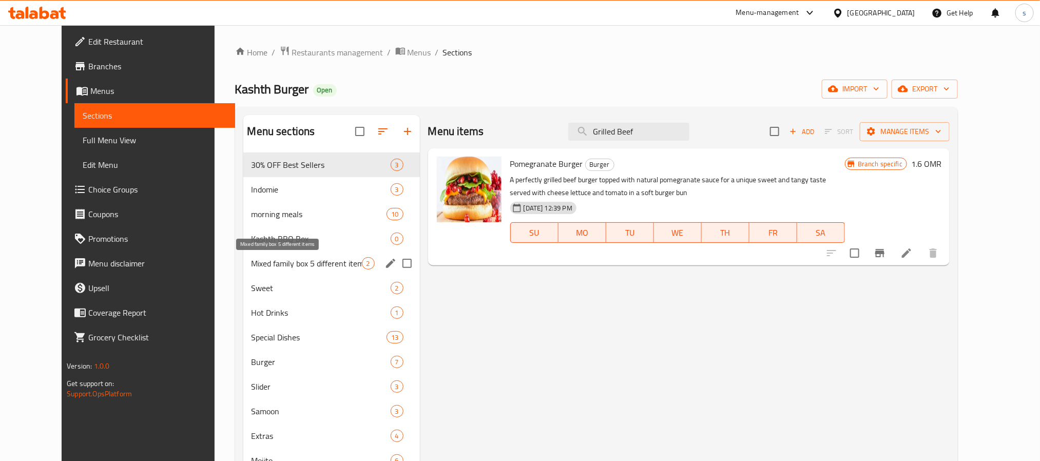
drag, startPoint x: 299, startPoint y: 263, endPoint x: 339, endPoint y: 254, distance: 41.1
click at [298, 263] on span "Mixed family box 5 different items" at bounding box center [306, 263] width 110 height 12
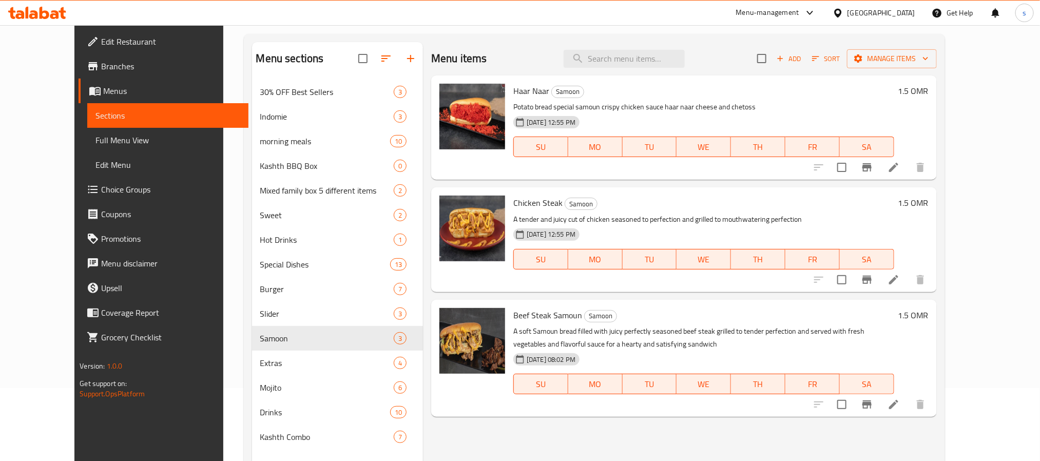
scroll to position [144, 0]
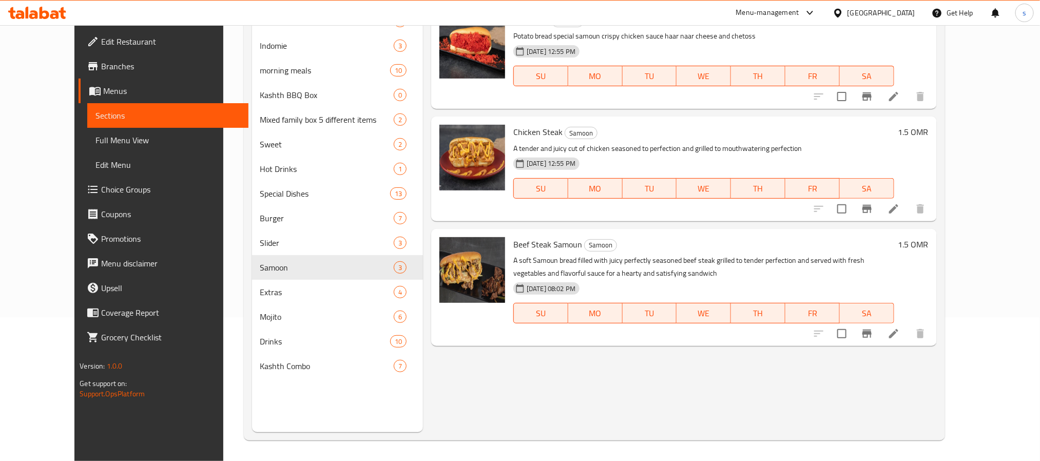
click at [818, 390] on div "Menu items Add Sort Manage items Haar Naar Samoon Potato bread special samoun c…" at bounding box center [680, 201] width 514 height 461
click at [900, 12] on div "[GEOGRAPHIC_DATA]" at bounding box center [881, 12] width 68 height 11
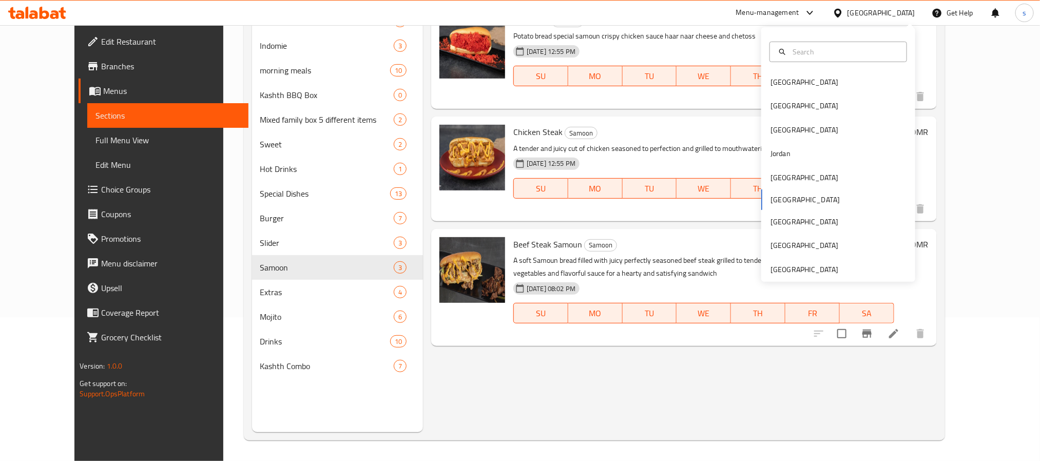
click at [799, 12] on div "Menu-management" at bounding box center [767, 13] width 63 height 12
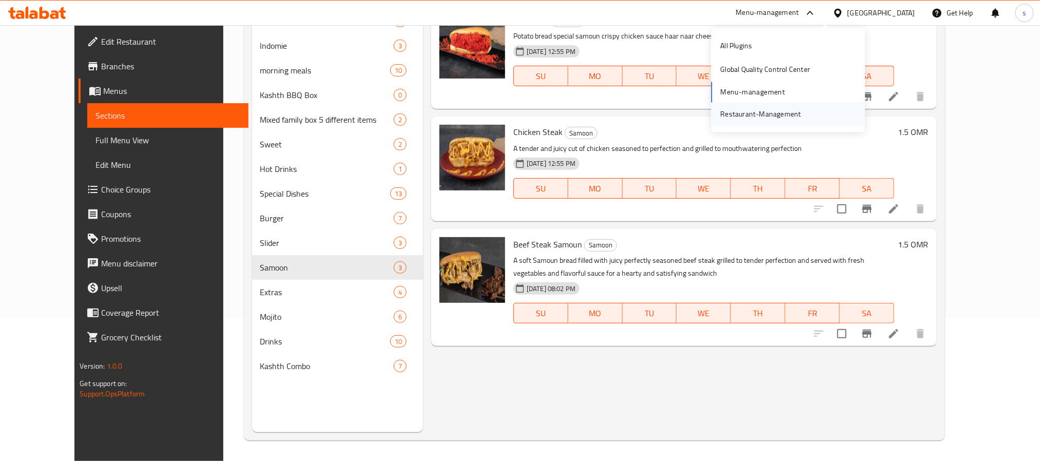
click at [765, 125] on div "Restaurant-Management" at bounding box center [760, 114] width 97 height 24
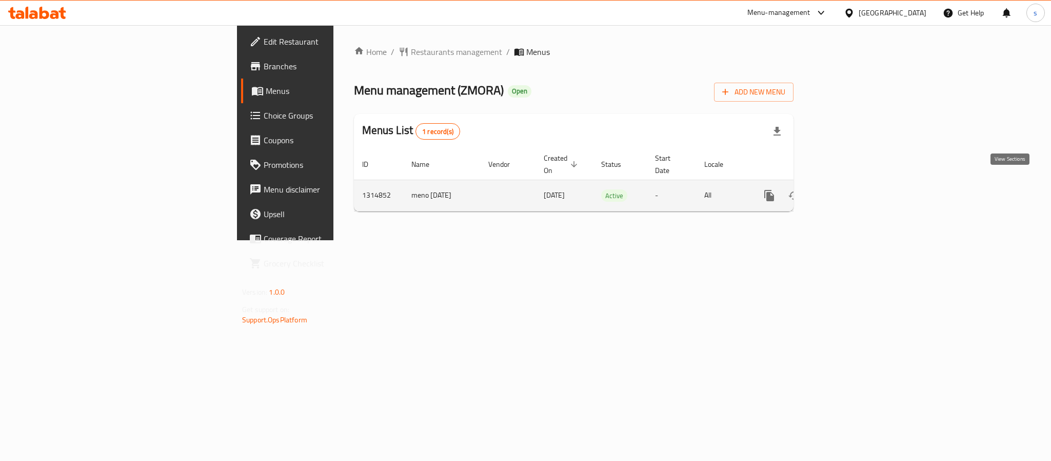
click at [850, 189] on icon "enhanced table" at bounding box center [843, 195] width 12 height 12
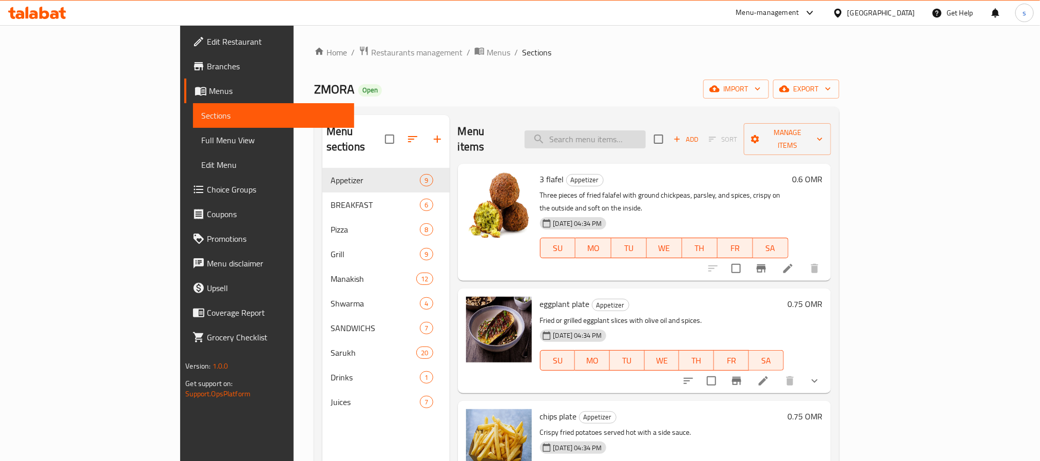
click at [646, 131] on input "search" at bounding box center [584, 139] width 121 height 18
paste input "chicken ranche crepe"
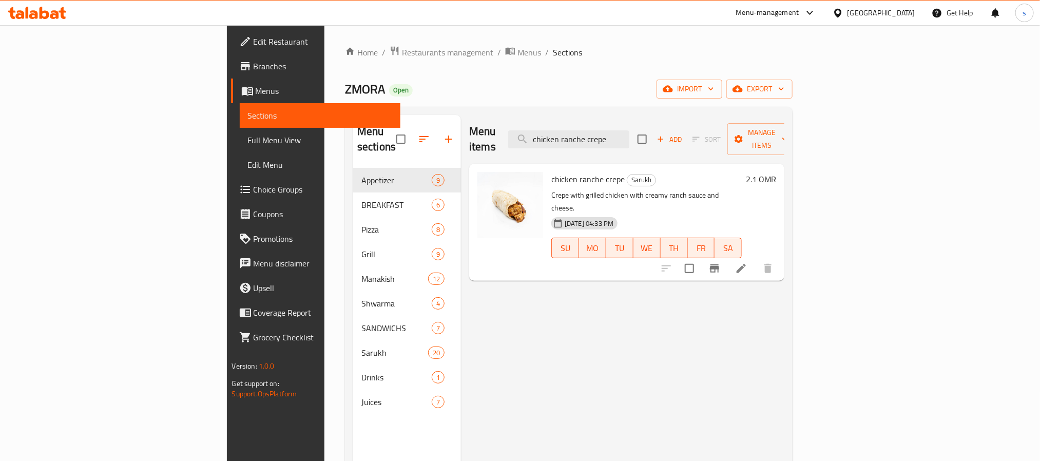
type input "chicken ranche crepe"
click at [784, 285] on div "Menu items chicken ranche crepe Add Sort Manage items chicken ranche crepe Saru…" at bounding box center [622, 345] width 323 height 461
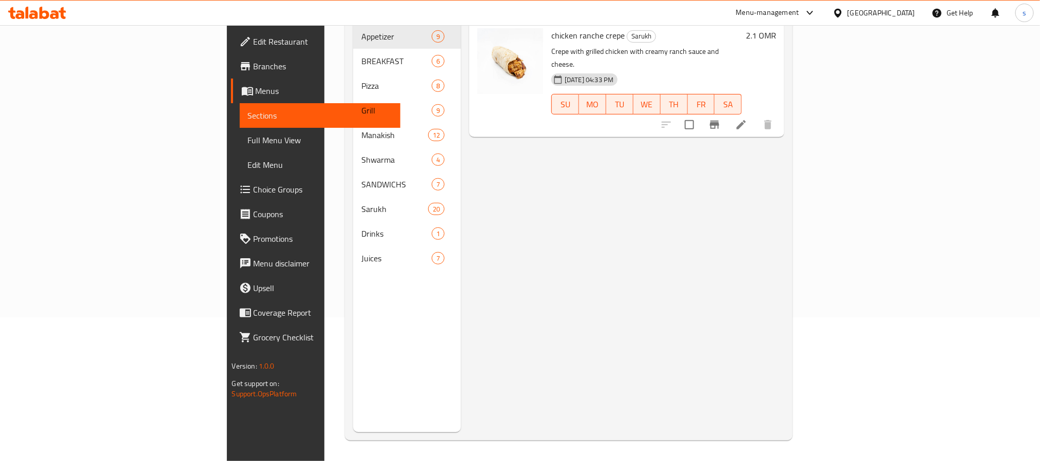
click at [784, 295] on div "Menu items chicken ranche crepe Add Sort Manage items chicken ranche crepe Saru…" at bounding box center [622, 201] width 323 height 461
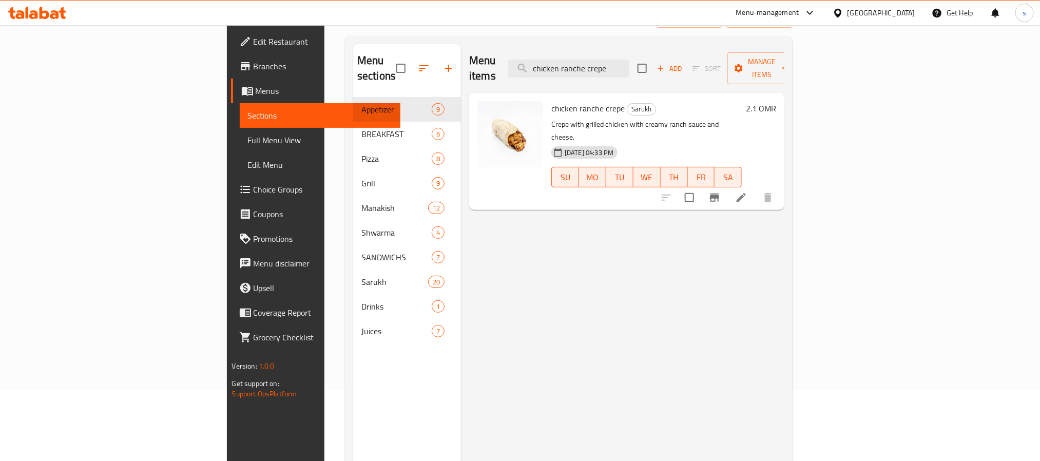
scroll to position [0, 0]
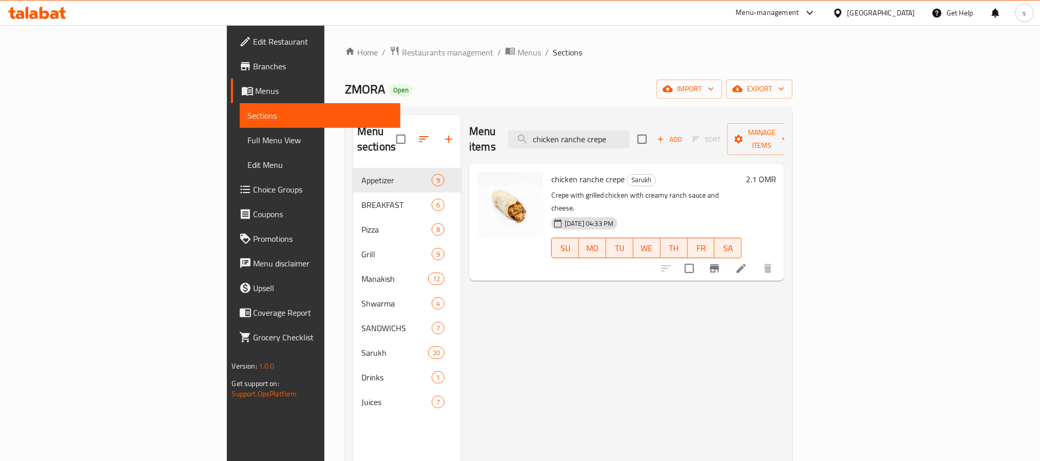
click at [896, 11] on div "Oman" at bounding box center [881, 12] width 68 height 11
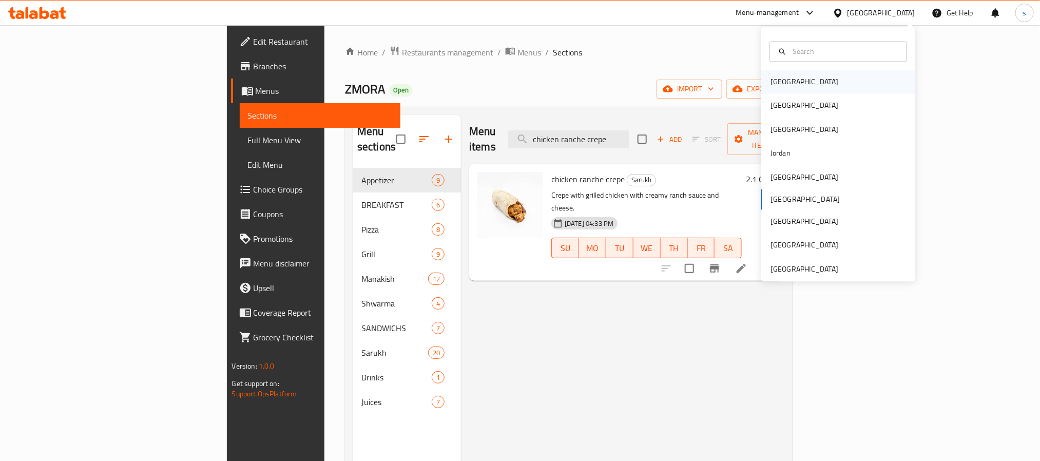
click at [772, 81] on div "[GEOGRAPHIC_DATA]" at bounding box center [804, 81] width 68 height 11
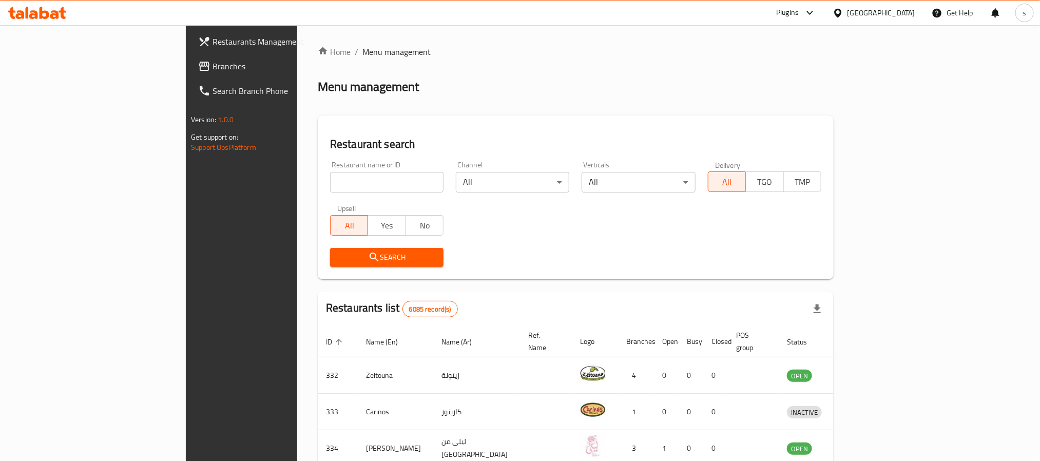
click at [212, 65] on span "Branches" at bounding box center [281, 66] width 139 height 12
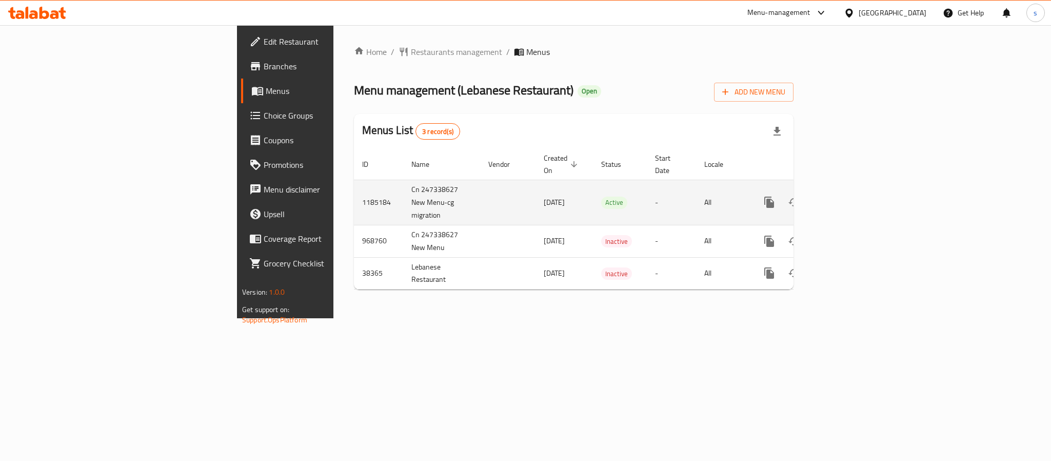
click at [850, 196] on icon "enhanced table" at bounding box center [843, 202] width 12 height 12
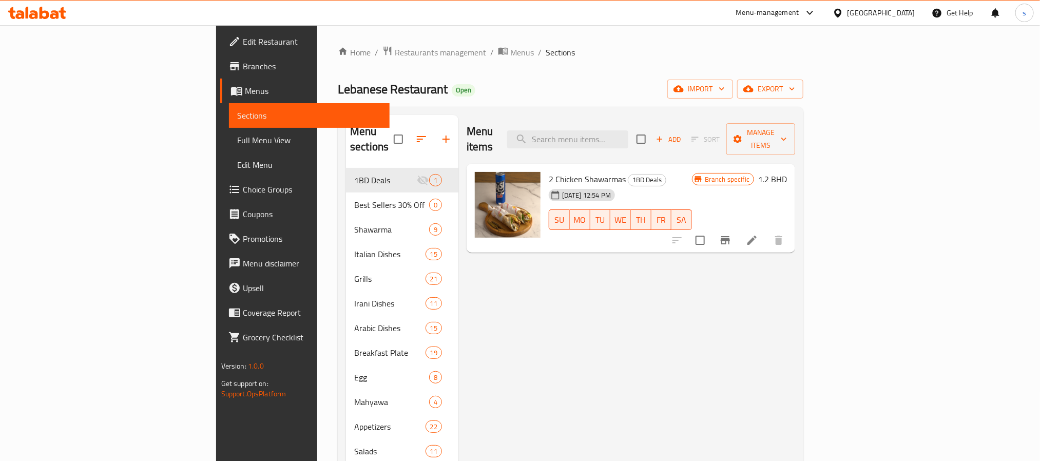
click at [630, 143] on div "Menu items Add Sort Manage items" at bounding box center [630, 139] width 328 height 49
click at [628, 130] on input "search" at bounding box center [567, 139] width 121 height 18
paste input "Chicken Nuggets 4 Pcs"
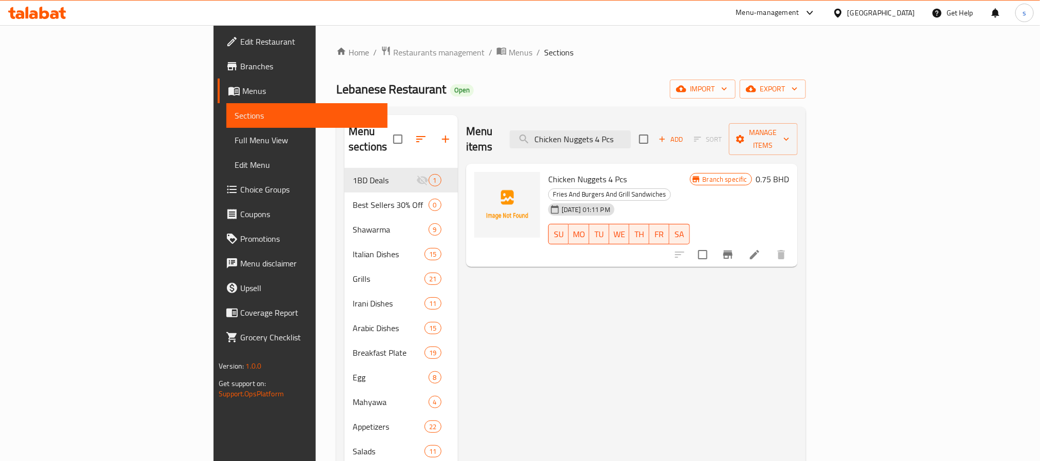
type input "Chicken Nuggets 4 Pcs"
click at [797, 396] on div "Menu items Chicken Nuggets 4 Pcs Add Sort Manage items Chicken Nuggets 4 Pcs Fr…" at bounding box center [628, 390] width 340 height 550
click at [218, 51] on link "Edit Restaurant" at bounding box center [302, 41] width 169 height 25
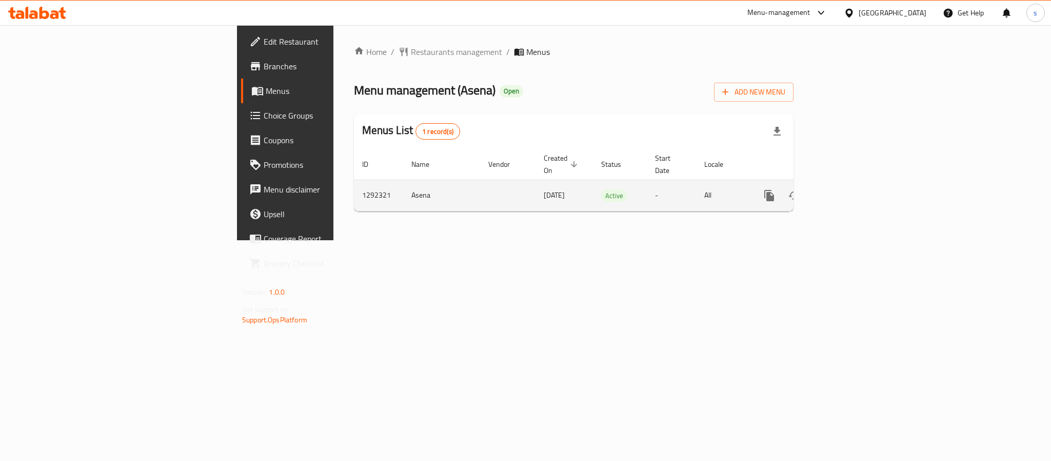
click at [848, 191] on icon "enhanced table" at bounding box center [843, 195] width 9 height 9
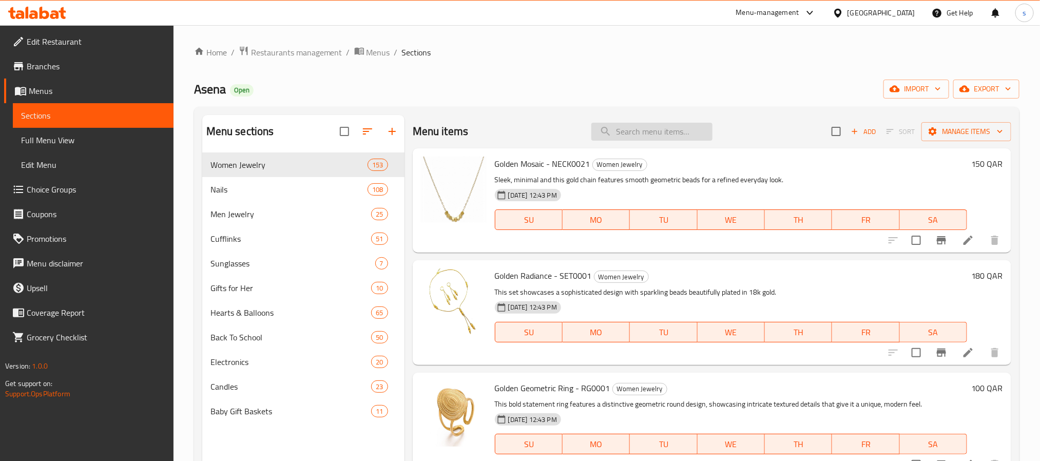
click at [652, 137] on input "search" at bounding box center [651, 132] width 121 height 18
paste input "Lavender Nails"
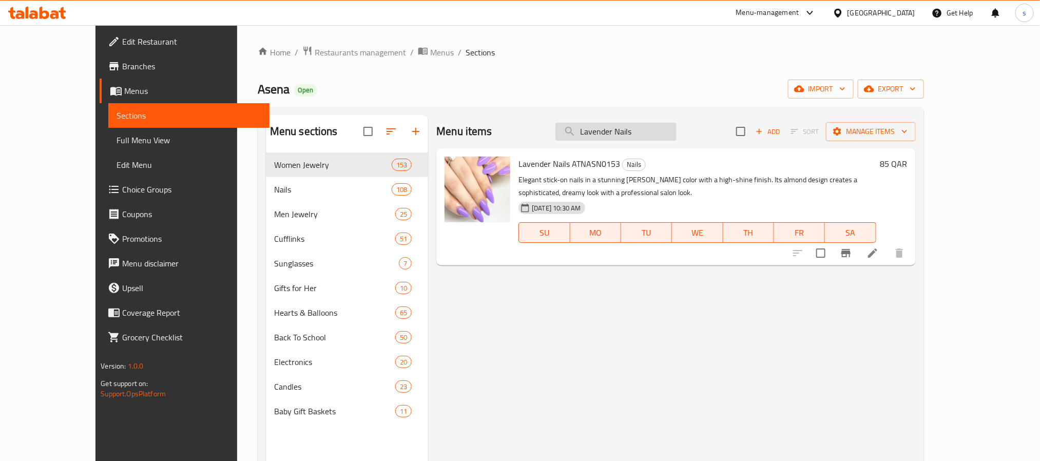
type input "Lavender Nails"
click at [915, 291] on div "Menu items Lavender Nails Add Sort Manage items Lavender Nails ATNASN0153 Nails…" at bounding box center [671, 345] width 487 height 461
click at [915, 310] on div "Menu items Lavender Nails Add Sort Manage items Lavender Nails ATNASN0153 Nails…" at bounding box center [671, 345] width 487 height 461
click at [879, 256] on icon at bounding box center [872, 253] width 12 height 12
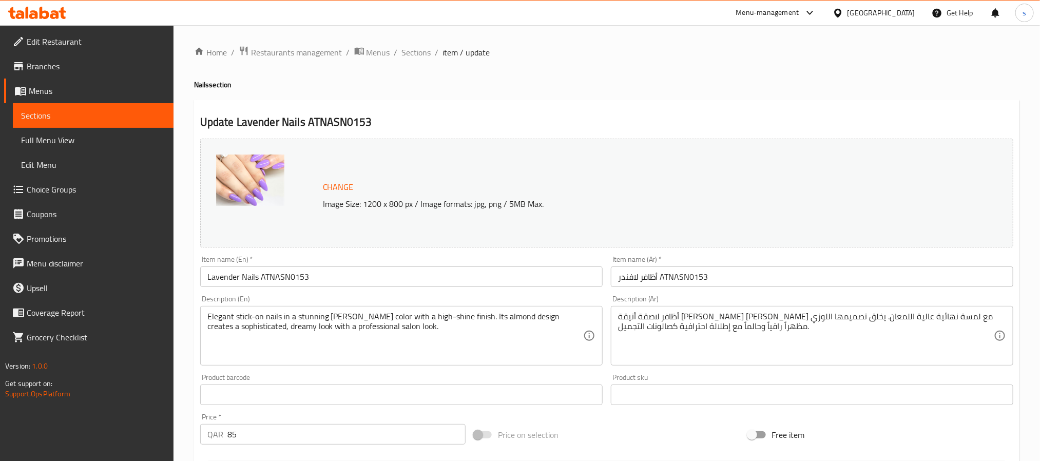
click at [816, 14] on icon at bounding box center [810, 13] width 12 height 12
click at [746, 119] on div "Restaurant-Management" at bounding box center [762, 113] width 81 height 11
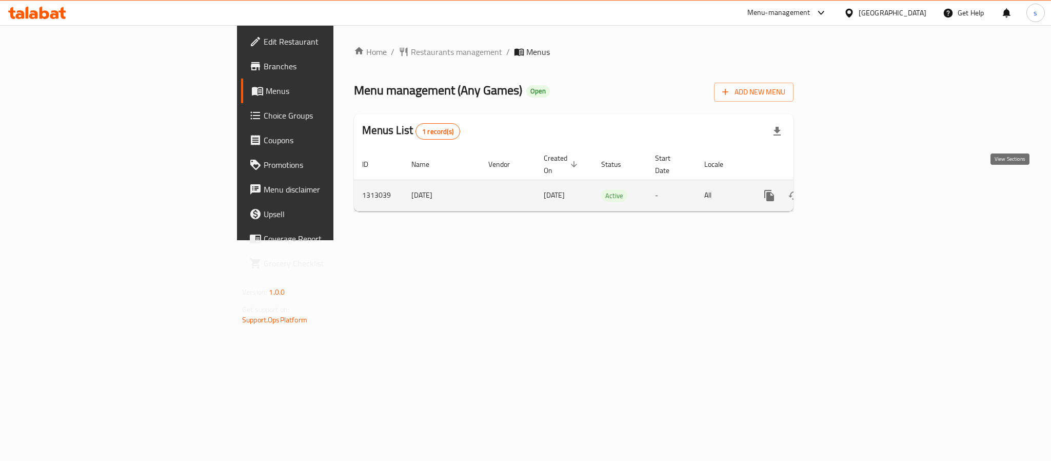
click at [856, 191] on link "enhanced table" at bounding box center [843, 195] width 25 height 25
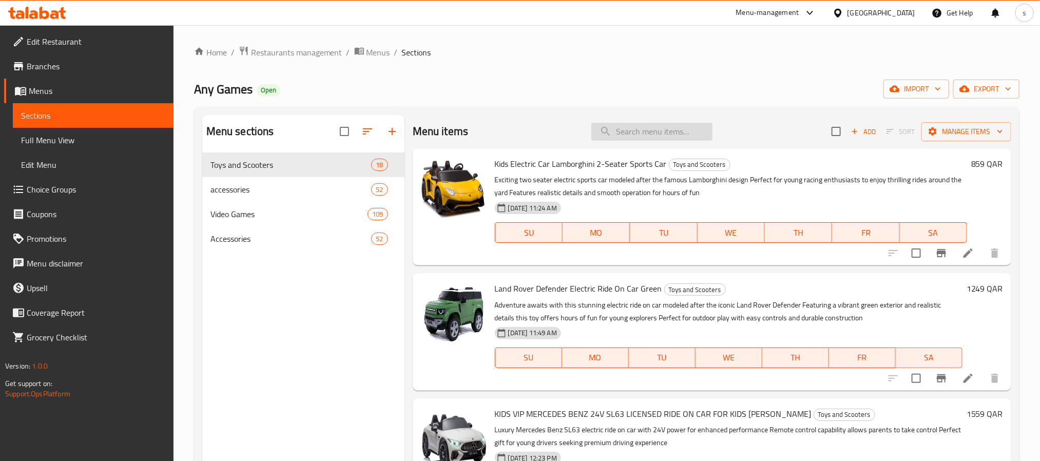
click at [658, 135] on input "search" at bounding box center [651, 132] width 121 height 18
paste input "LITTLE NIGHTMARES 3"
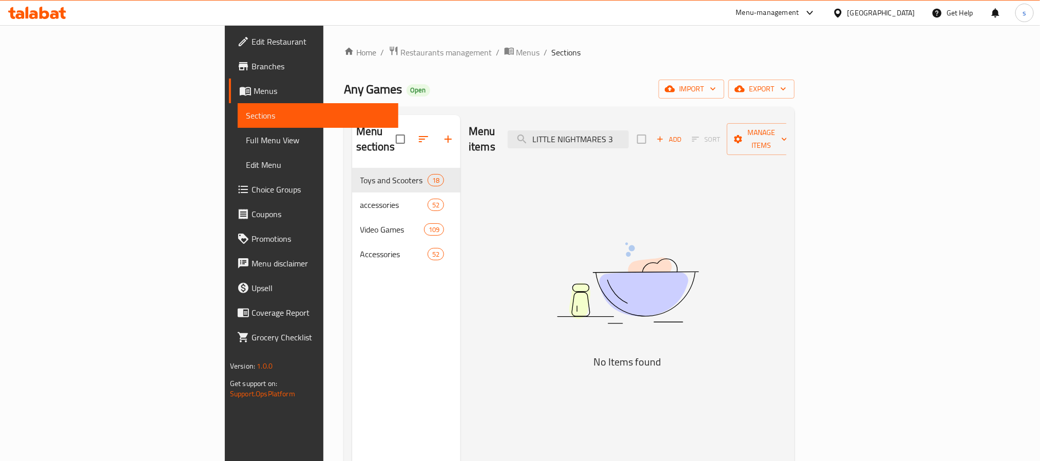
type input "LITTLE NIGHTMARES 3"
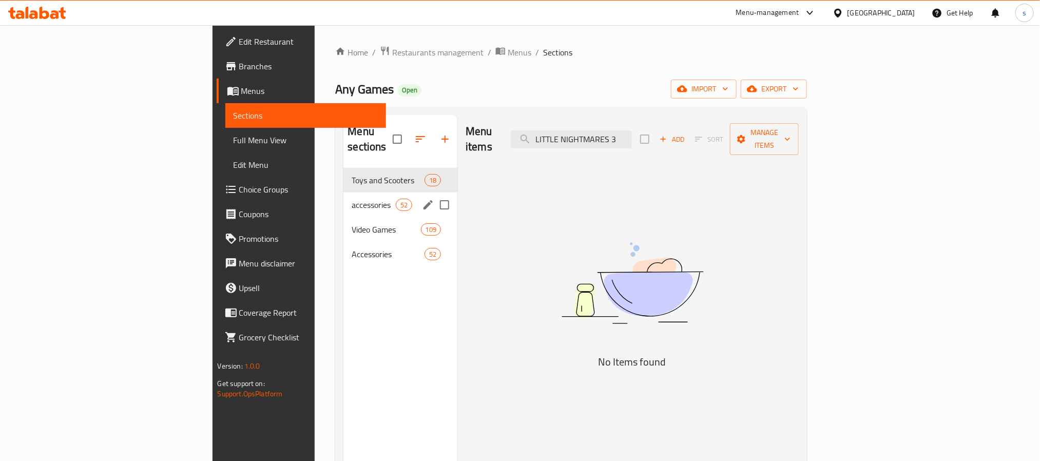
click at [343, 196] on div "accessories 52" at bounding box center [400, 204] width 114 height 25
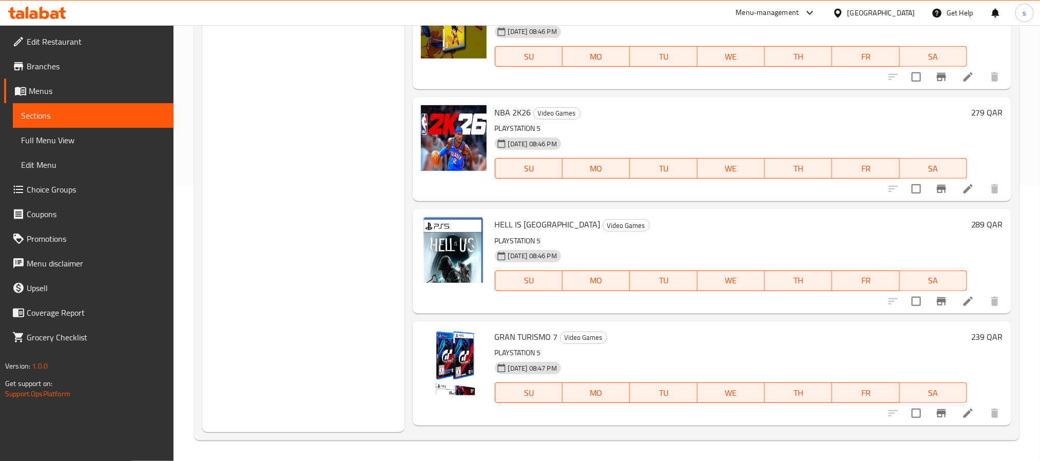
scroll to position [462, 0]
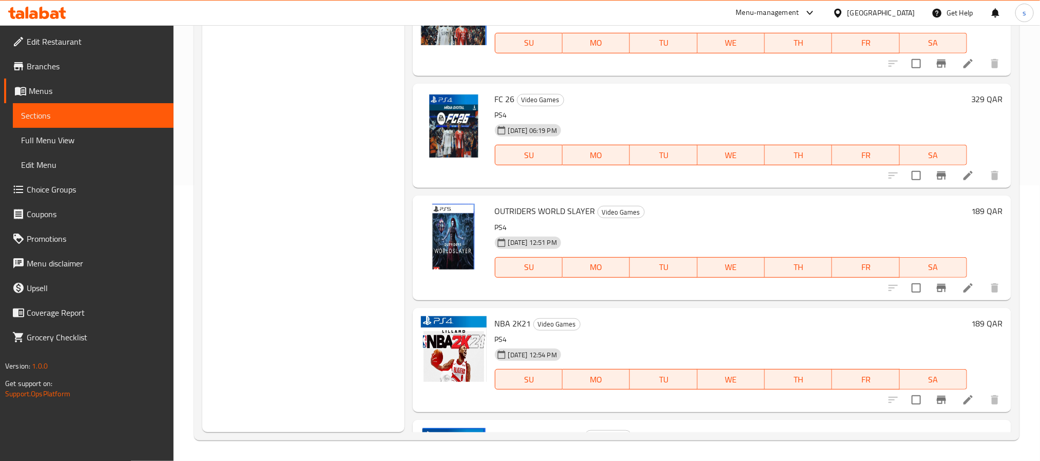
click at [368, 231] on div "Menu sections Toys and Scooters 18 accessories 52 Video Games 109 Accessories 52" at bounding box center [303, 135] width 202 height 593
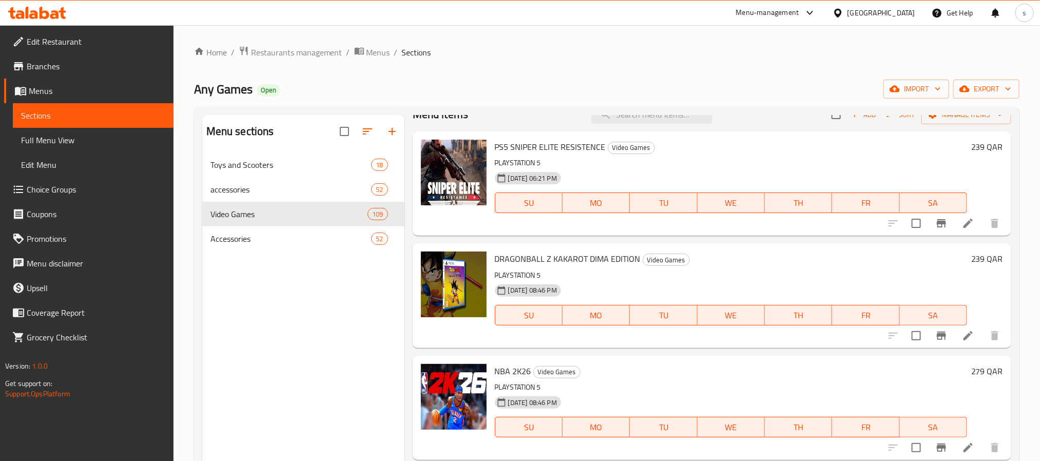
scroll to position [0, 0]
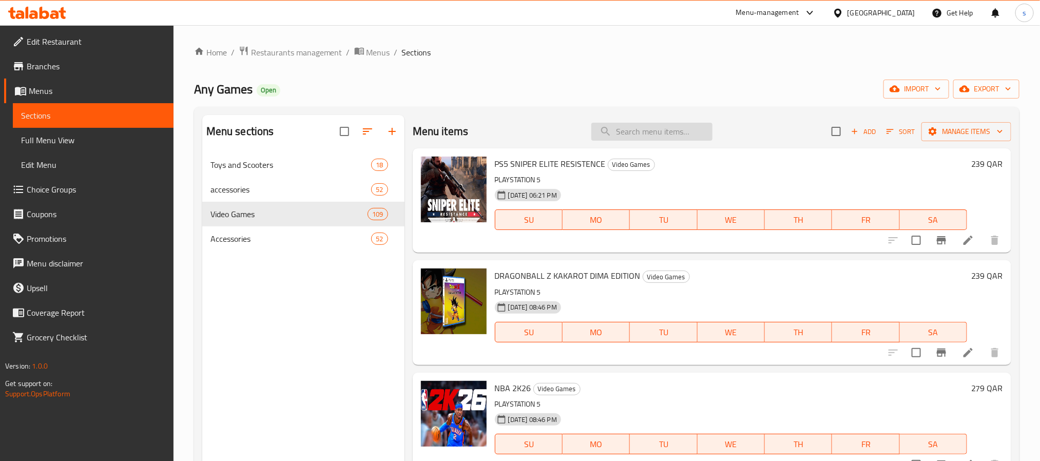
click at [636, 126] on input "search" at bounding box center [651, 132] width 121 height 18
paste input "LITTLE NIGHTMARES"
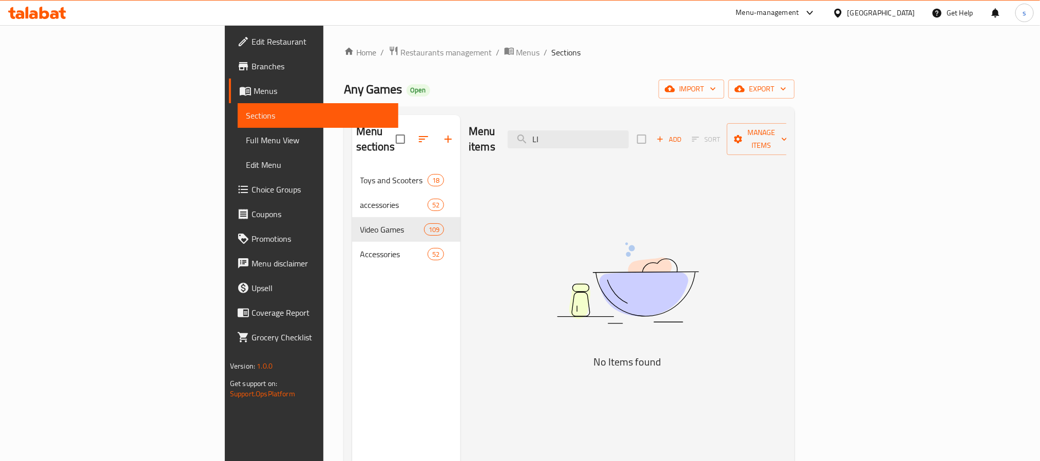
type input "L"
